Goal: Transaction & Acquisition: Book appointment/travel/reservation

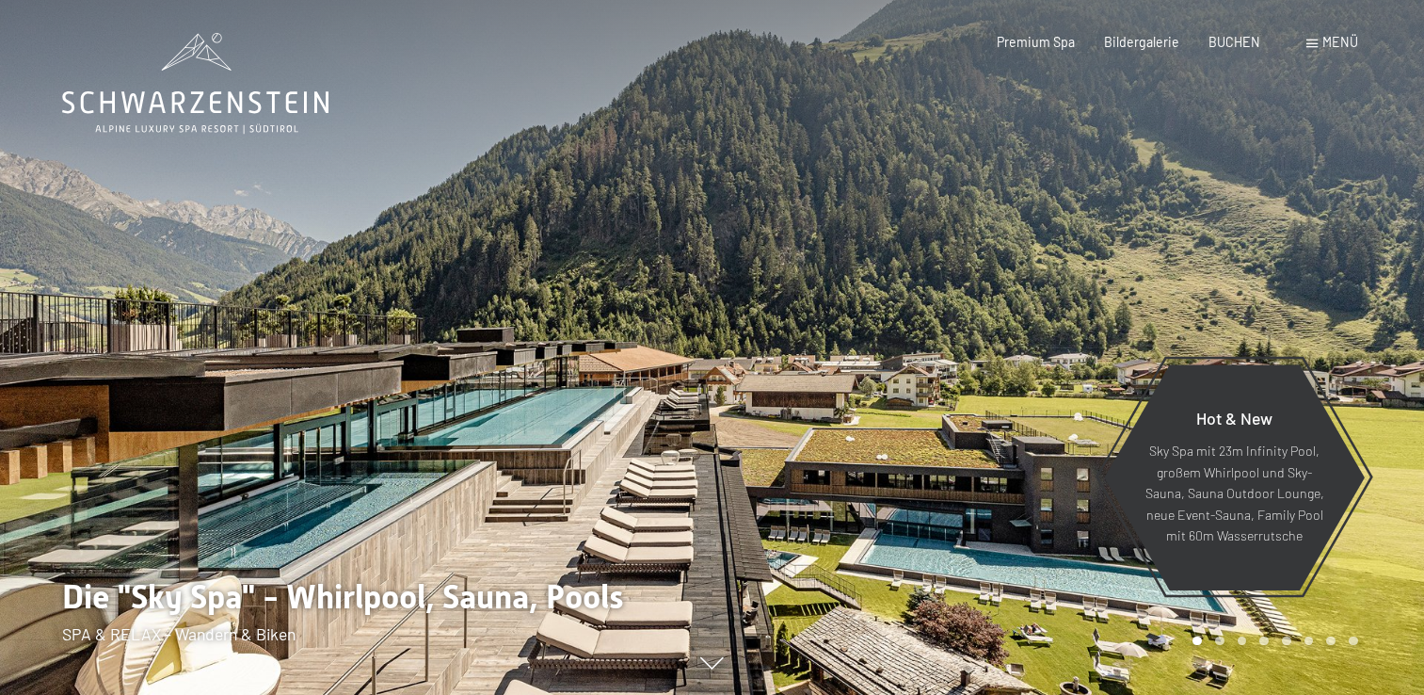
click at [1243, 36] on span "BUCHEN" at bounding box center [1235, 42] width 52 height 16
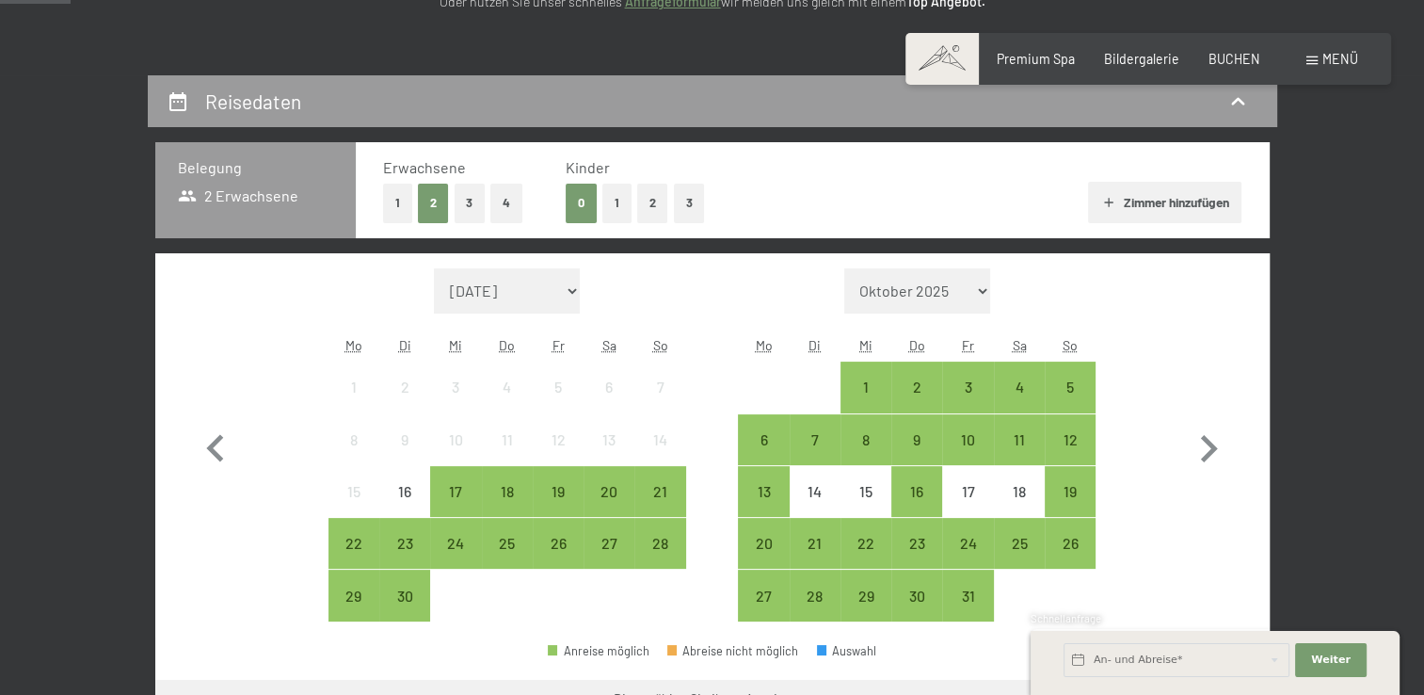
scroll to position [369, 0]
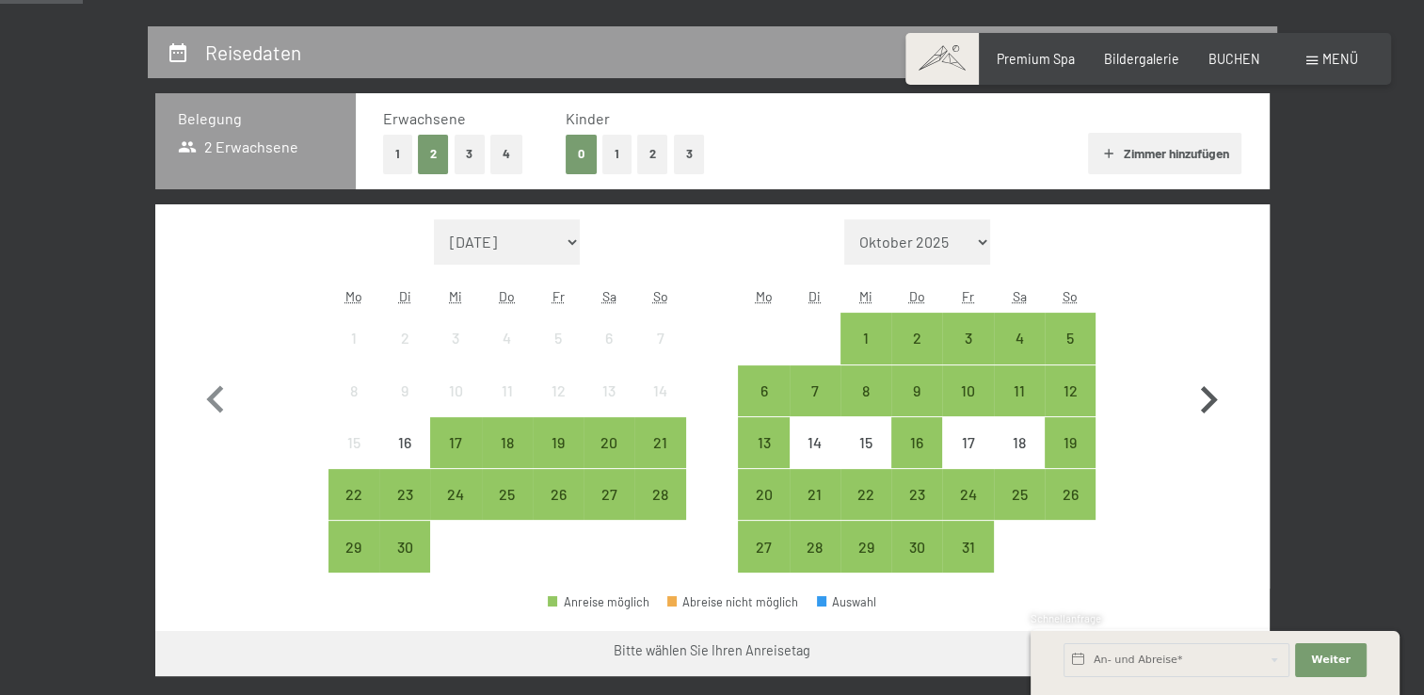
click at [1198, 394] on icon "button" at bounding box center [1209, 400] width 55 height 55
select select "2025-10-01"
select select "2025-11-01"
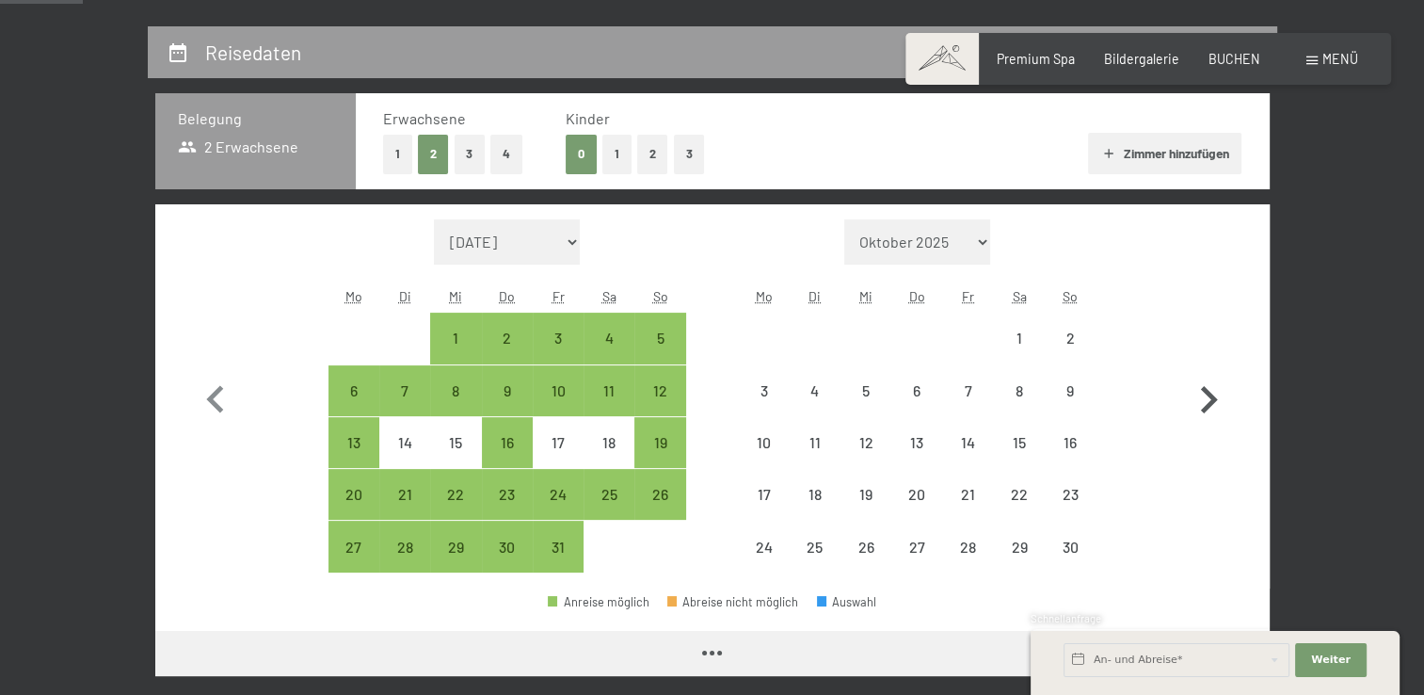
click at [1198, 394] on icon "button" at bounding box center [1209, 400] width 55 height 55
select select "2025-12-01"
select select "2026-01-01"
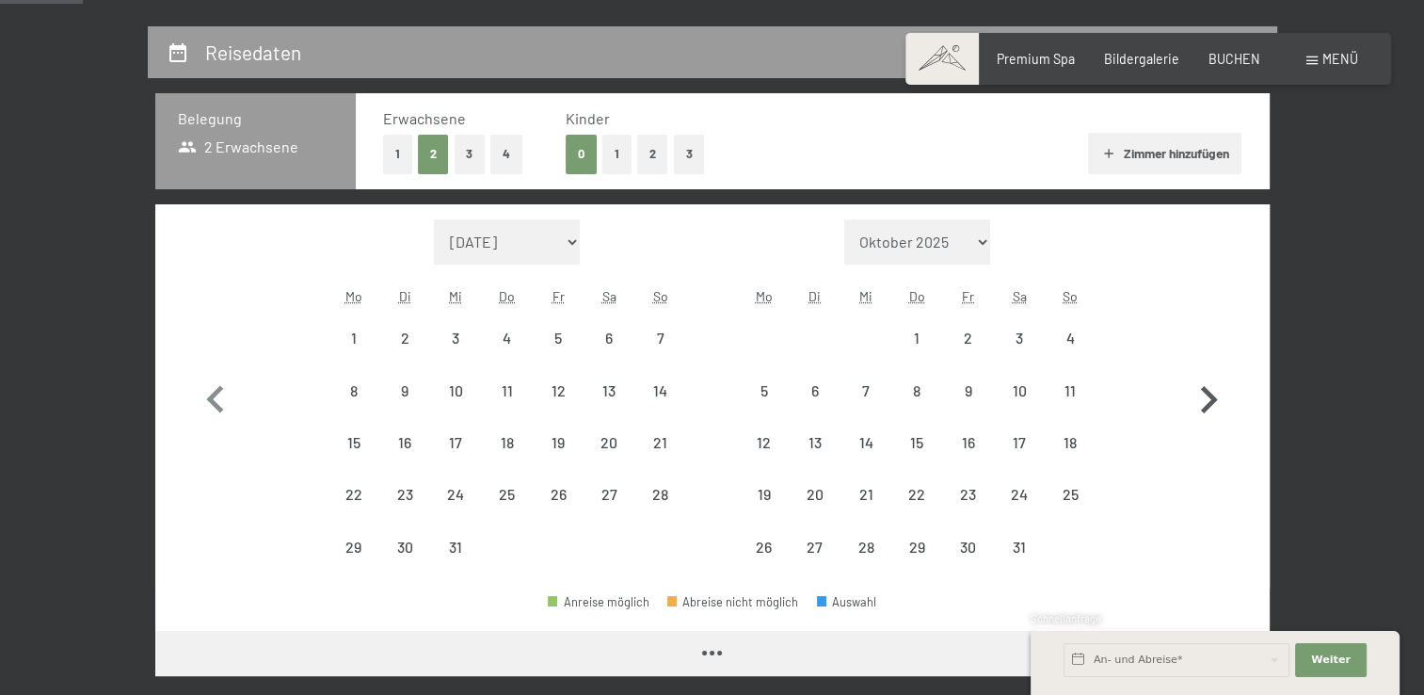
click at [1198, 394] on icon "button" at bounding box center [1209, 400] width 55 height 55
select select "2026-01-01"
select select "2026-02-01"
click at [1198, 394] on icon "button" at bounding box center [1209, 400] width 55 height 55
select select "2026-02-01"
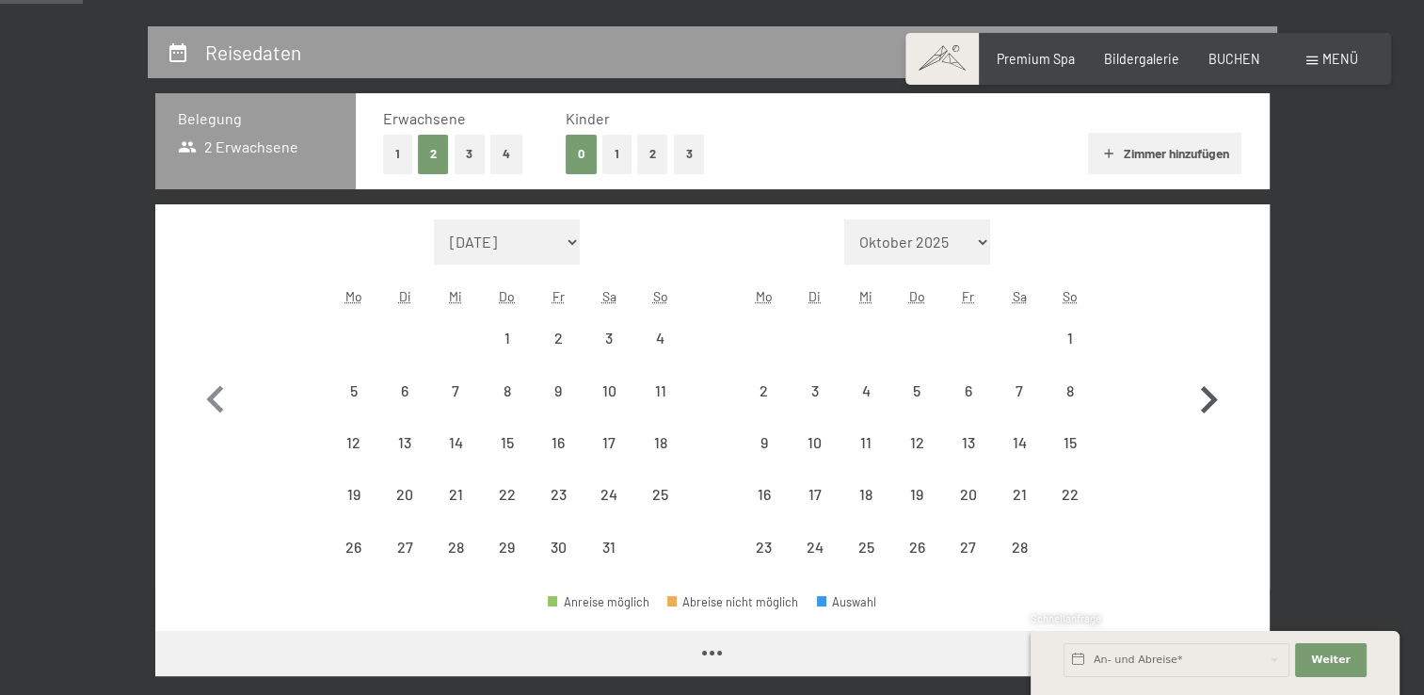
select select "2026-03-01"
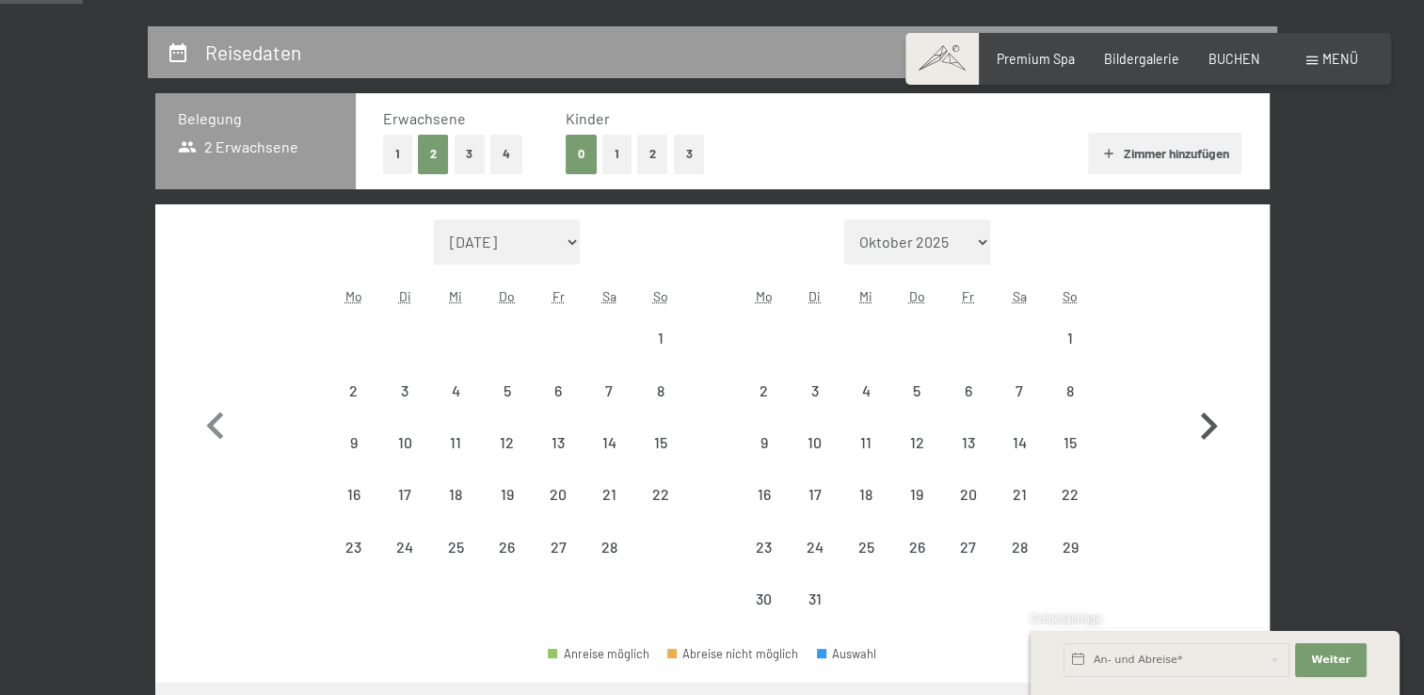
select select "2026-02-01"
select select "2026-03-01"
click at [1198, 394] on button "button" at bounding box center [1209, 422] width 55 height 406
select select "2026-03-01"
select select "2026-04-01"
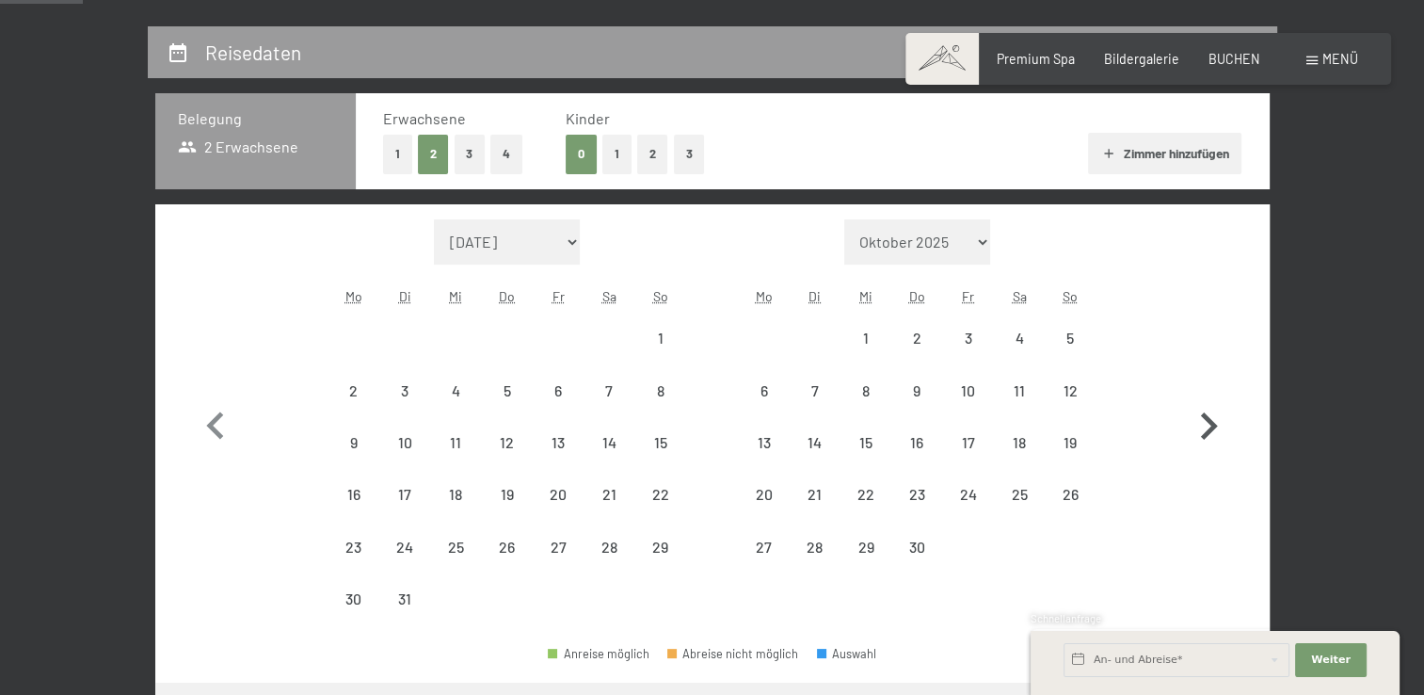
select select "2026-03-01"
select select "2026-04-01"
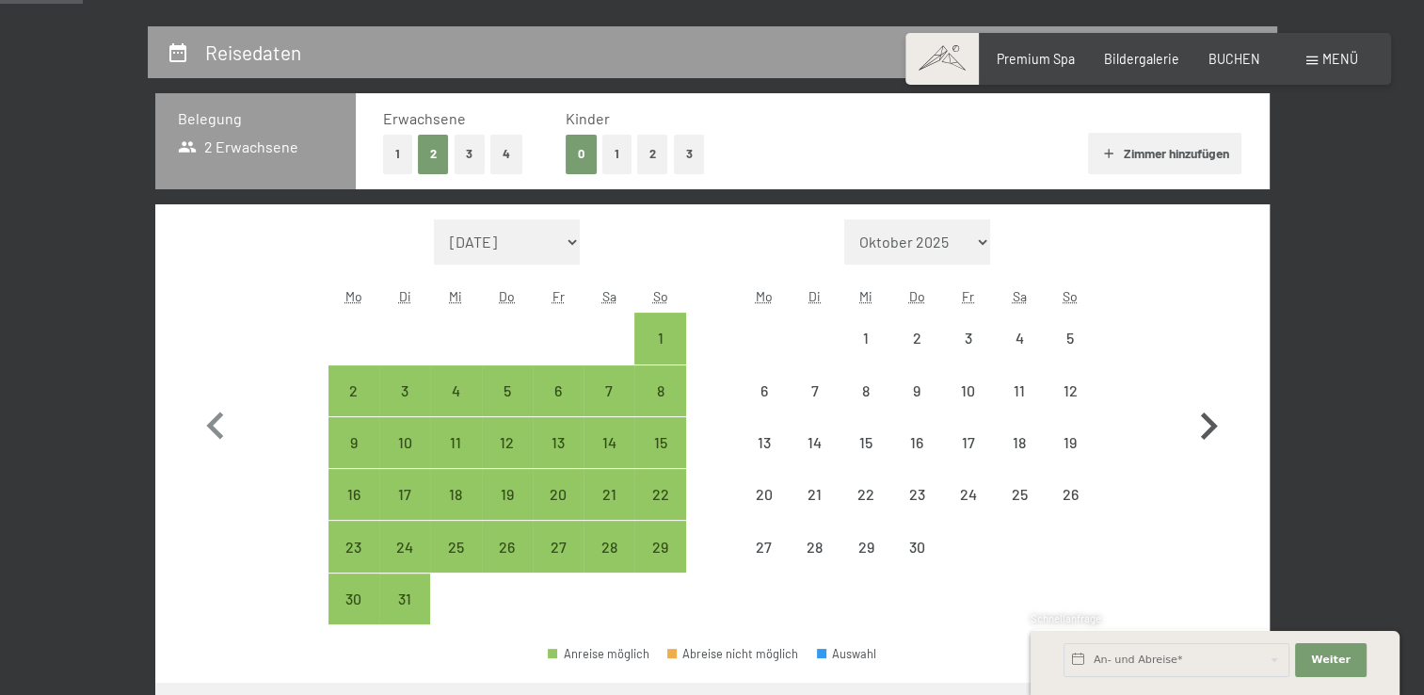
select select "2026-03-01"
select select "2026-04-01"
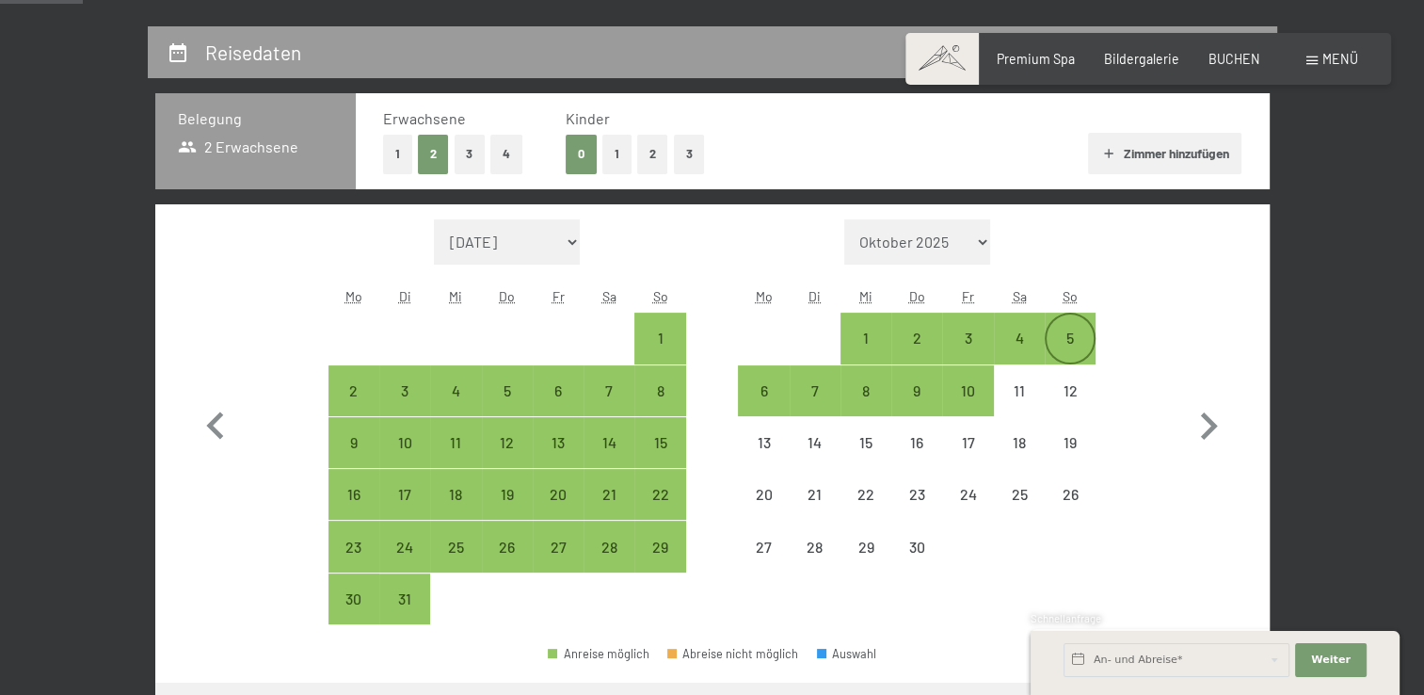
click at [1073, 341] on div "5" at bounding box center [1070, 353] width 47 height 47
select select "2026-03-01"
select select "2026-04-01"
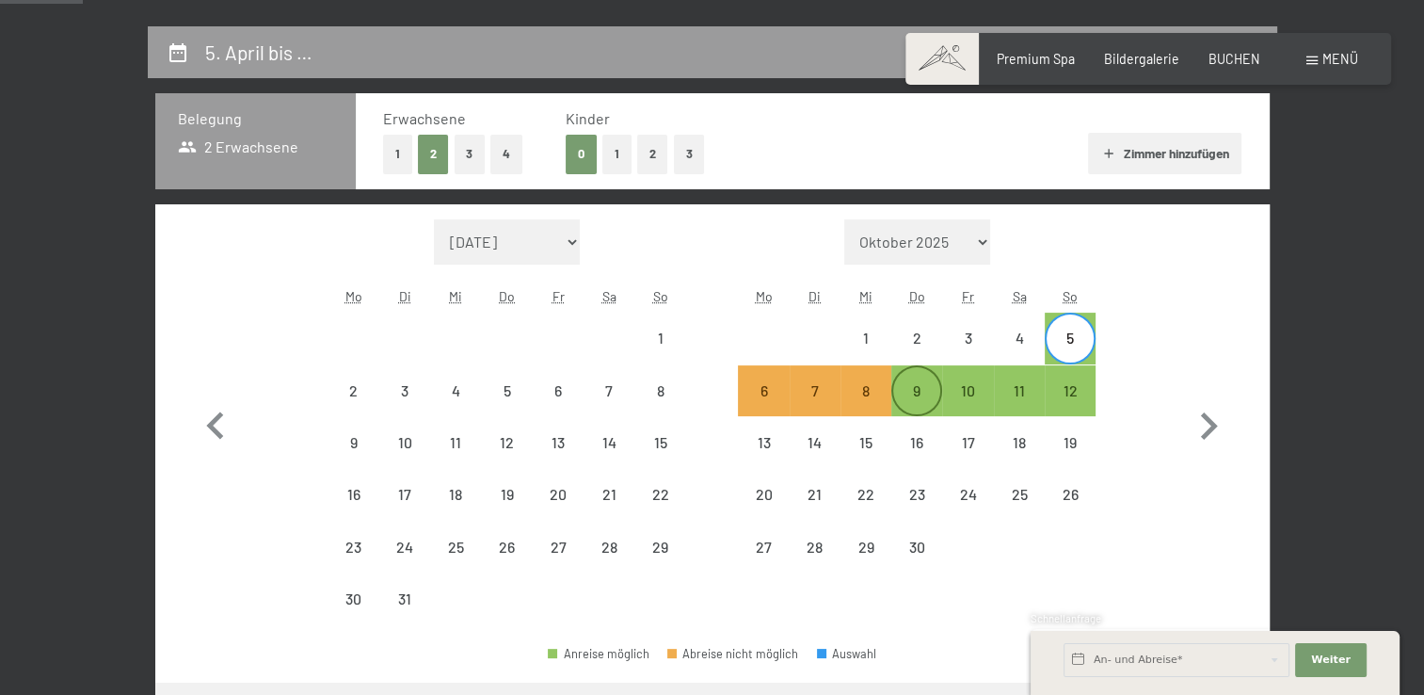
click at [915, 394] on div "9" at bounding box center [916, 406] width 47 height 47
select select "2026-03-01"
select select "2026-04-01"
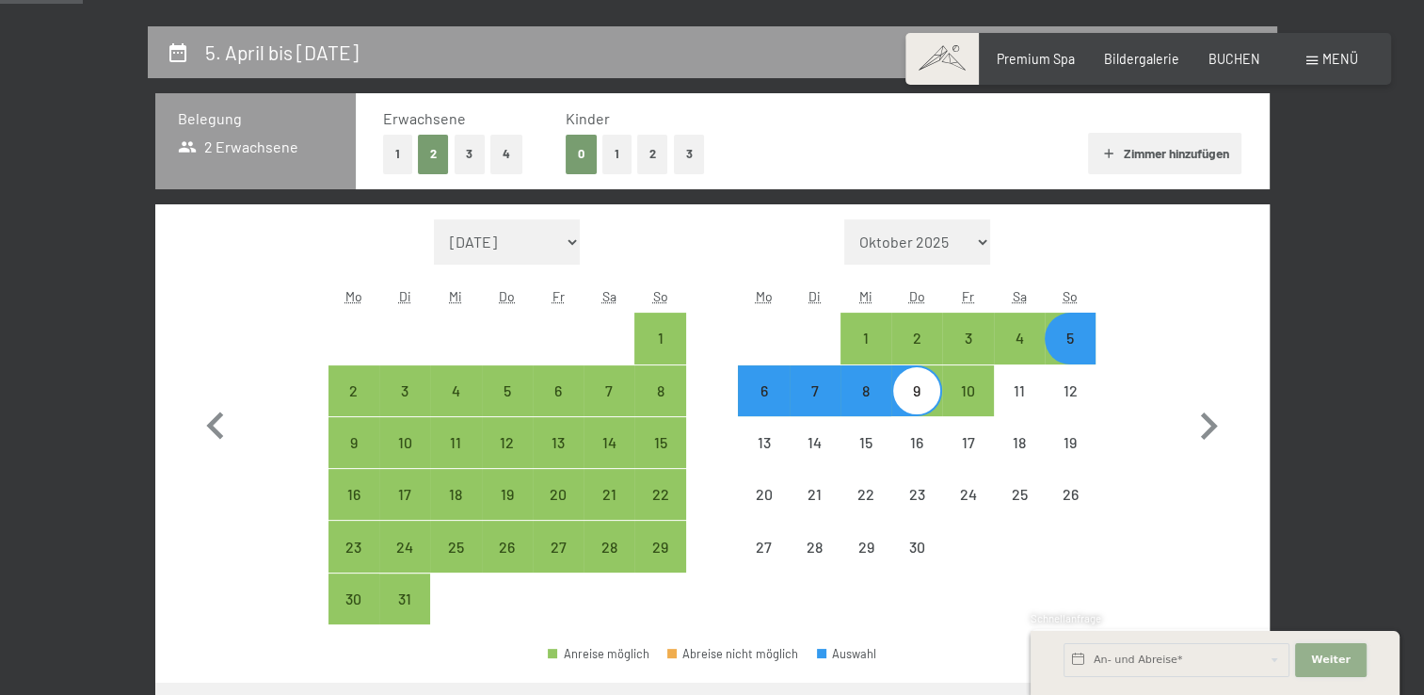
click at [1331, 650] on button "Weiter Adressfelder ausblenden" at bounding box center [1331, 660] width 72 height 34
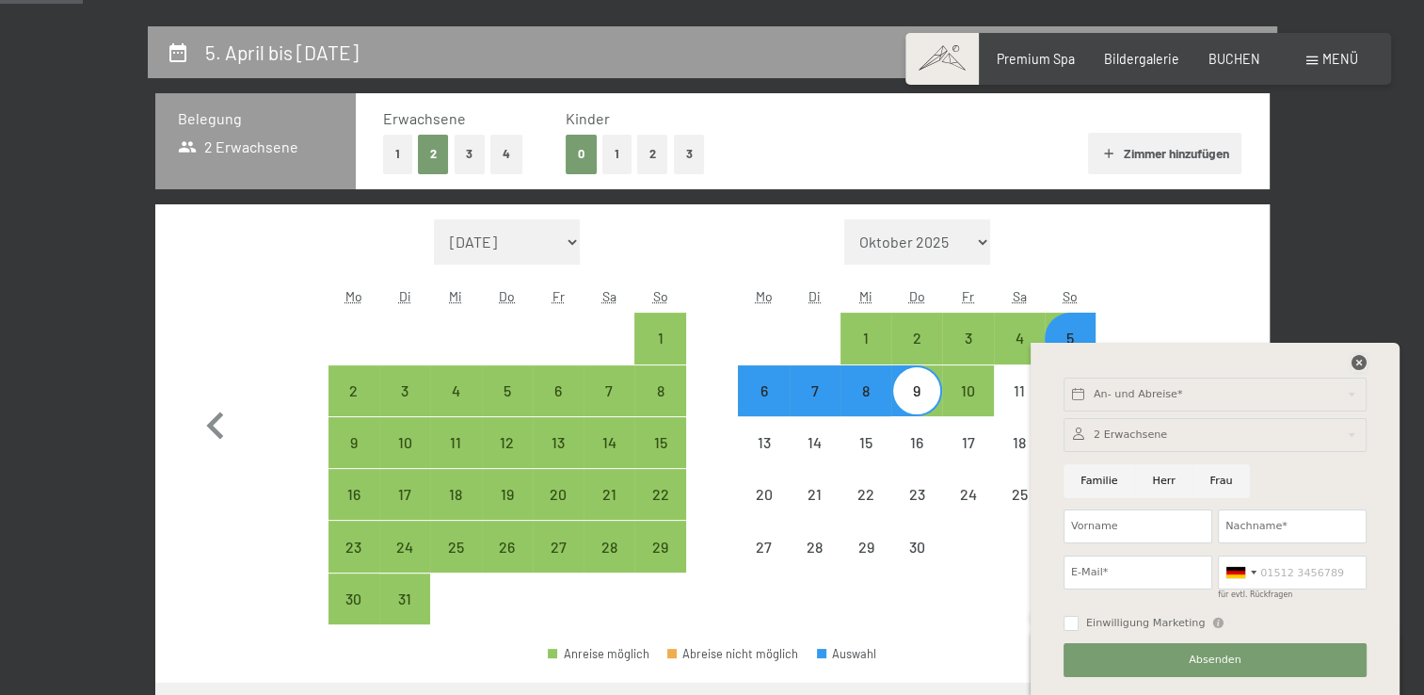
click at [1363, 356] on icon at bounding box center [1359, 362] width 15 height 15
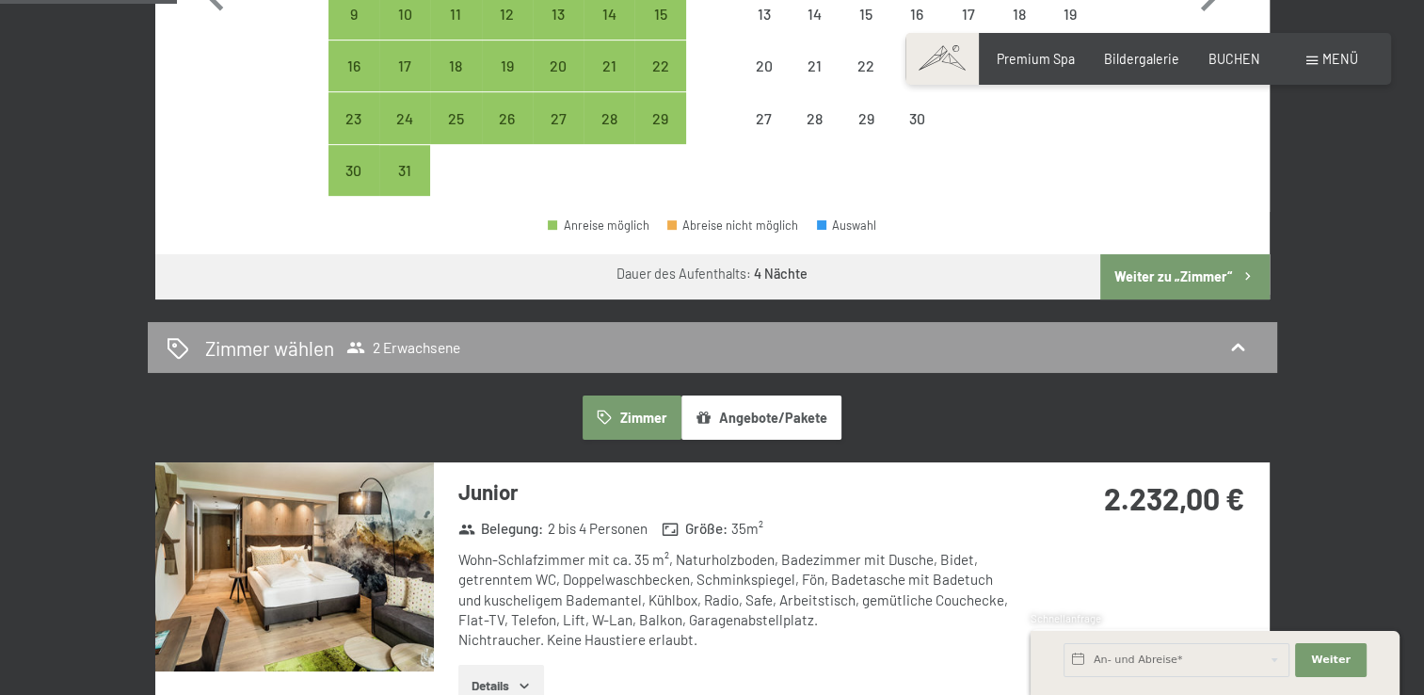
scroll to position [633, 0]
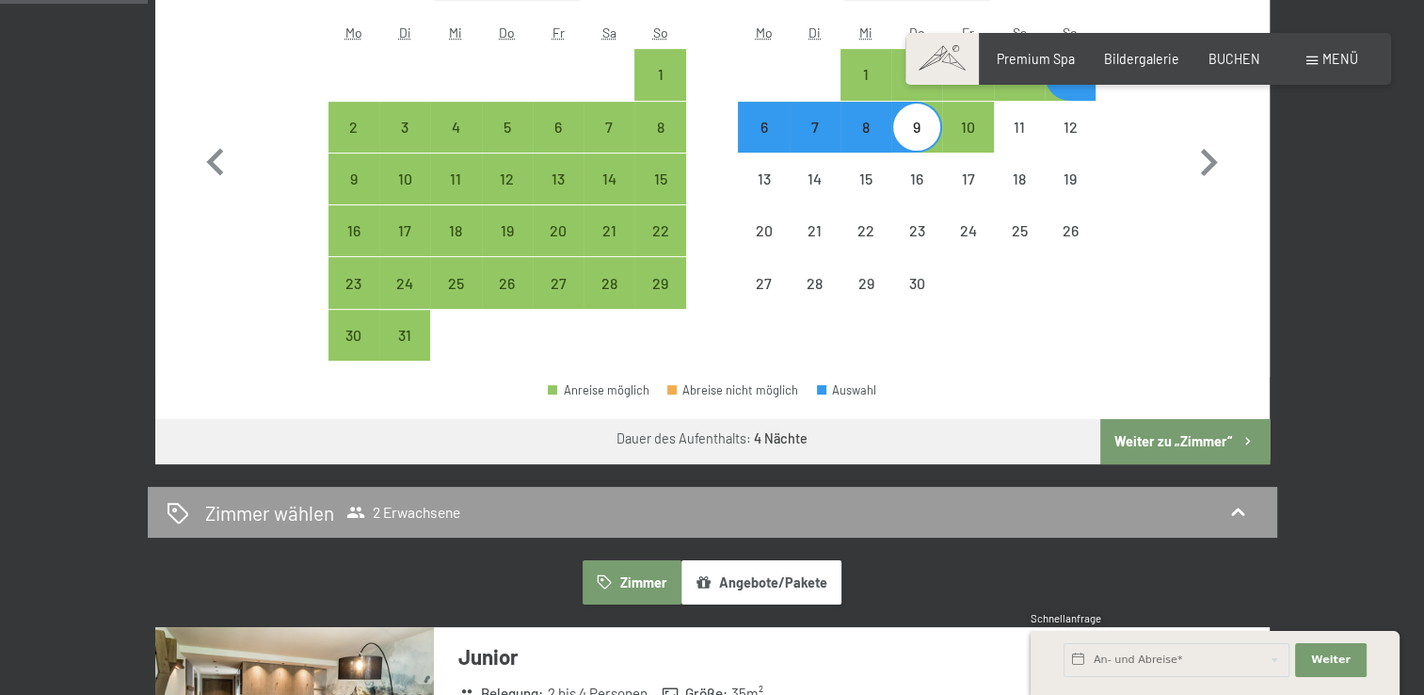
click at [1142, 447] on button "Weiter zu „Zimmer“" at bounding box center [1185, 441] width 169 height 45
select select "2026-03-01"
select select "2026-04-01"
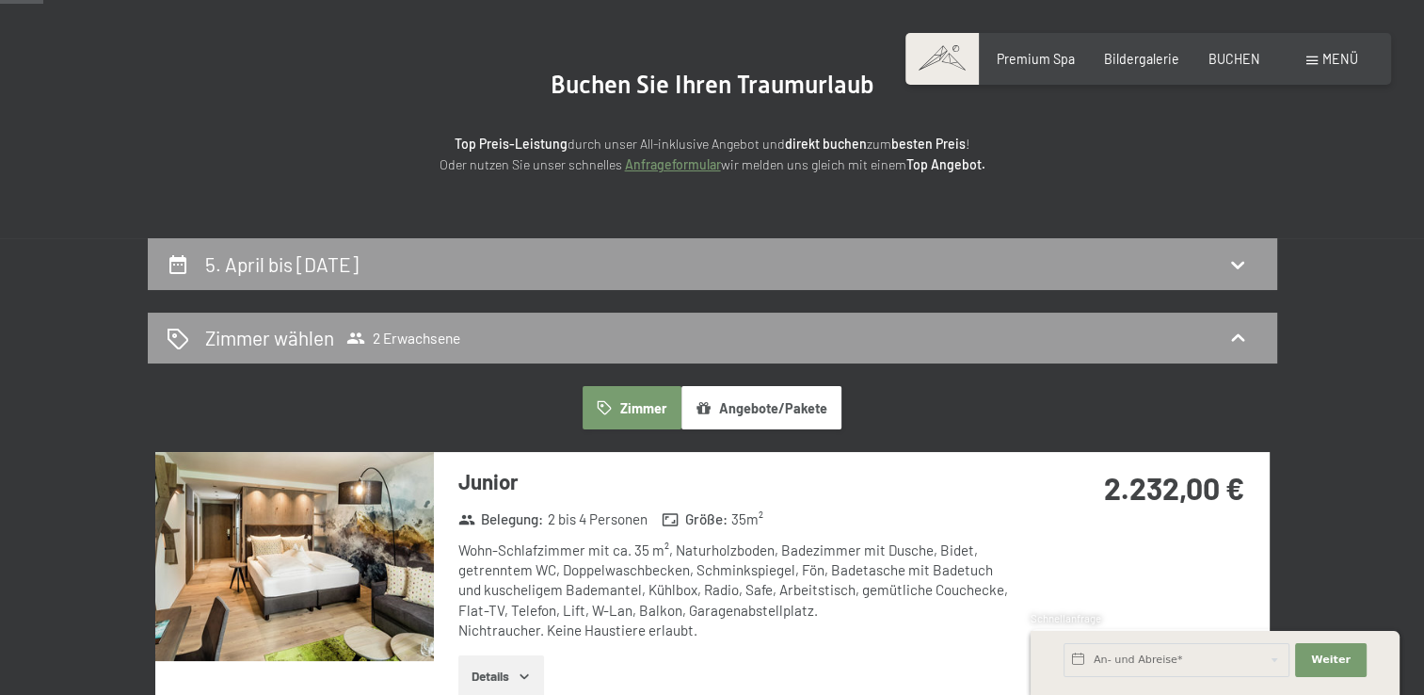
scroll to position [128, 0]
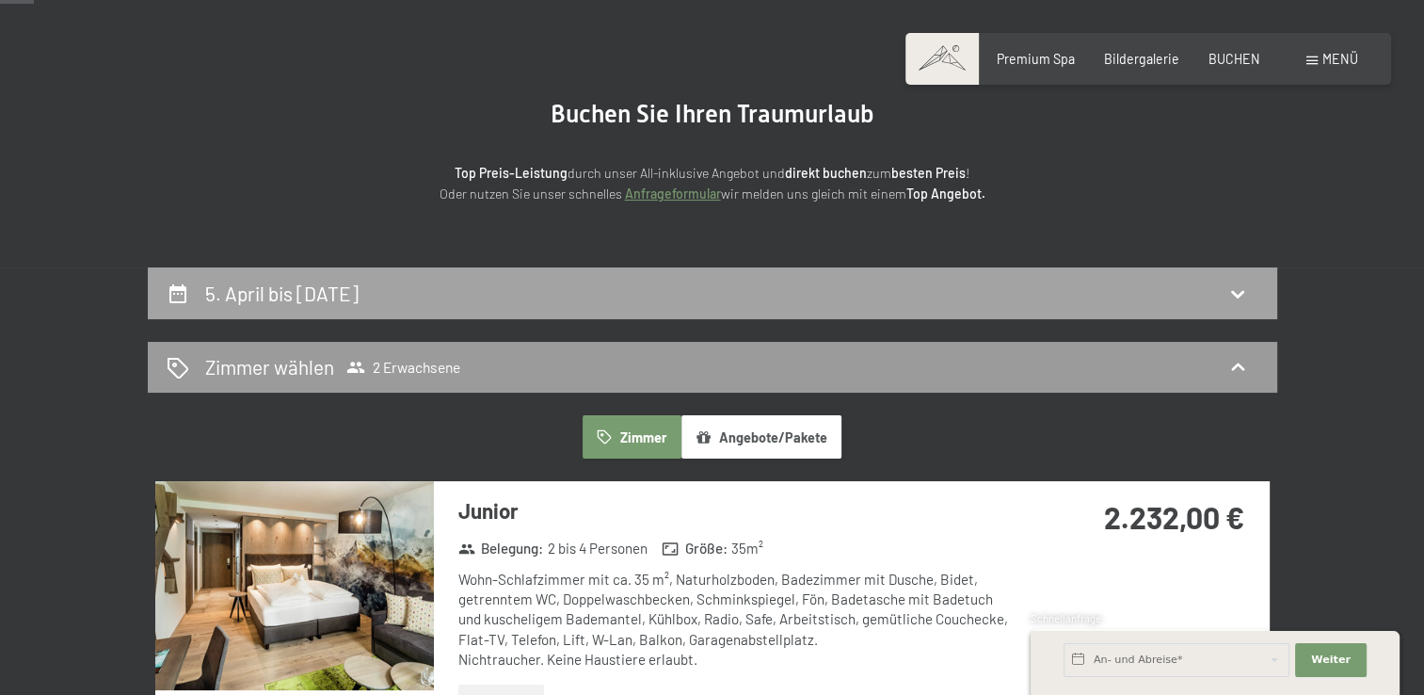
click at [267, 291] on h2 "5. April bis 9. April 2026" at bounding box center [281, 294] width 153 height 24
select select "2026-03-01"
select select "2026-04-01"
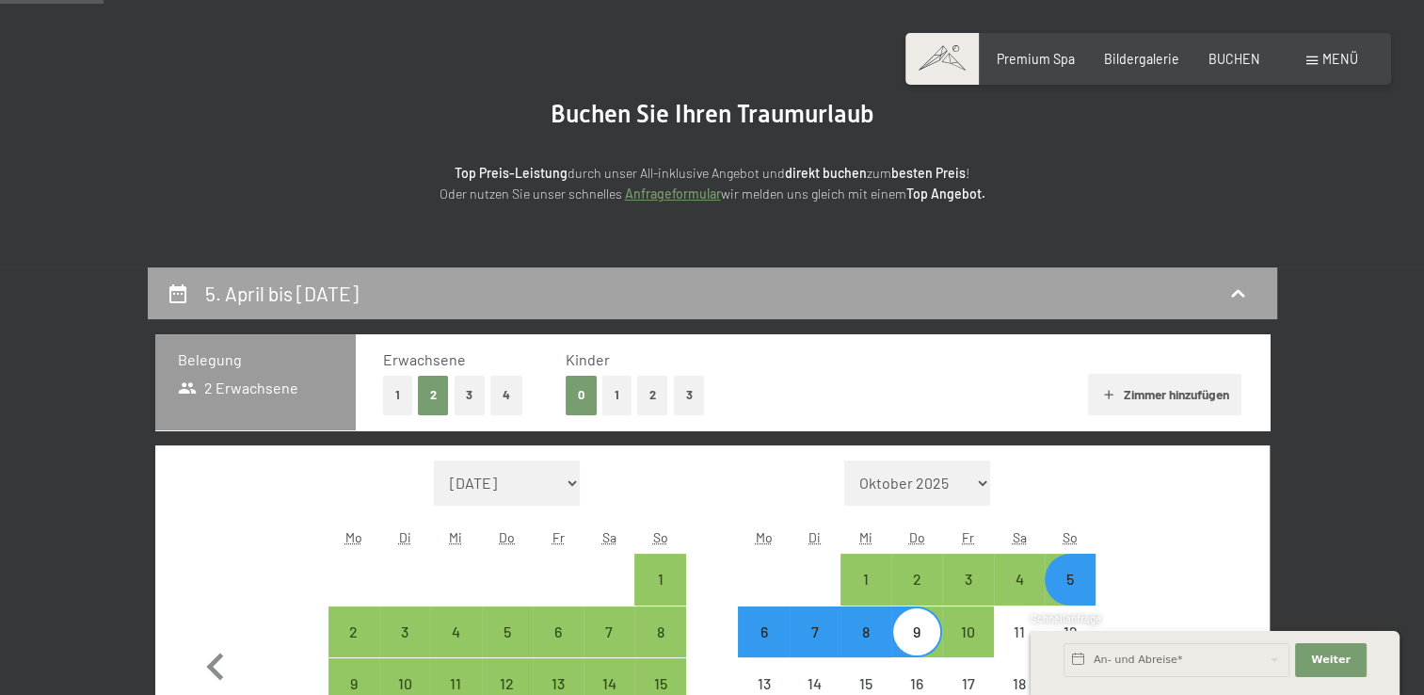
scroll to position [395, 0]
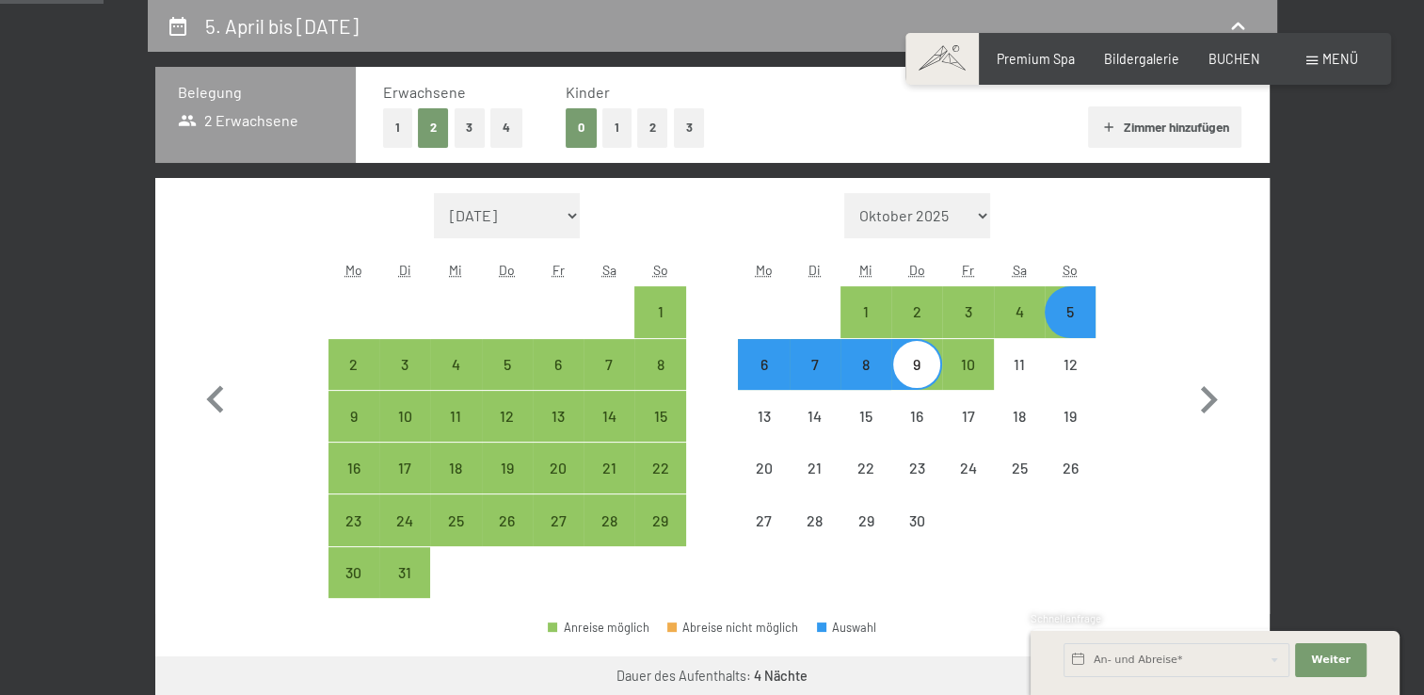
click at [774, 363] on div "6" at bounding box center [763, 380] width 47 height 47
select select "2026-03-01"
select select "2026-04-01"
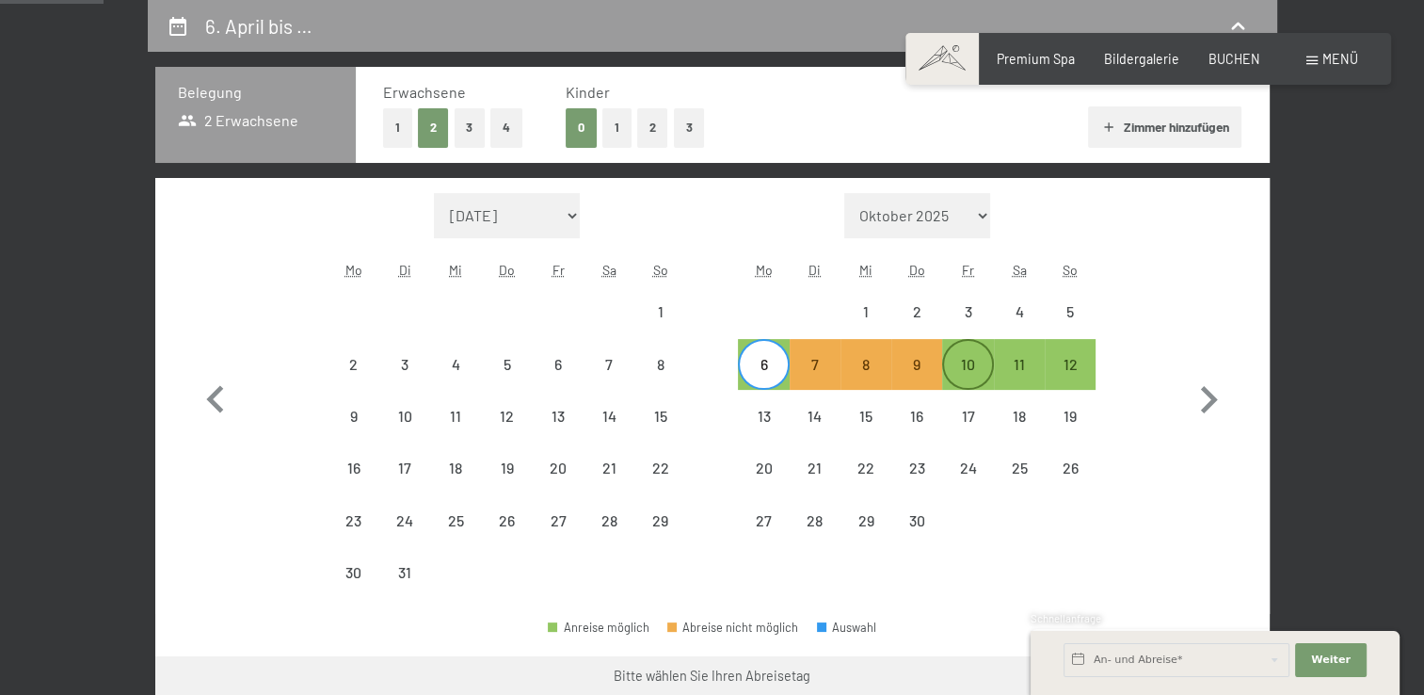
click at [976, 369] on div "10" at bounding box center [967, 380] width 47 height 47
select select "2026-03-01"
select select "2026-04-01"
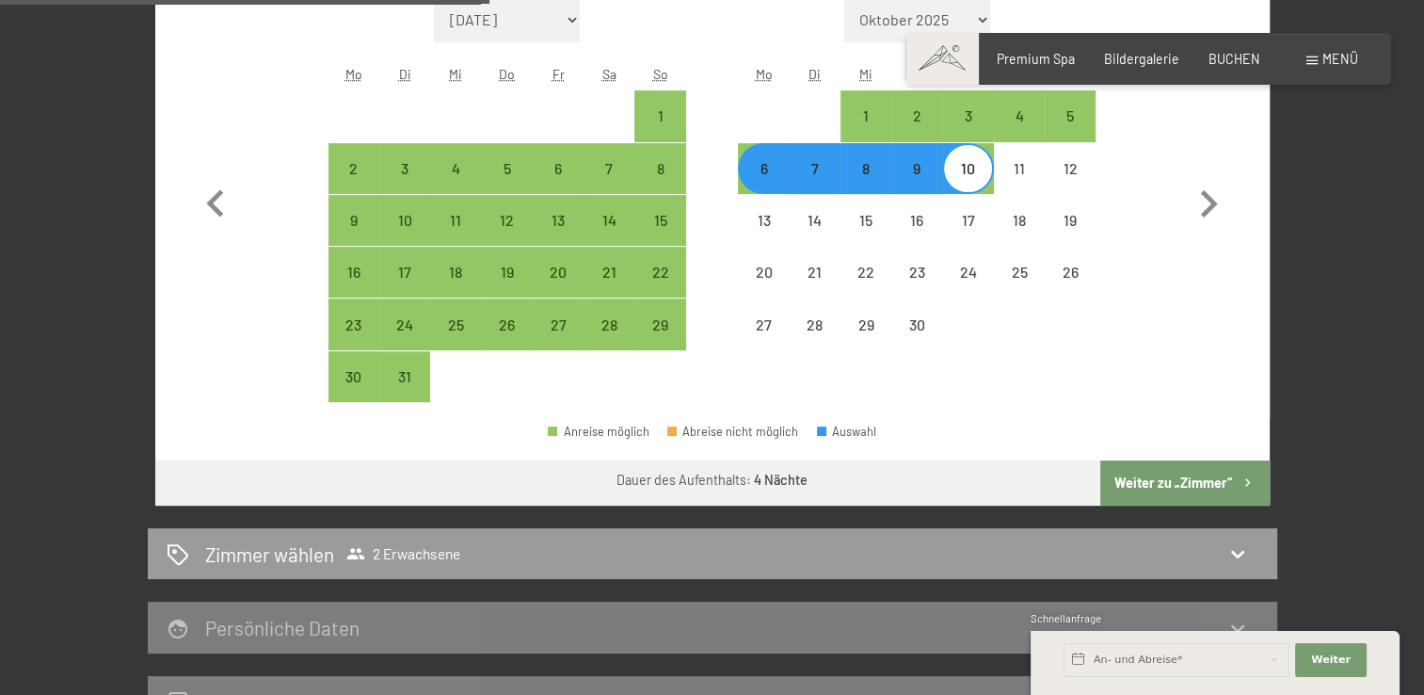
scroll to position [632, 0]
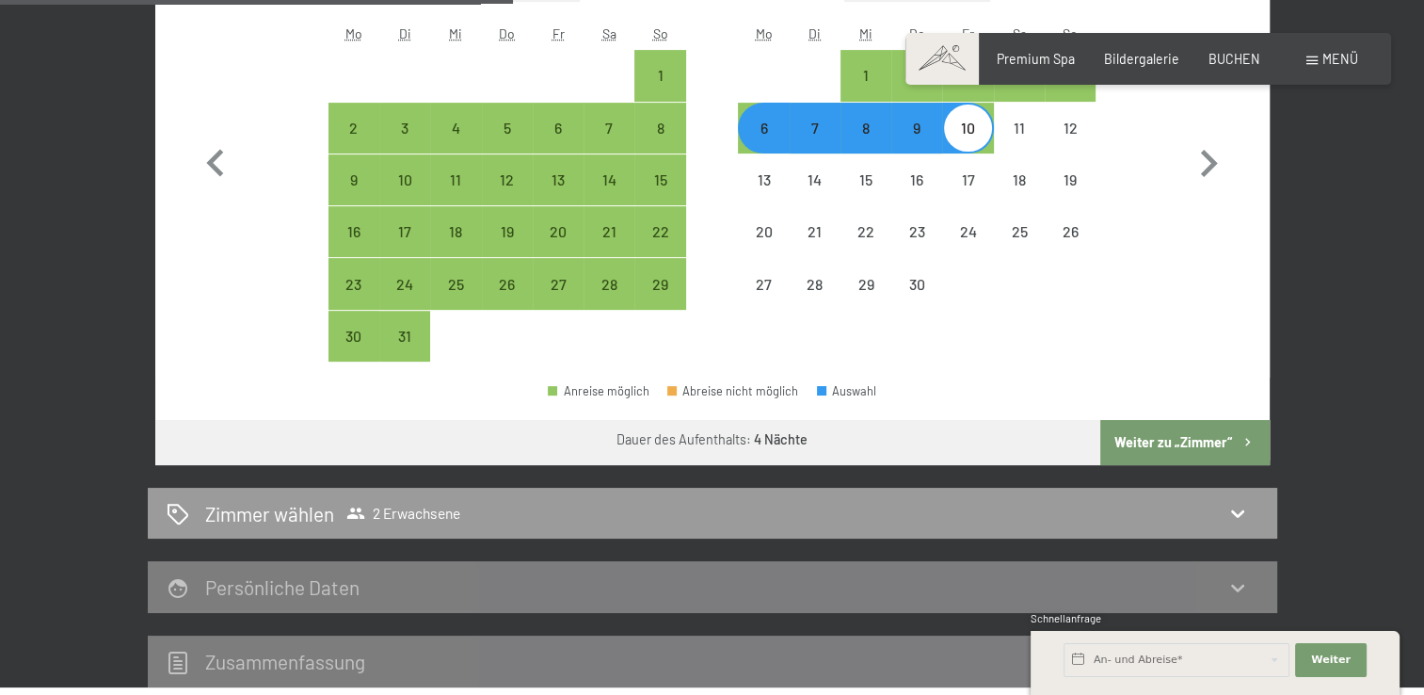
click at [1150, 442] on button "Weiter zu „Zimmer“" at bounding box center [1185, 442] width 169 height 45
select select "2026-03-01"
select select "2026-04-01"
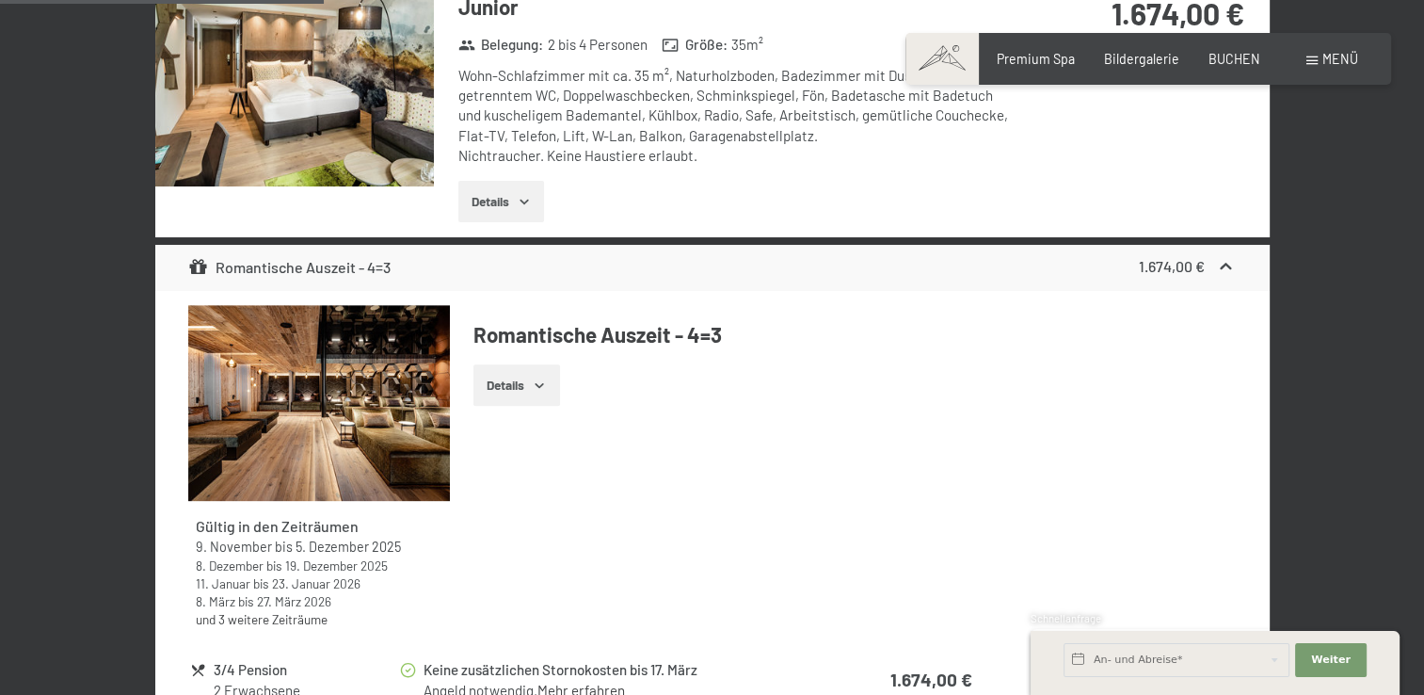
scroll to position [395, 0]
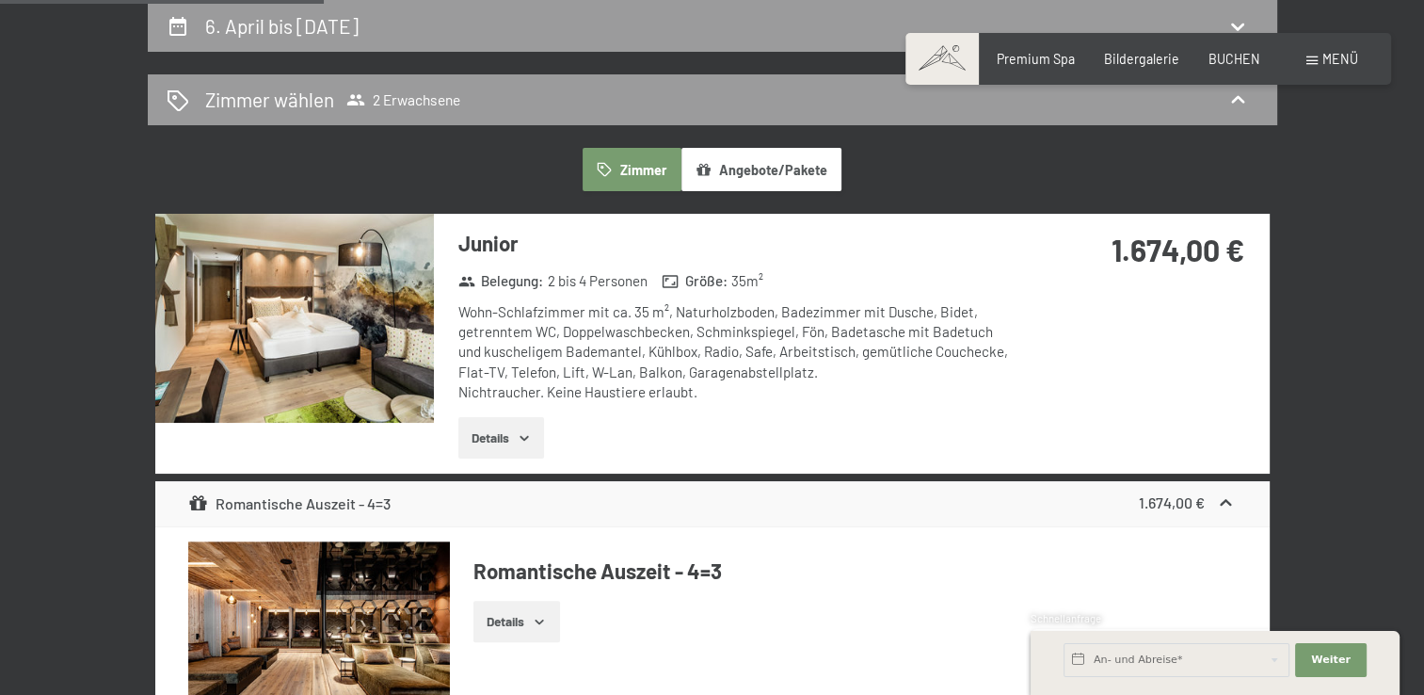
click at [334, 338] on img at bounding box center [294, 318] width 279 height 209
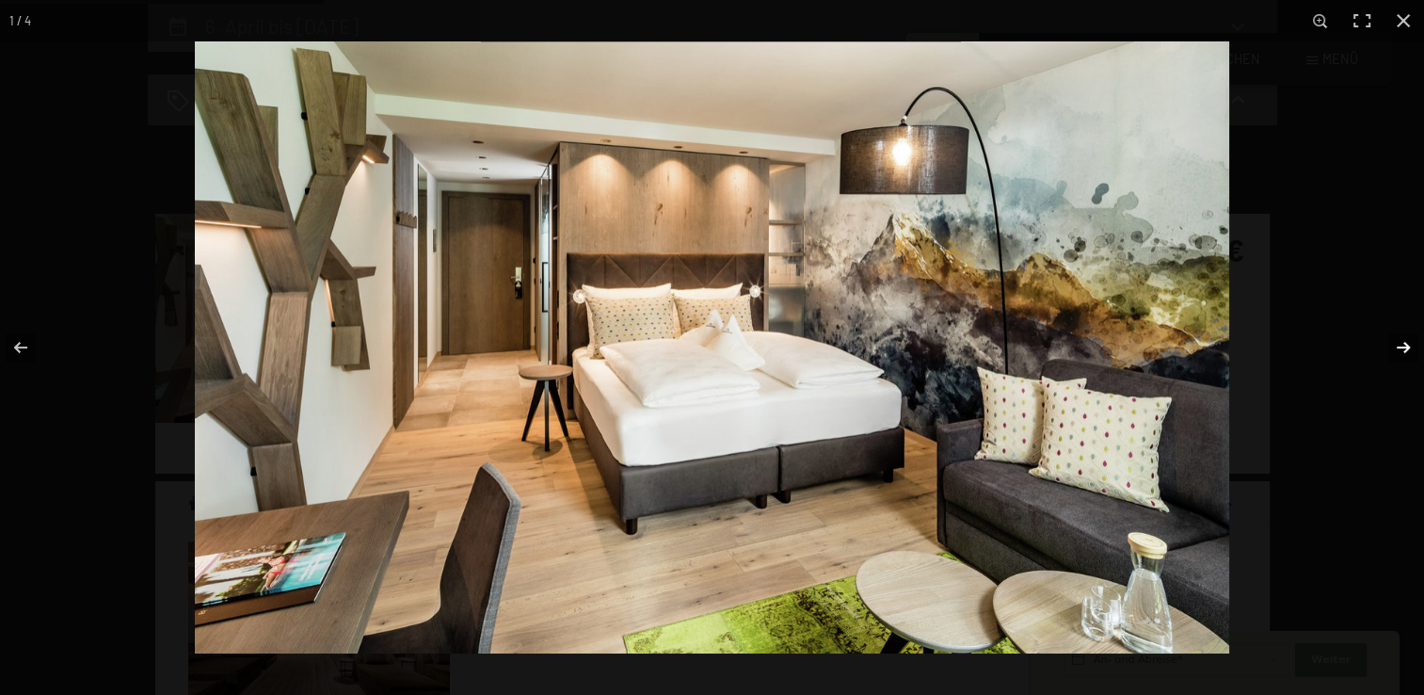
click at [1405, 352] on button "button" at bounding box center [1392, 347] width 66 height 94
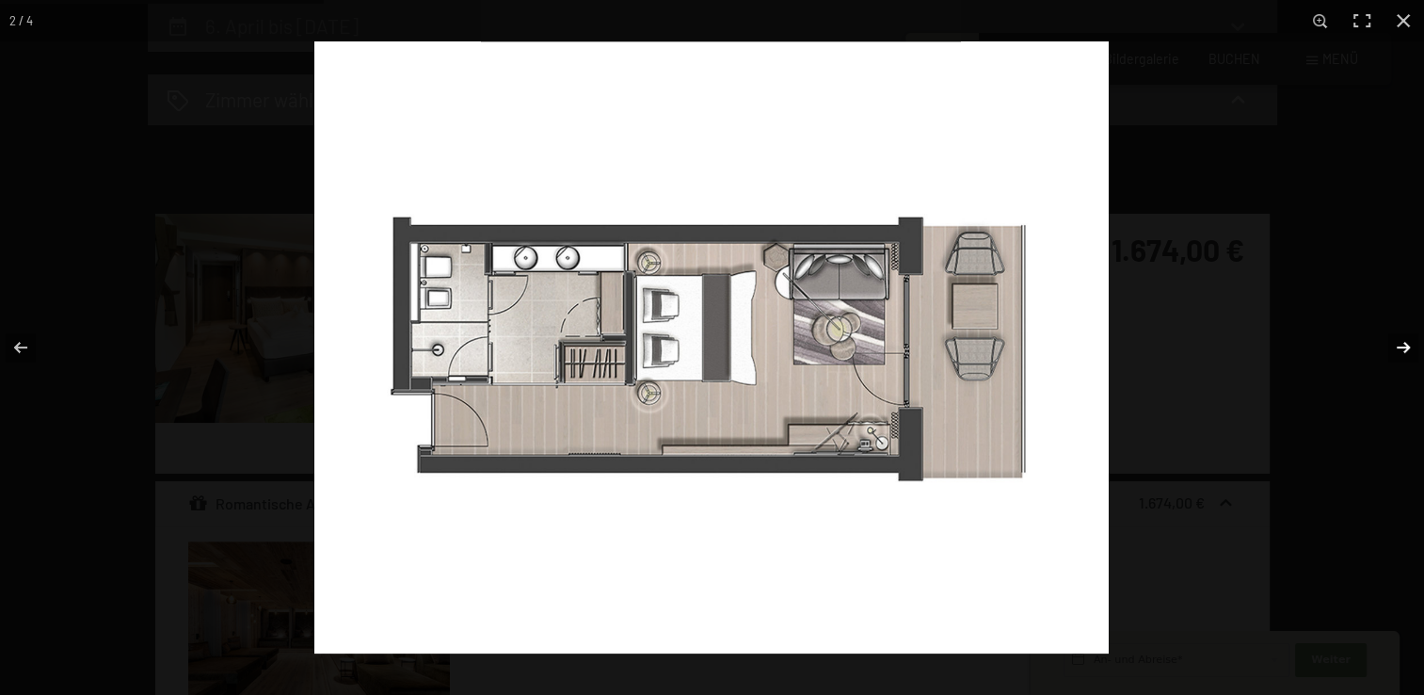
click at [1405, 352] on button "button" at bounding box center [1392, 347] width 66 height 94
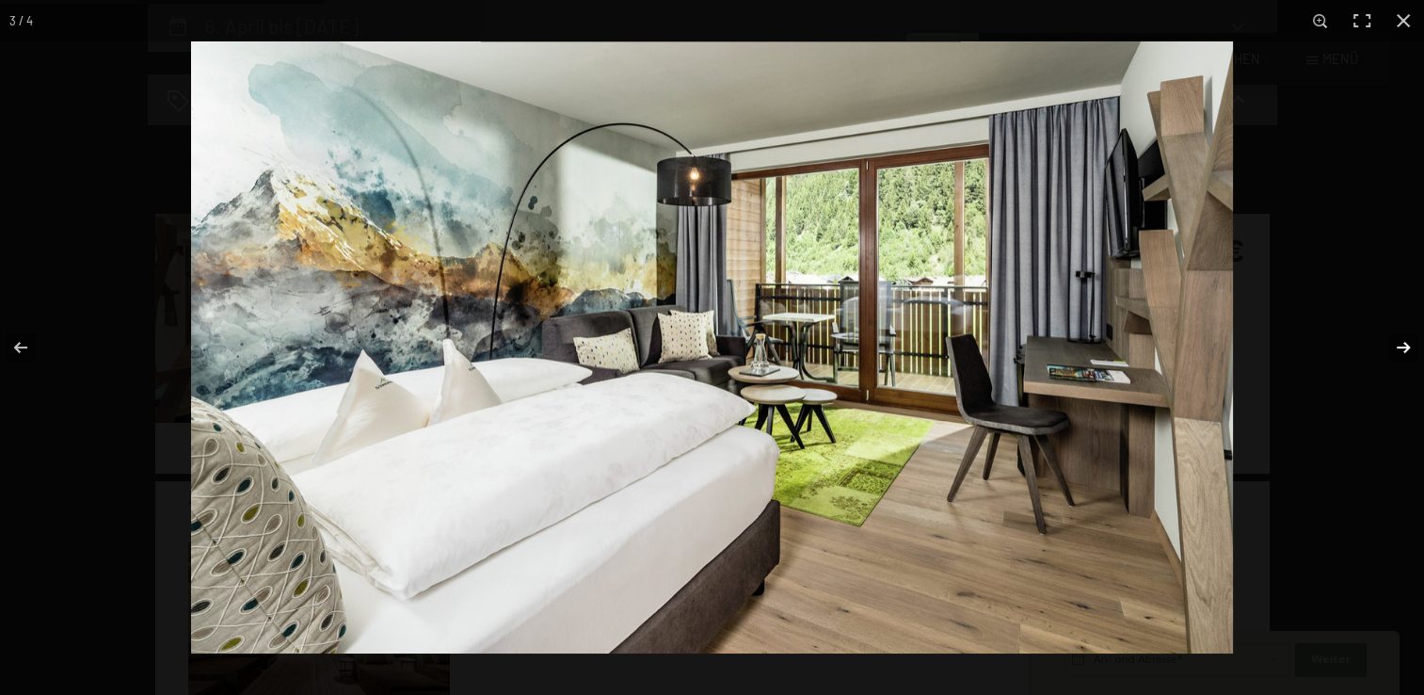
click at [1405, 352] on button "button" at bounding box center [1392, 347] width 66 height 94
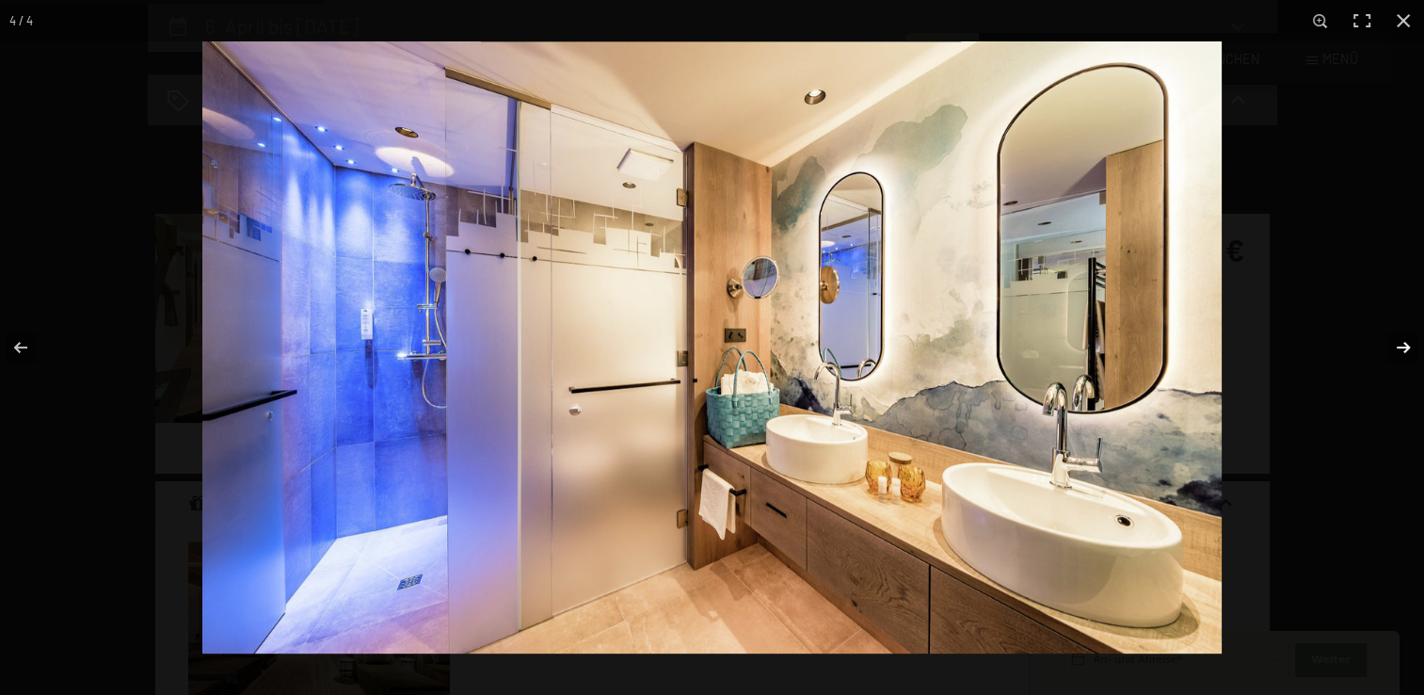
click at [1405, 352] on button "button" at bounding box center [1392, 347] width 66 height 94
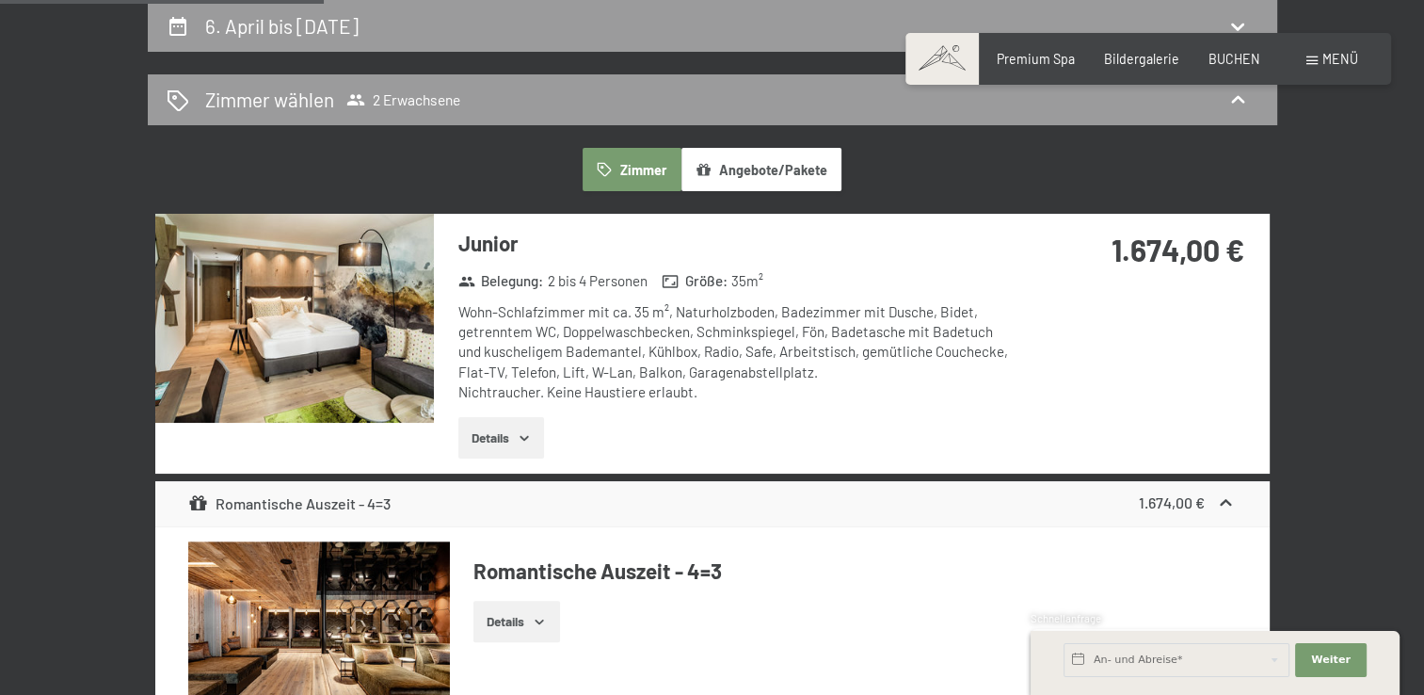
click at [0, 0] on button "button" at bounding box center [0, 0] width 0 height 0
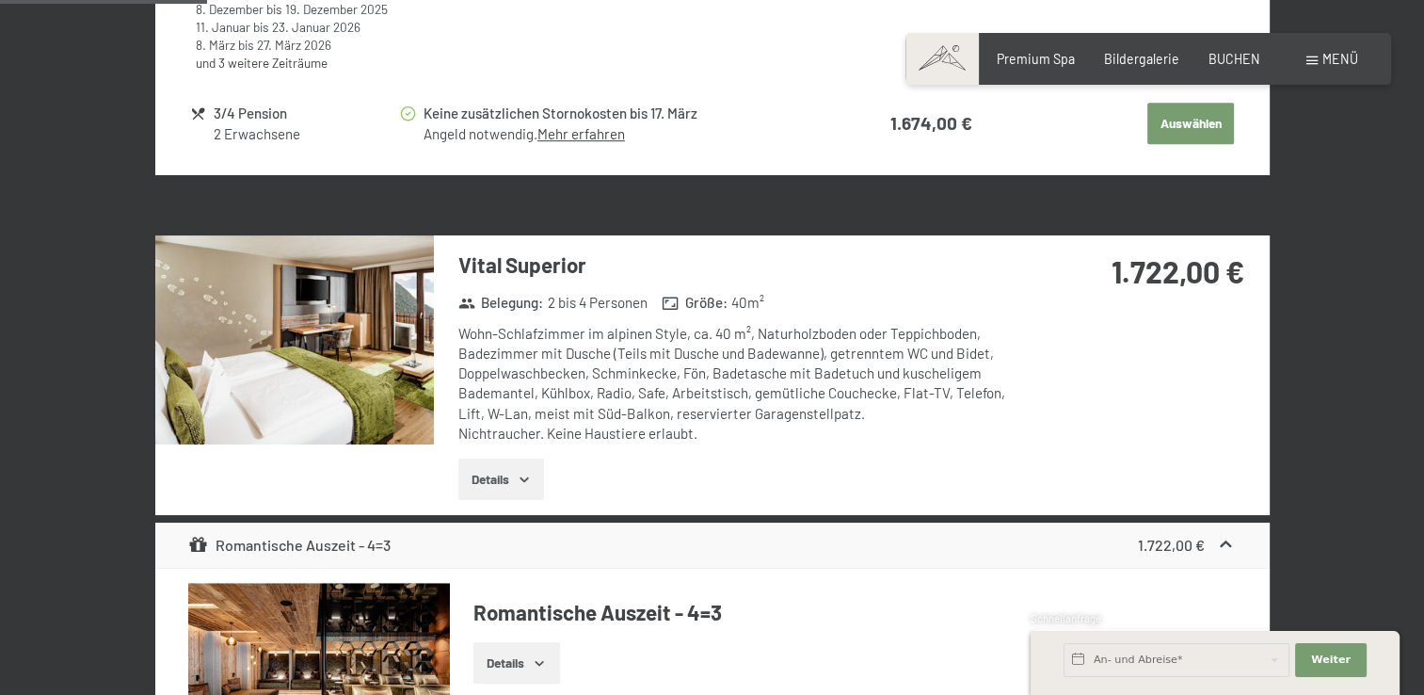
scroll to position [1209, 0]
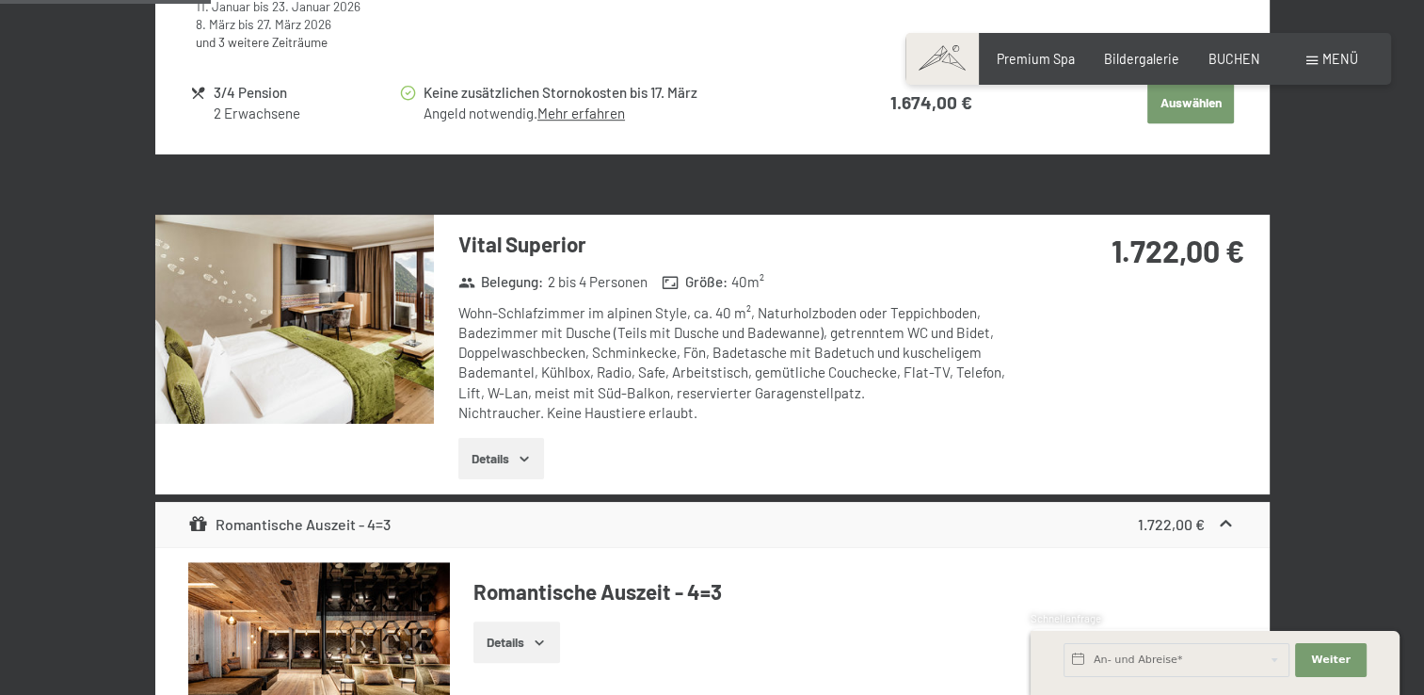
click at [366, 324] on img at bounding box center [294, 319] width 279 height 209
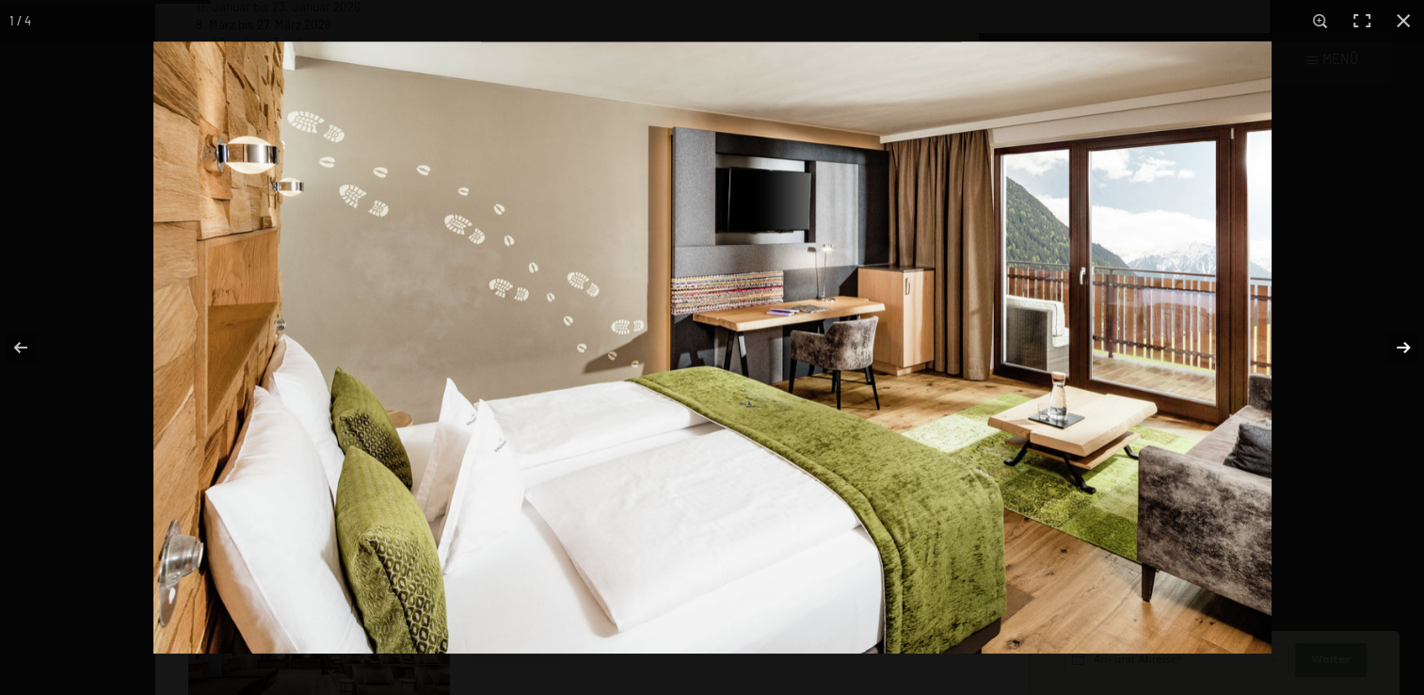
click at [1405, 345] on button "button" at bounding box center [1392, 347] width 66 height 94
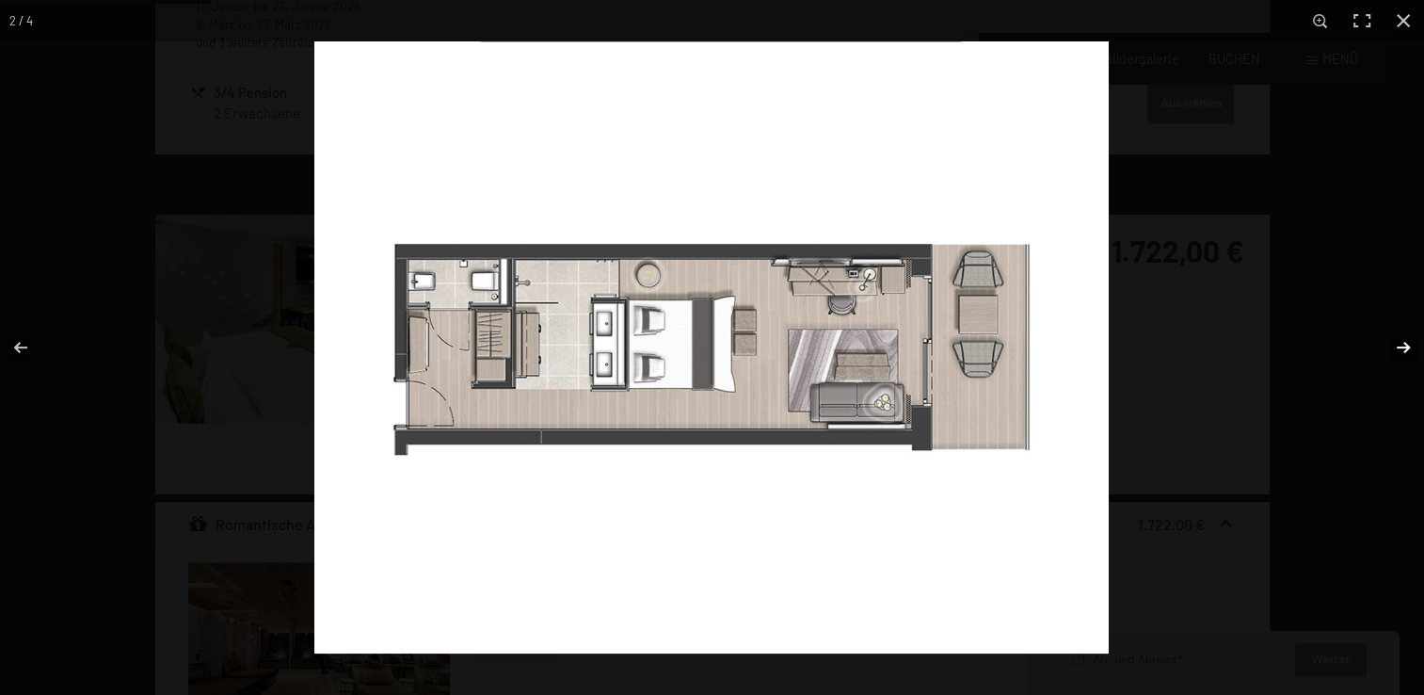
click at [1405, 345] on button "button" at bounding box center [1392, 347] width 66 height 94
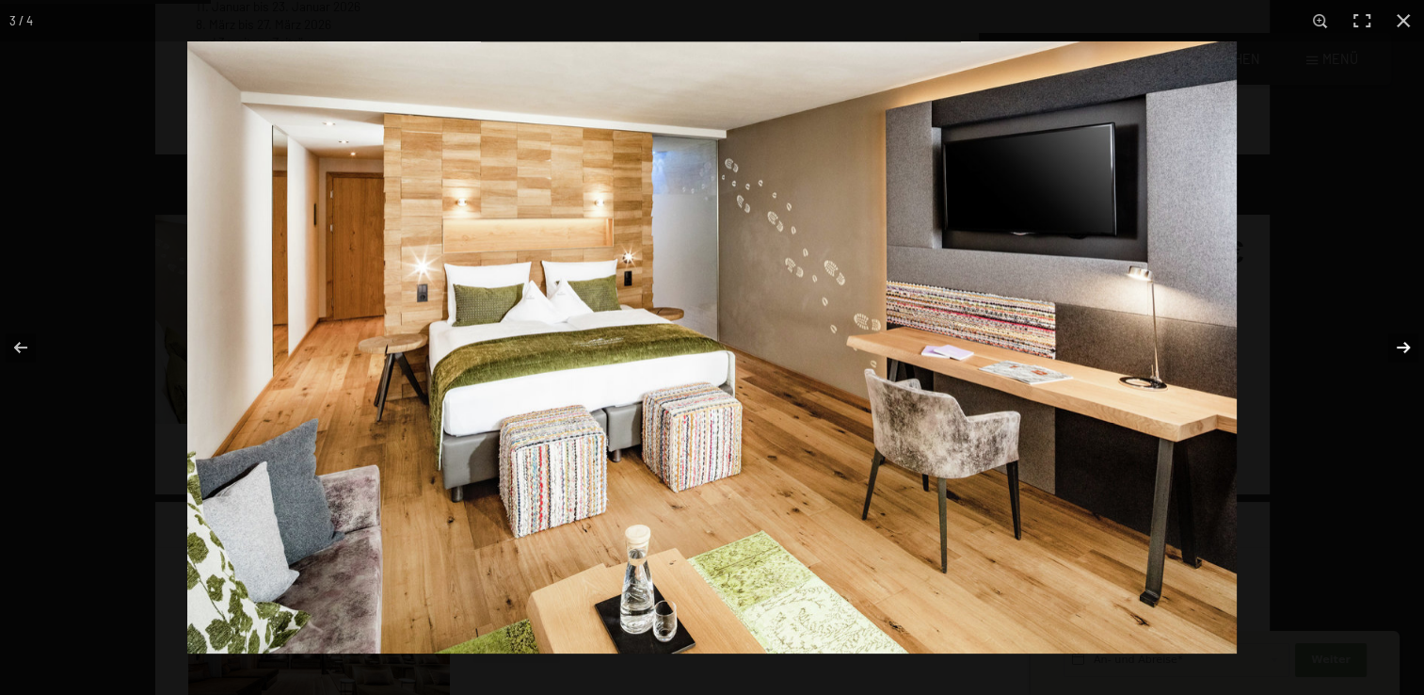
click at [1405, 345] on button "button" at bounding box center [1392, 347] width 66 height 94
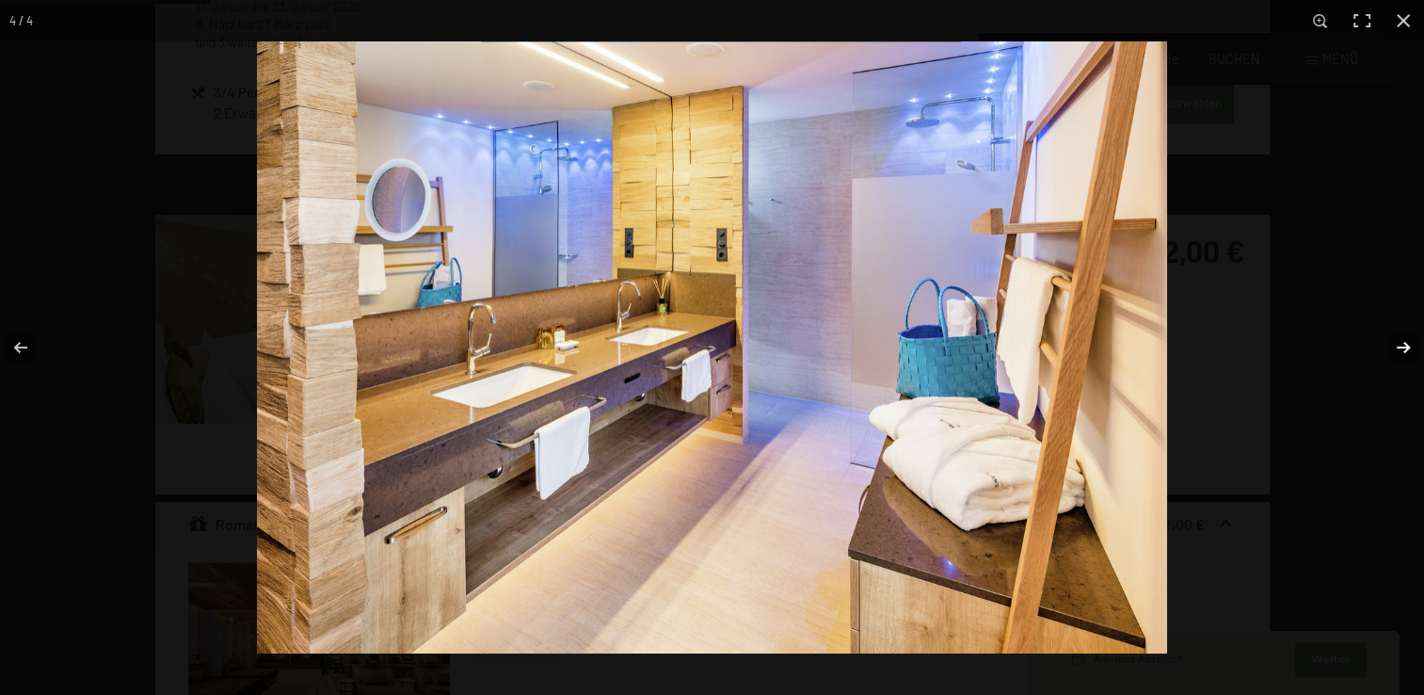
click at [1405, 345] on button "button" at bounding box center [1392, 347] width 66 height 94
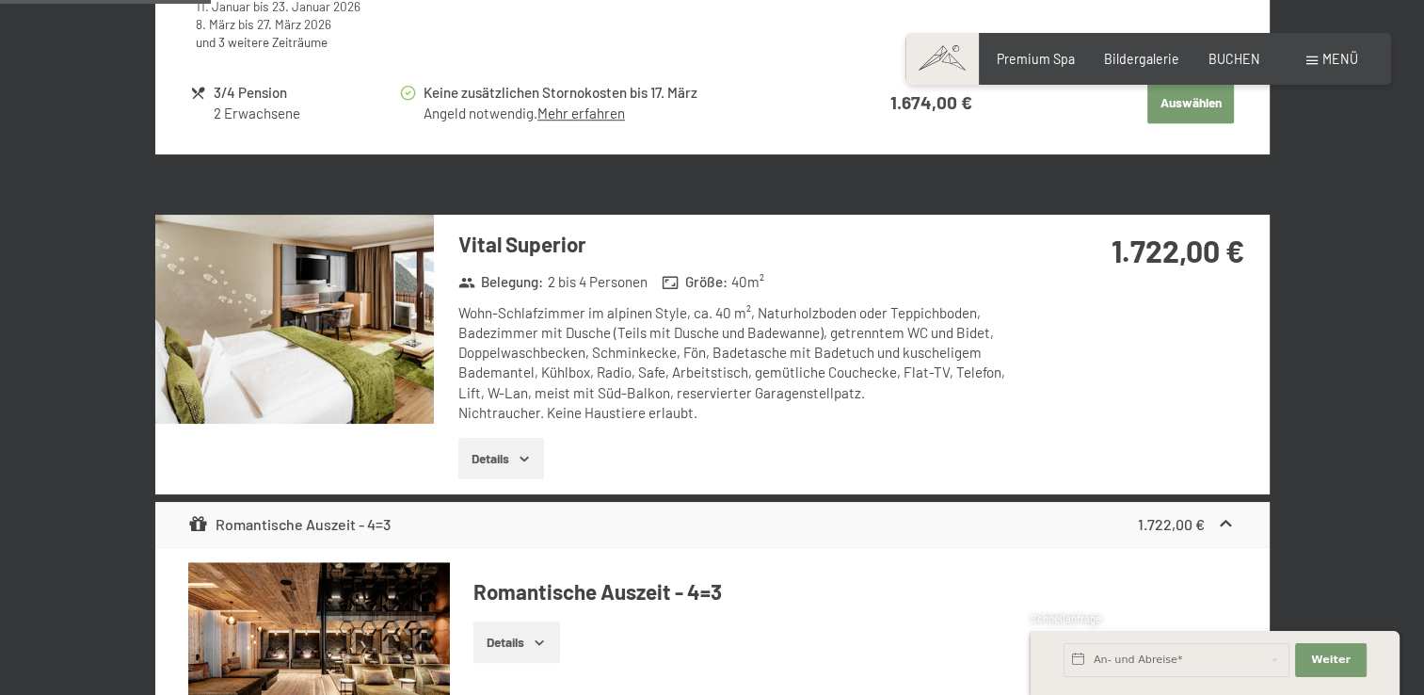
click at [0, 0] on button "button" at bounding box center [0, 0] width 0 height 0
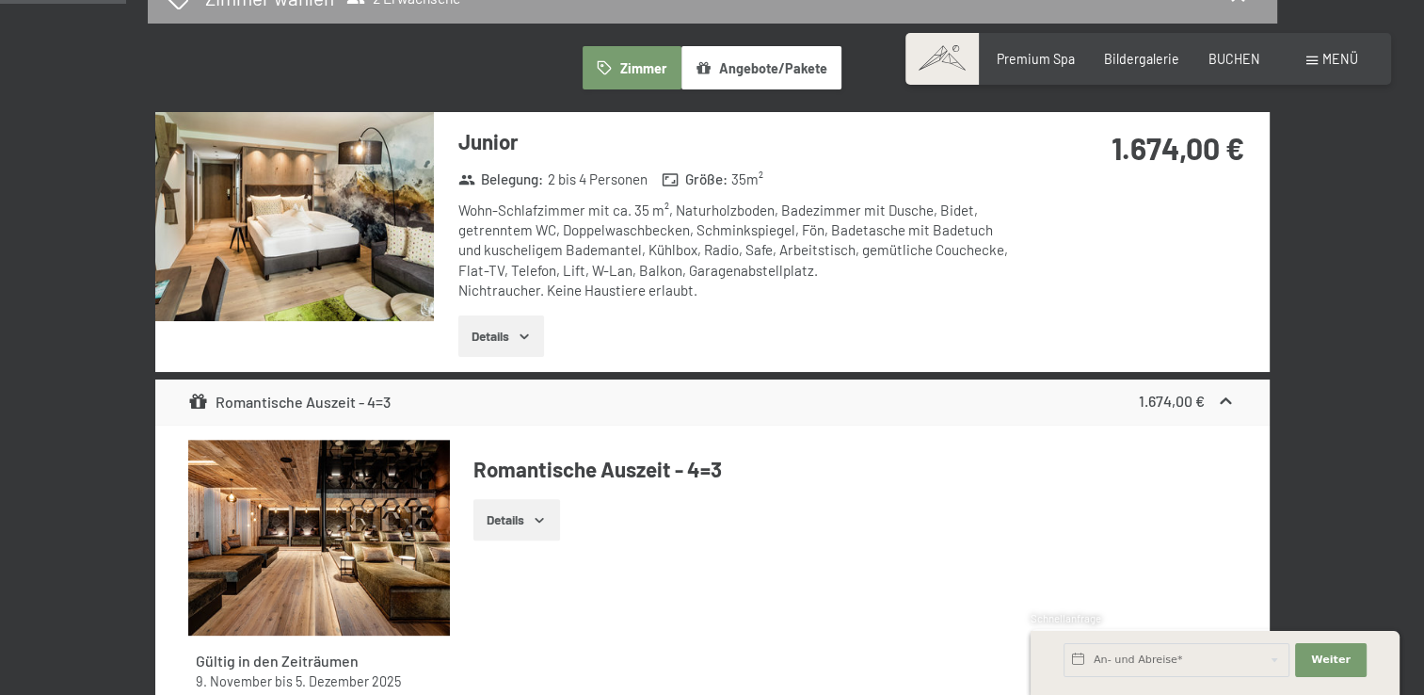
scroll to position [457, 0]
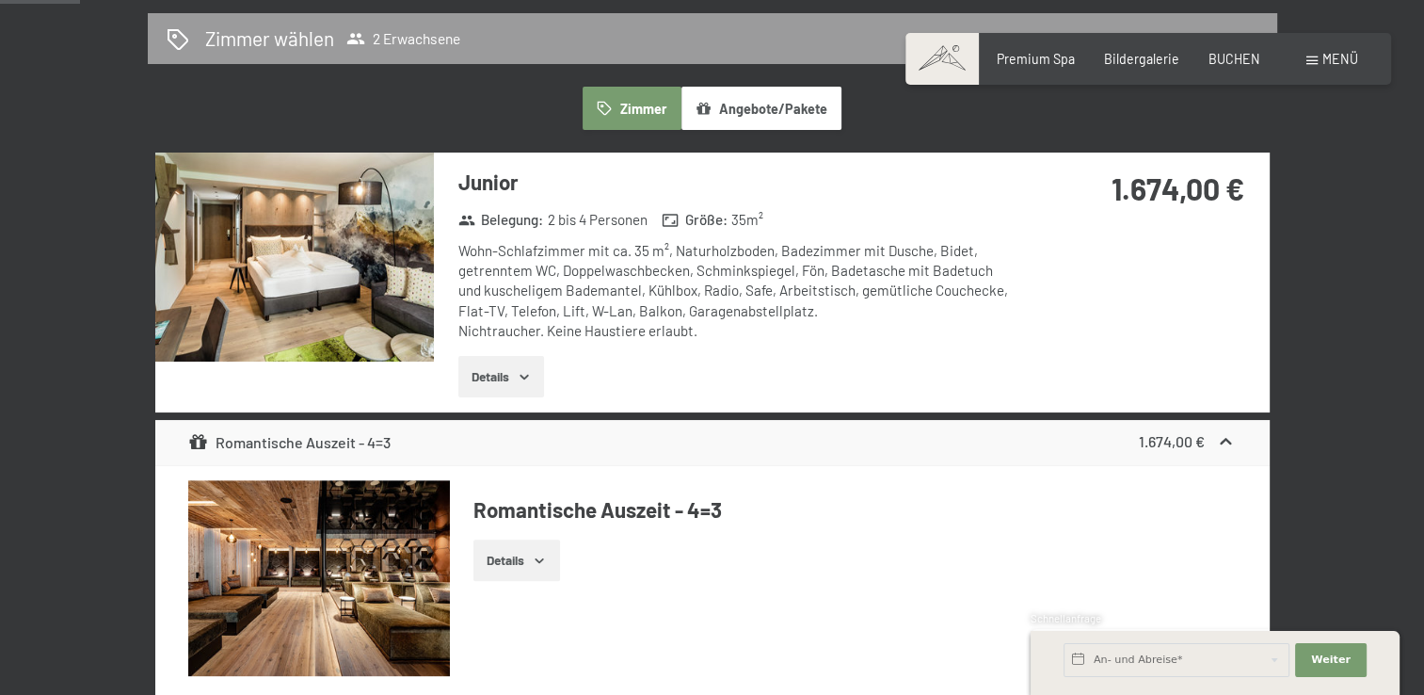
click at [298, 258] on img at bounding box center [294, 257] width 279 height 209
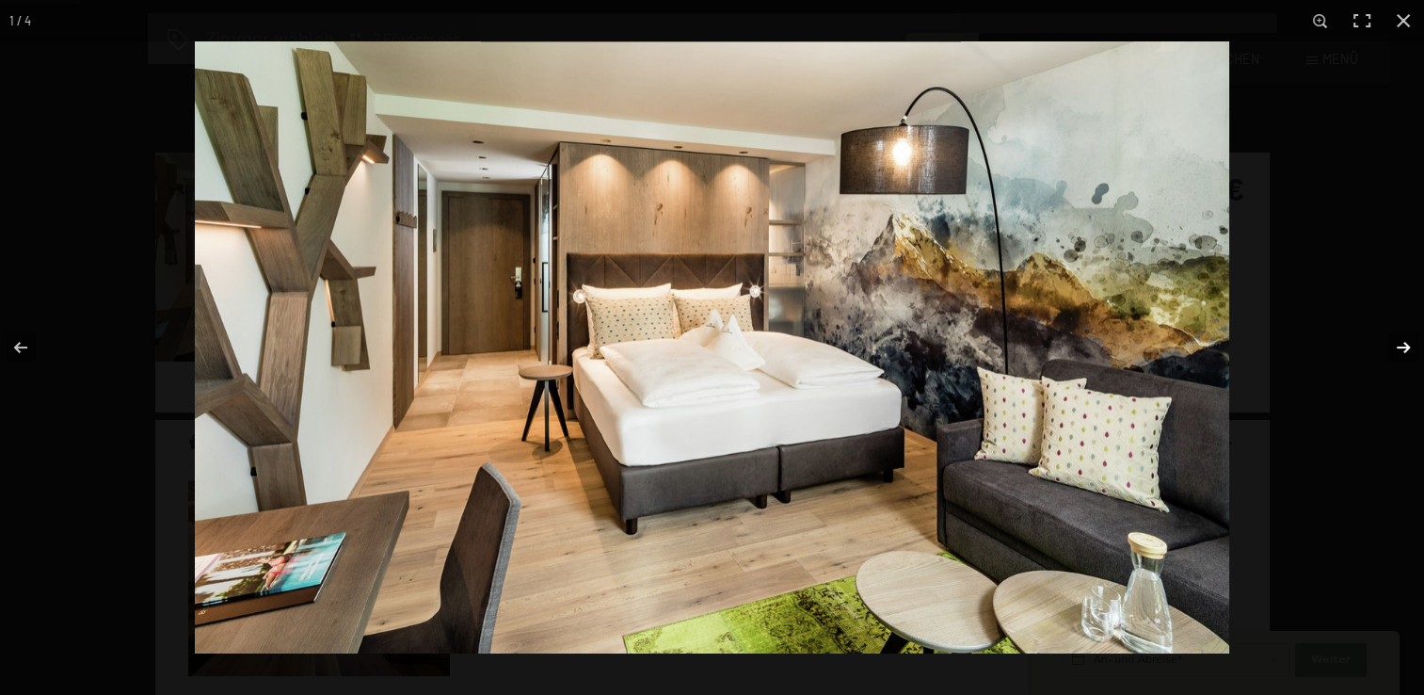
click at [1402, 352] on button "button" at bounding box center [1392, 347] width 66 height 94
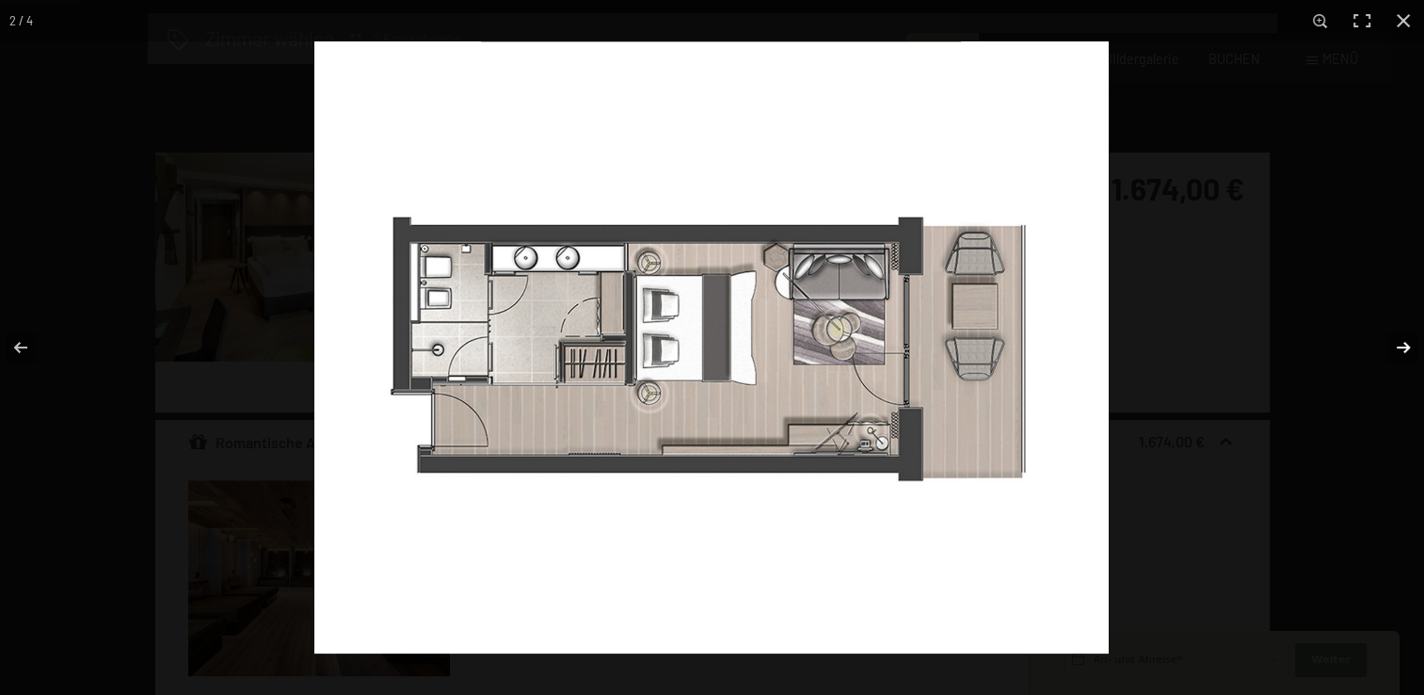
click at [1402, 352] on button "button" at bounding box center [1392, 347] width 66 height 94
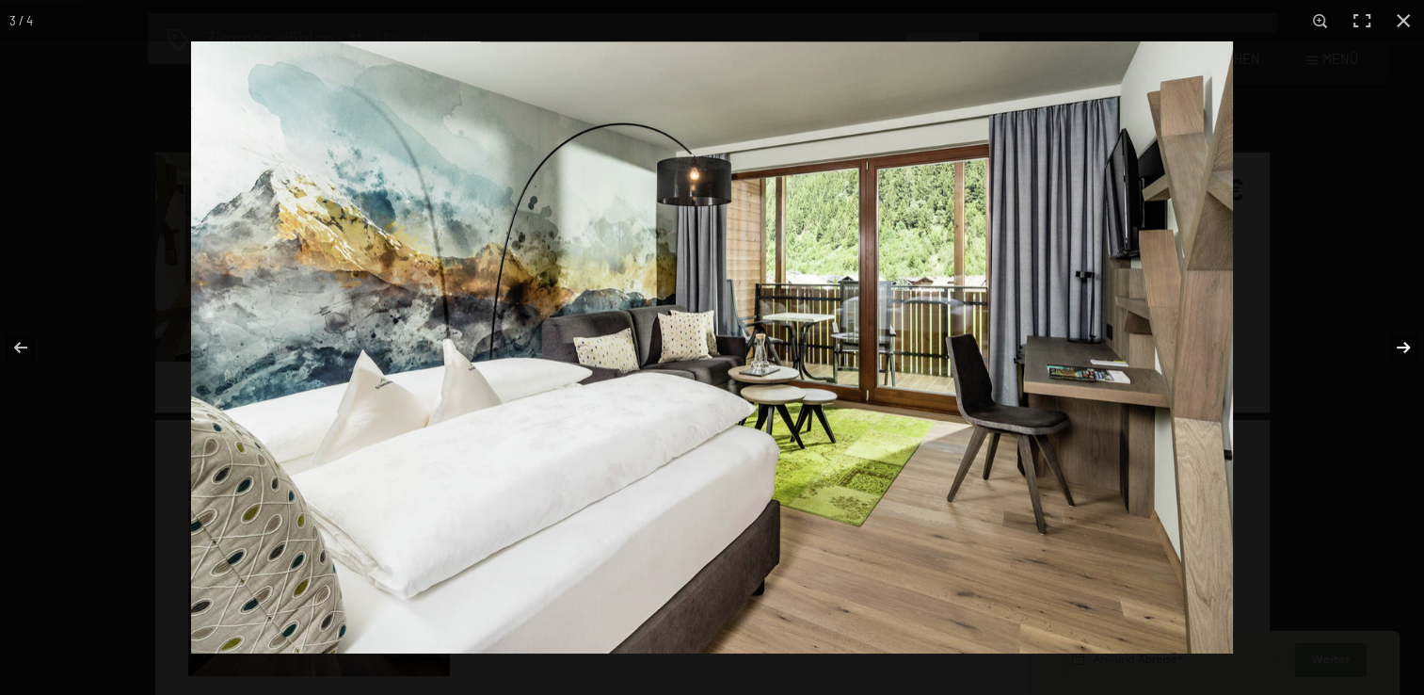
click at [1402, 352] on button "button" at bounding box center [1392, 347] width 66 height 94
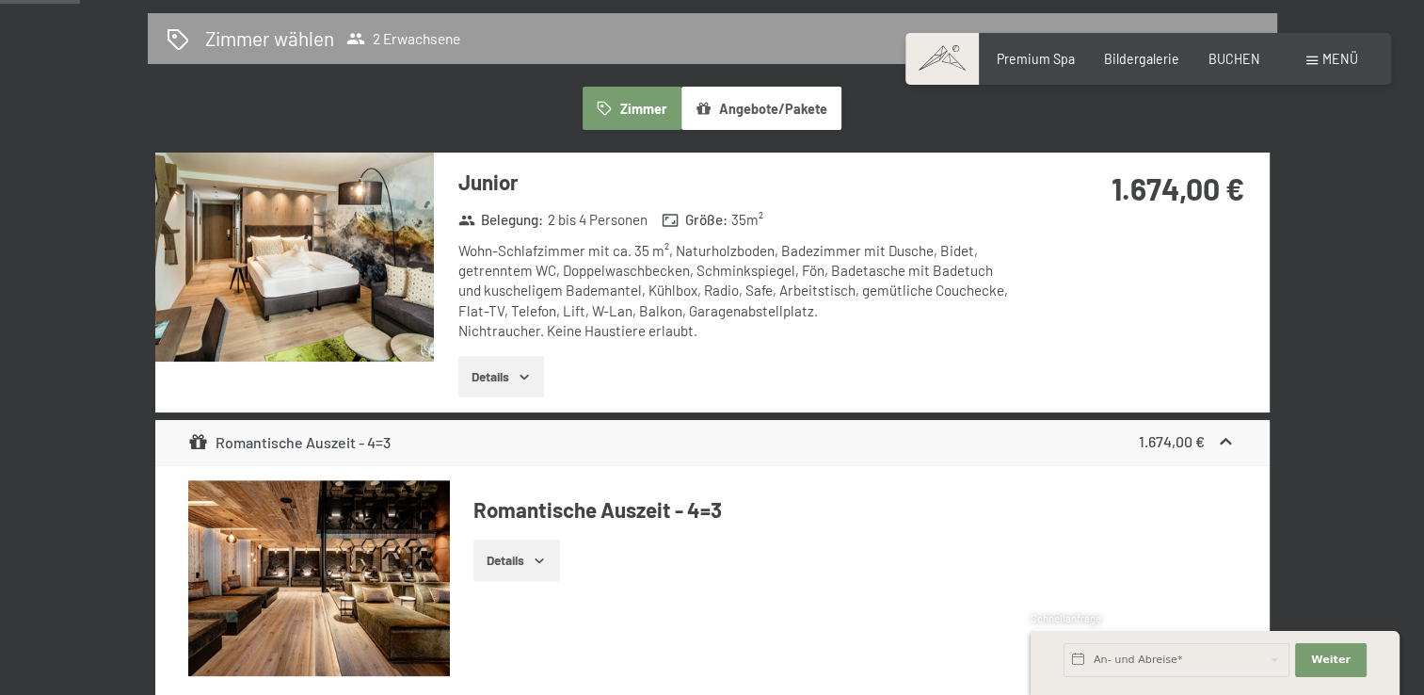
click at [0, 0] on button "button" at bounding box center [0, 0] width 0 height 0
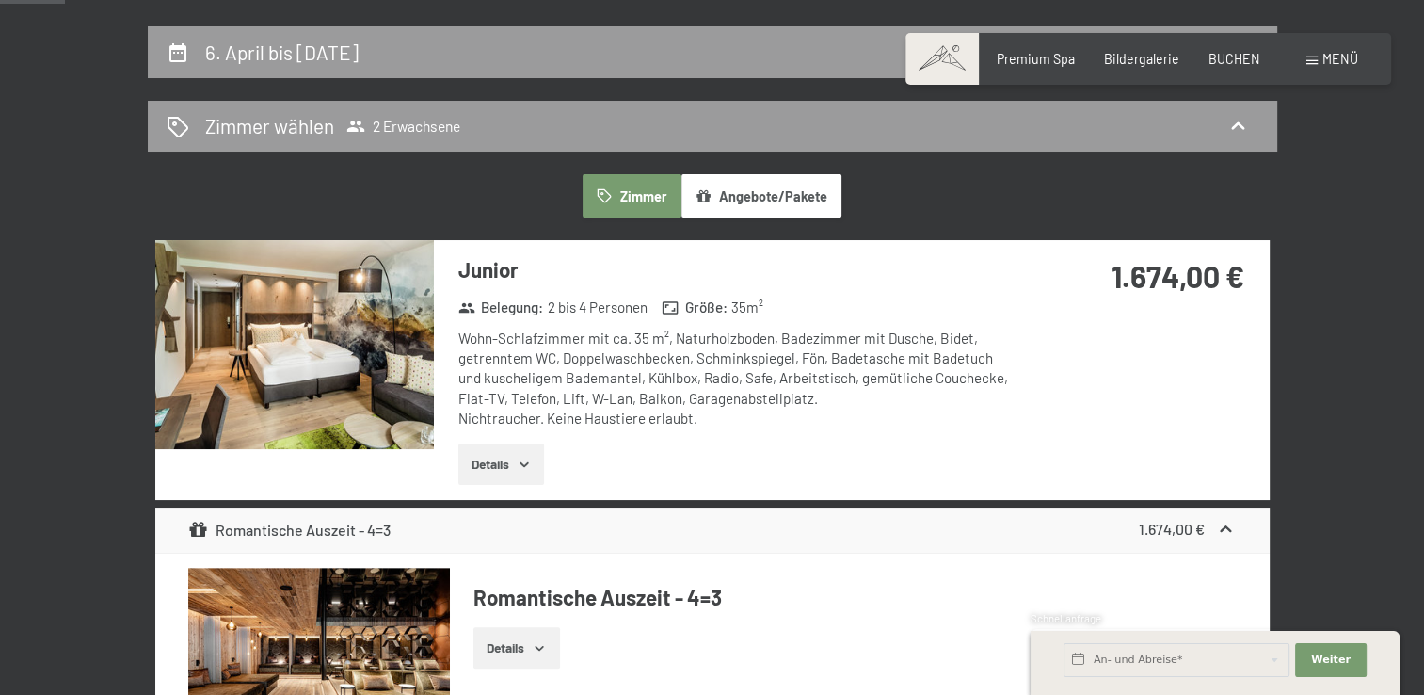
scroll to position [329, 0]
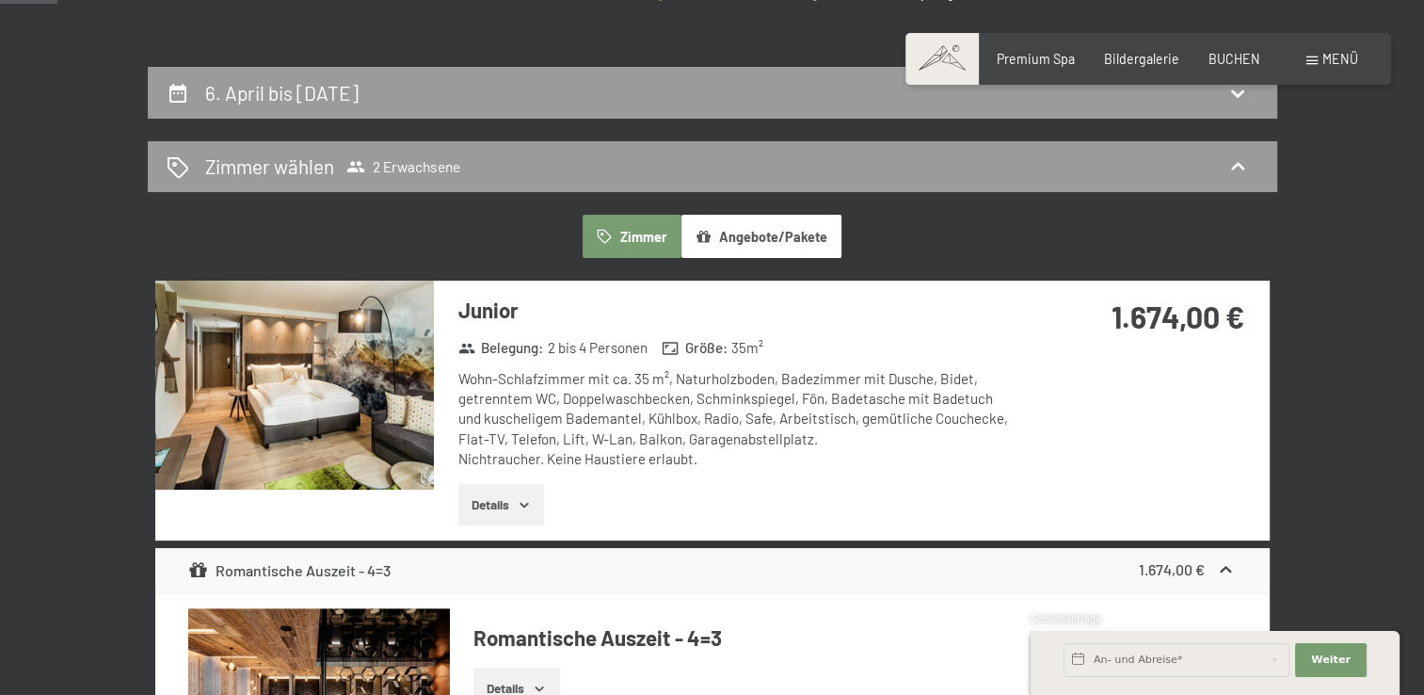
click at [523, 499] on icon "button" at bounding box center [524, 504] width 15 height 15
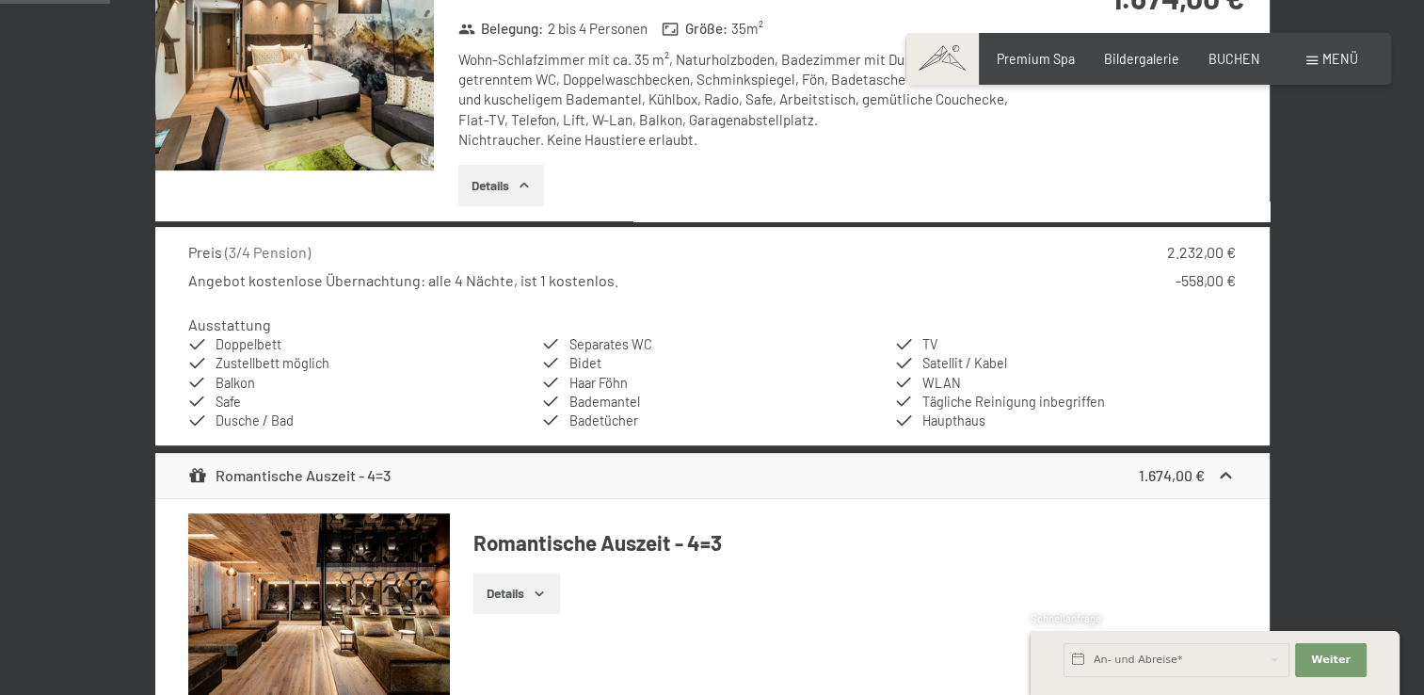
scroll to position [659, 0]
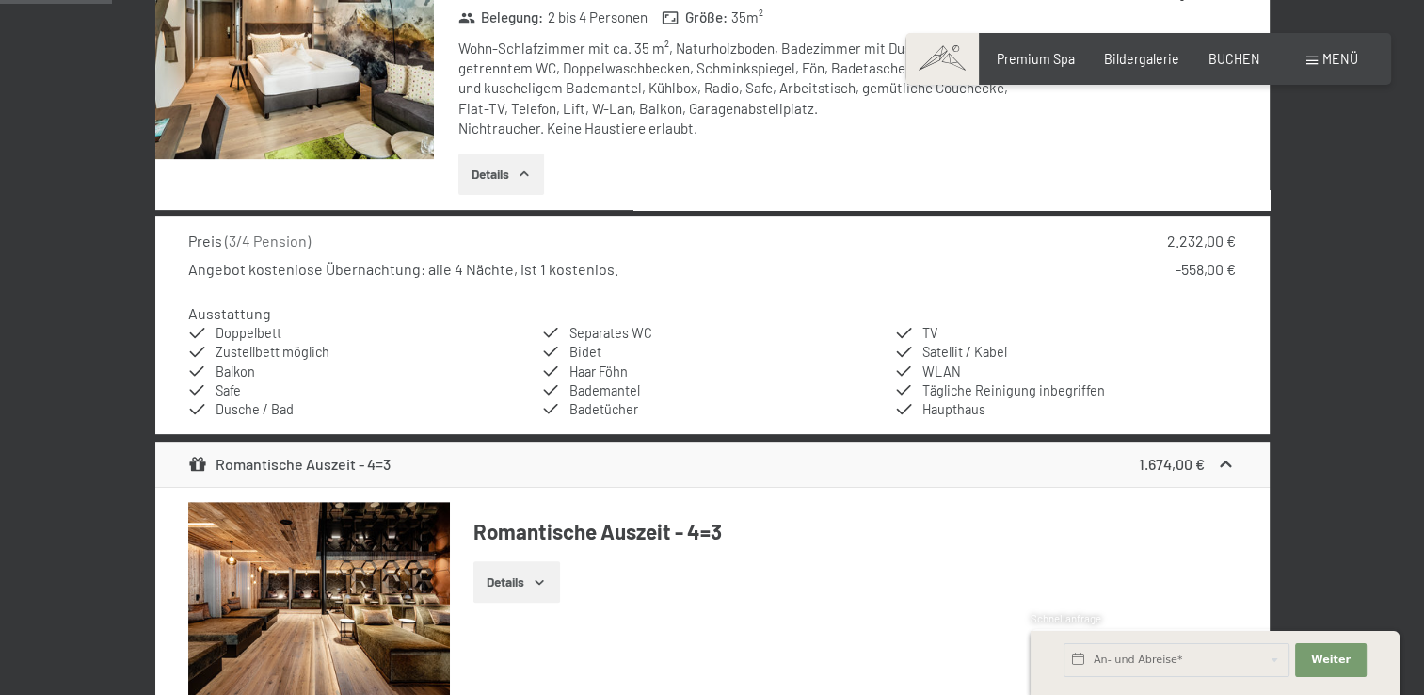
click at [526, 164] on button "Details" at bounding box center [502, 173] width 86 height 41
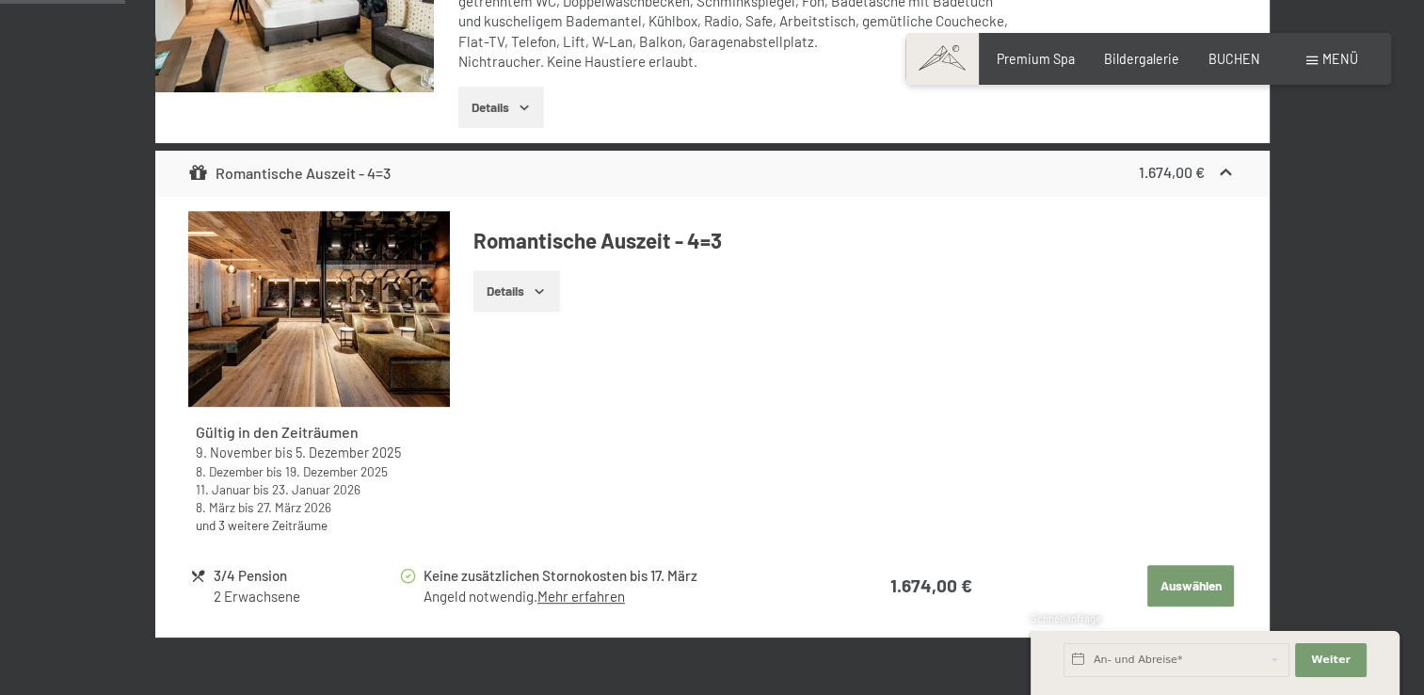
scroll to position [766, 0]
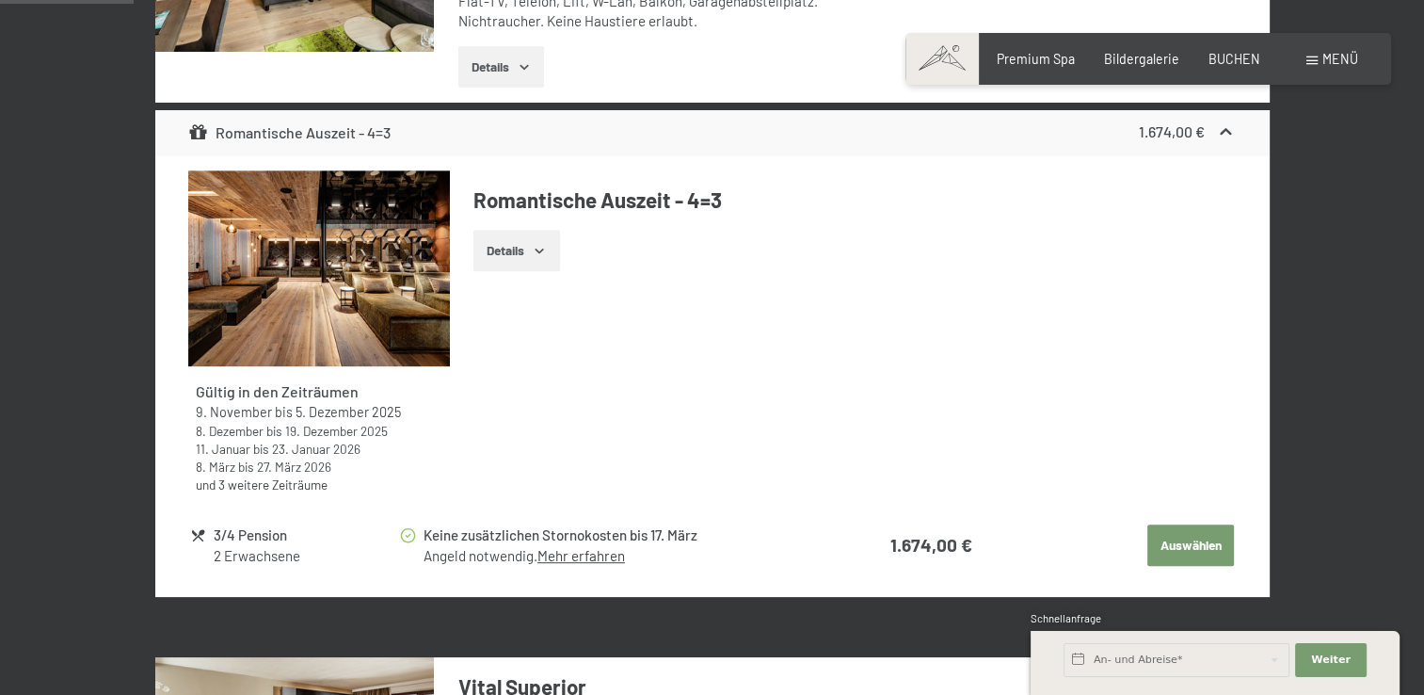
click at [595, 554] on link "Mehr erfahren" at bounding box center [582, 555] width 88 height 17
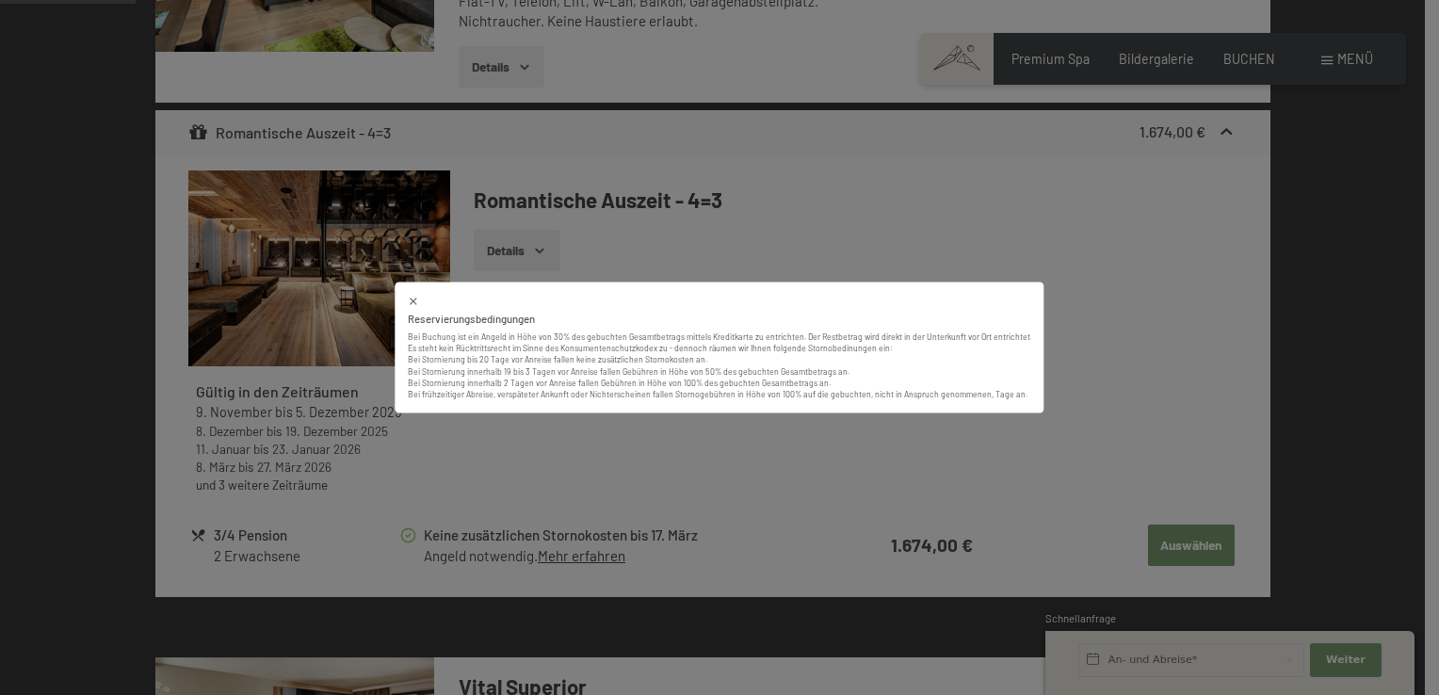
click at [420, 299] on icon at bounding box center [414, 302] width 12 height 12
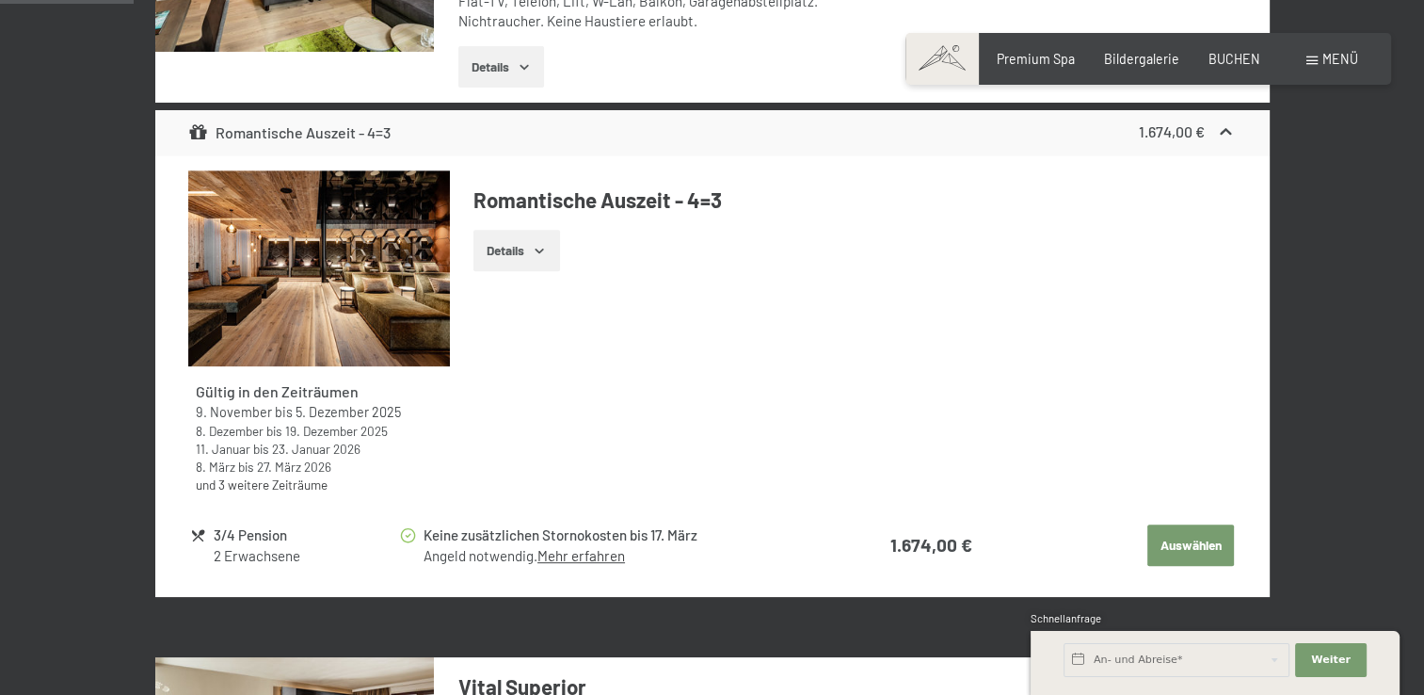
click at [1183, 546] on button "Auswählen" at bounding box center [1191, 544] width 87 height 41
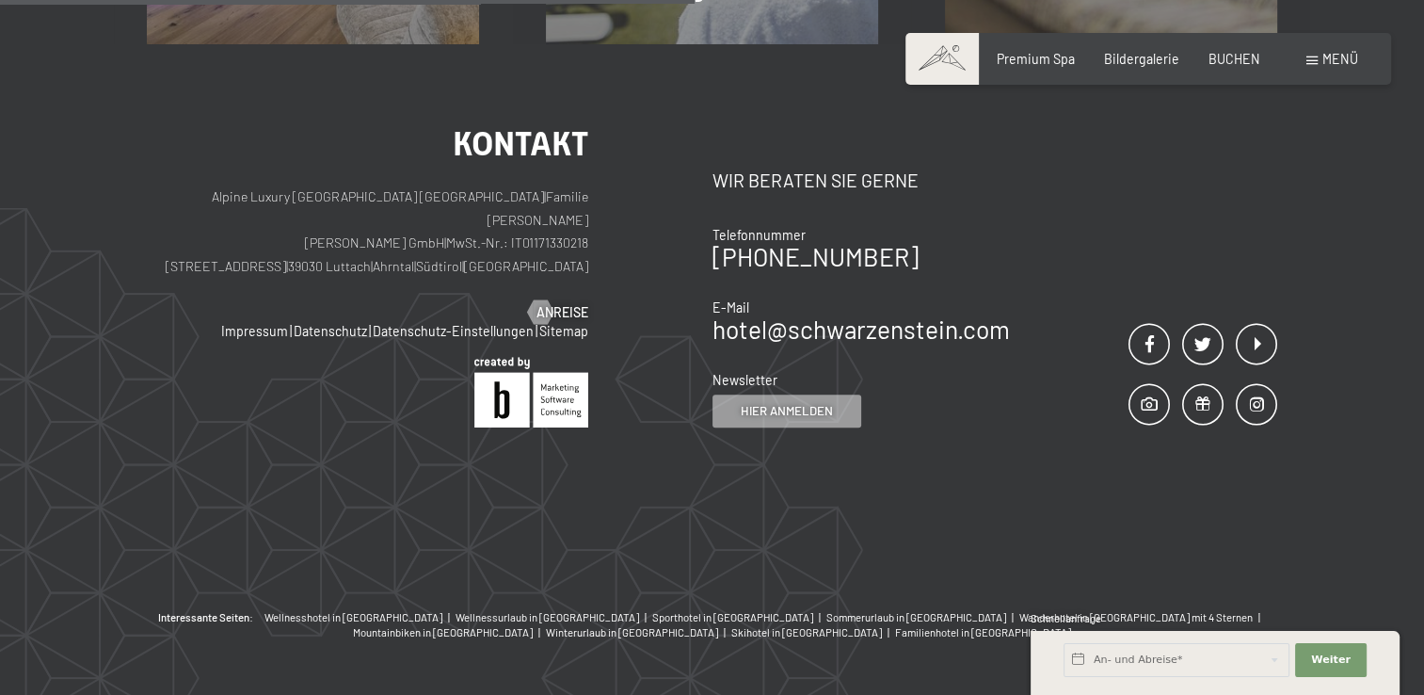
scroll to position [395, 0]
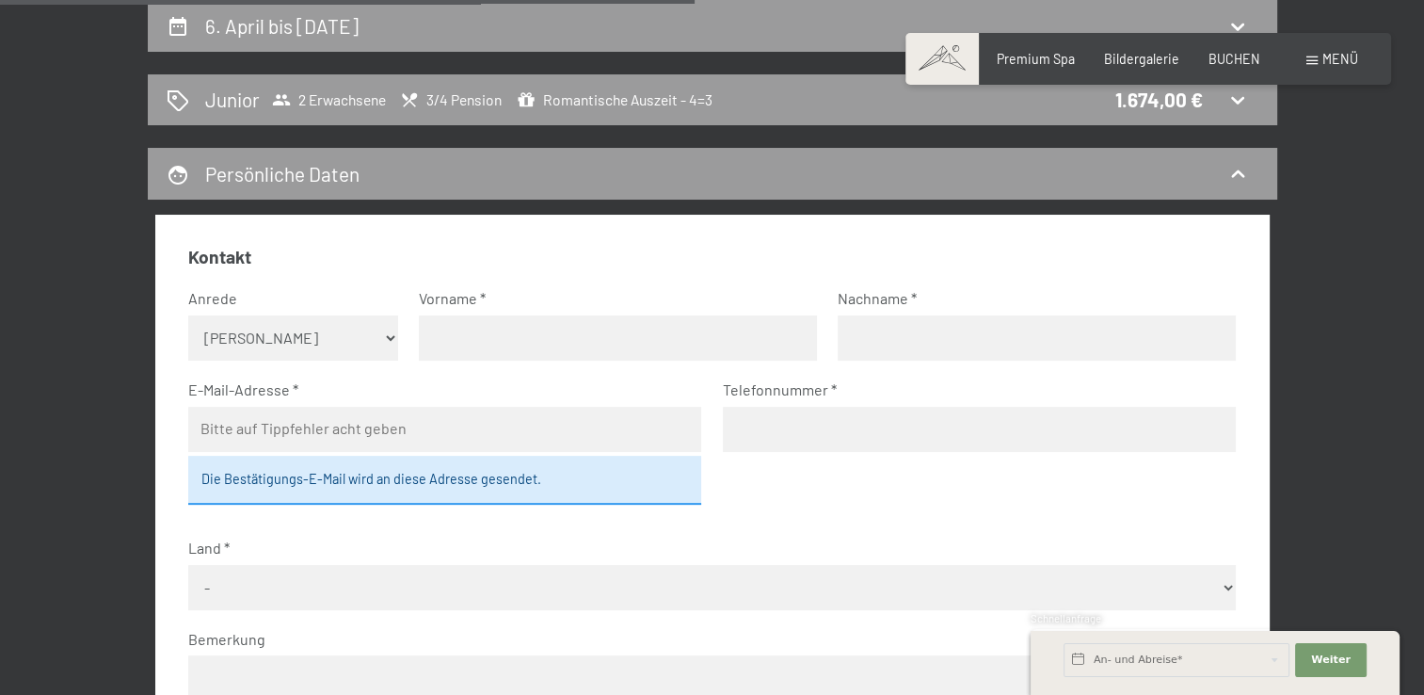
click at [384, 340] on select "Keine Angabe Frau Herr" at bounding box center [293, 337] width 210 height 45
select select "m"
click at [188, 315] on select "Keine Angabe Frau Herr" at bounding box center [293, 337] width 210 height 45
click at [486, 336] on input "text" at bounding box center [618, 337] width 398 height 45
type input "Günther"
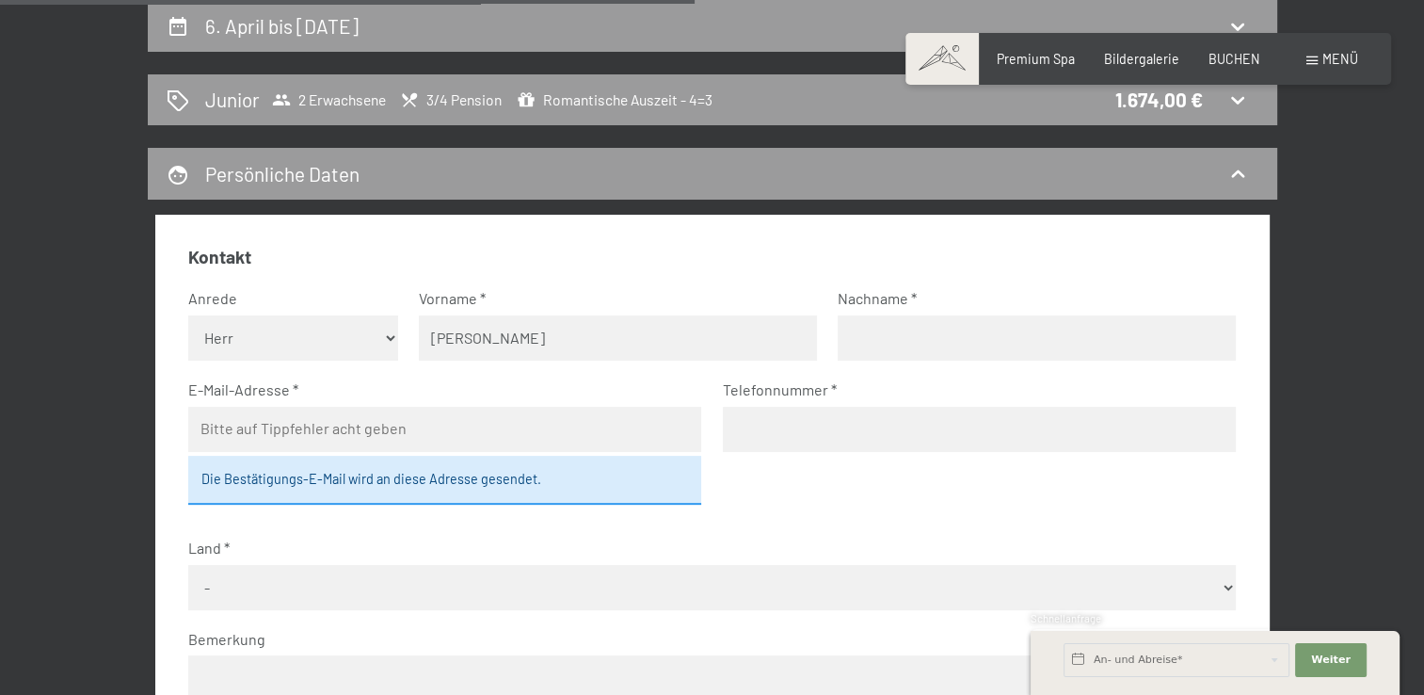
type input "Schwenk"
type input "guenther.schwenk@web.de"
type input "074742595"
select select "DEU"
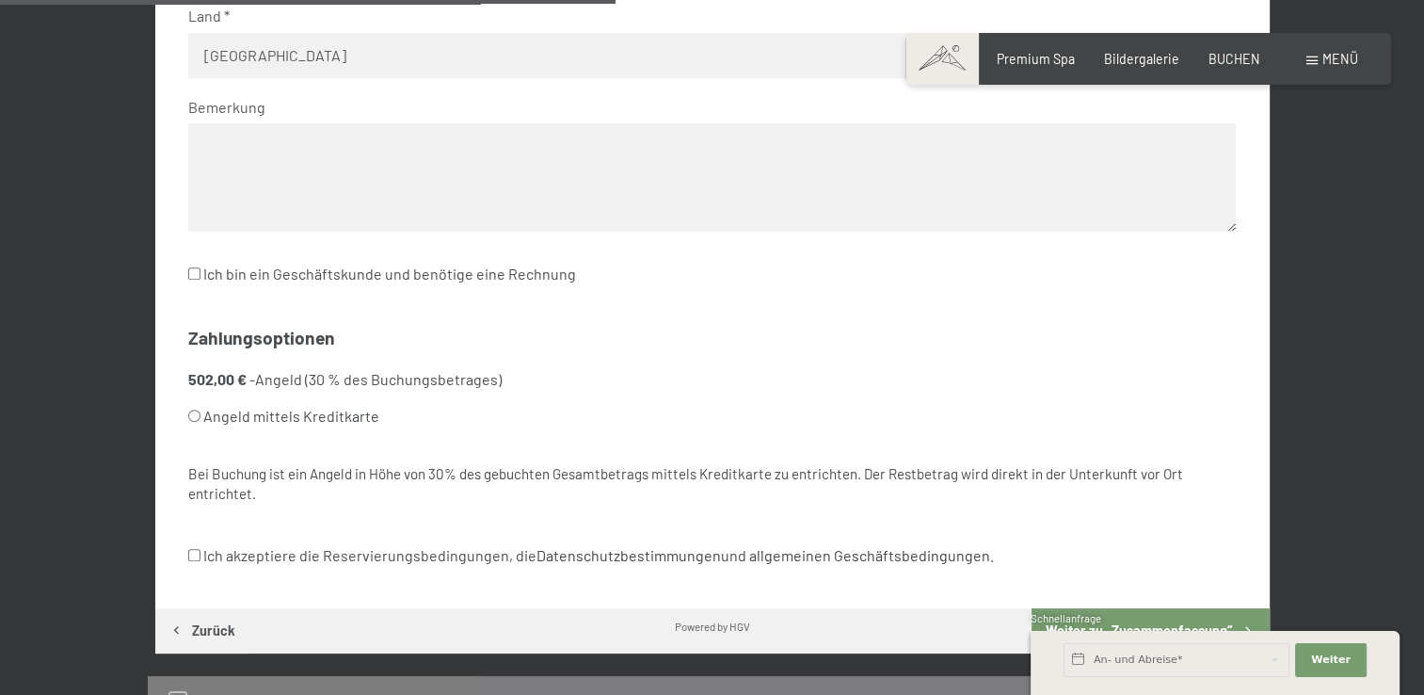
scroll to position [941, 0]
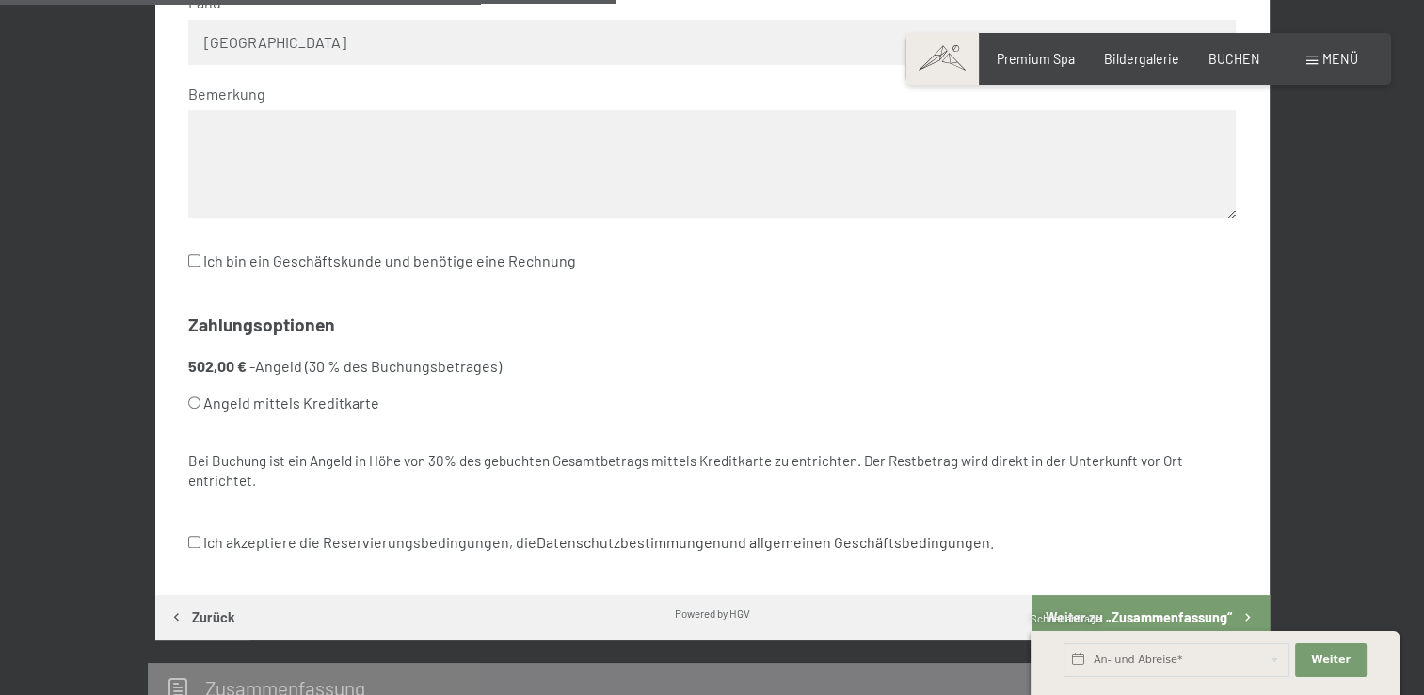
click at [194, 399] on input "Angeld mittels Kreditkarte" at bounding box center [194, 402] width 12 height 12
radio input "true"
click at [188, 539] on input "Ich akzeptiere die Reservierungsbedingungen, die Datenschutzbestimmungen und al…" at bounding box center [194, 542] width 12 height 12
checkbox input "true"
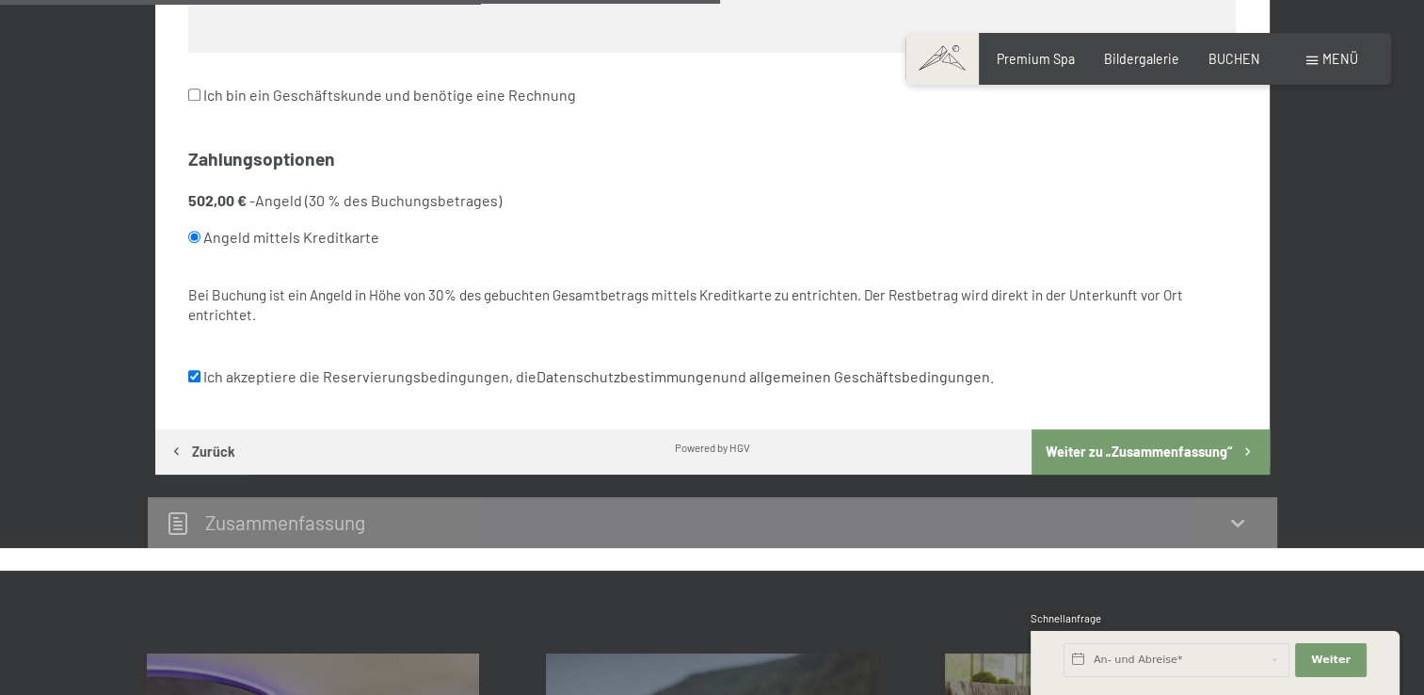
scroll to position [1110, 0]
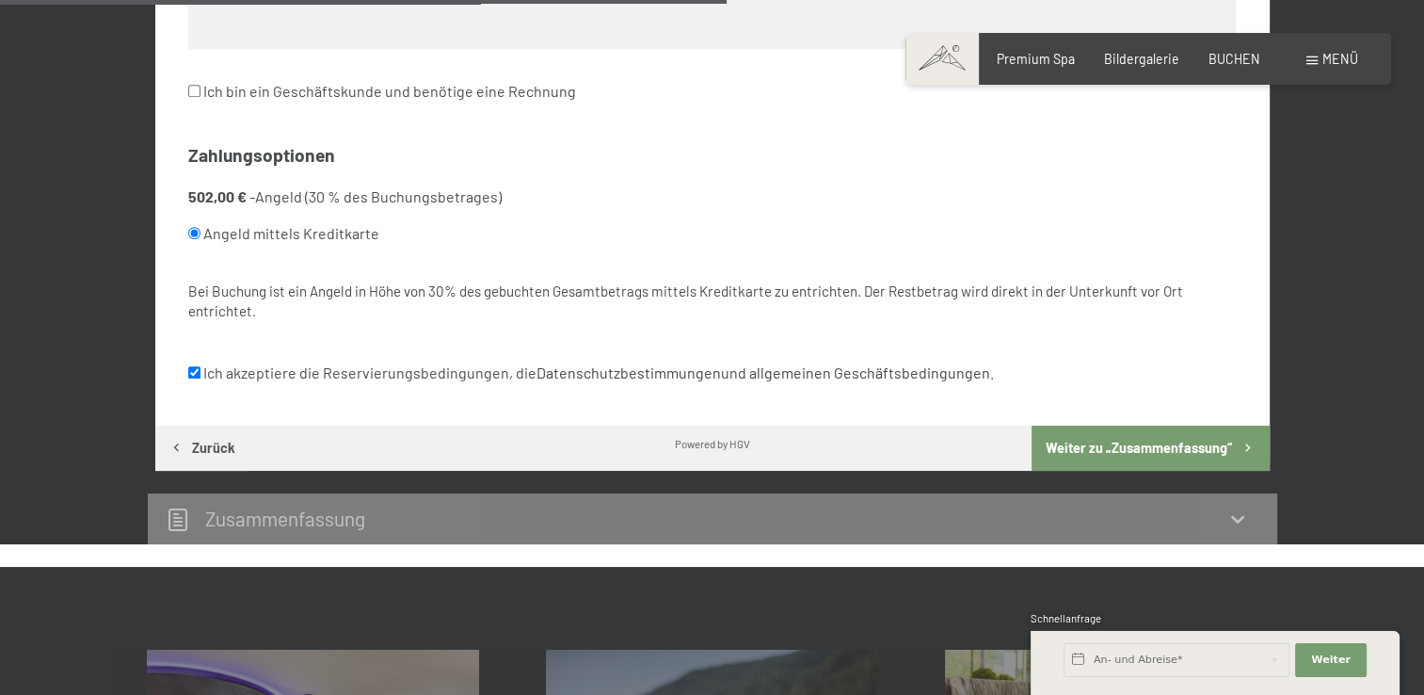
click at [1141, 445] on button "Weiter zu „Zusammen­fassung“" at bounding box center [1150, 448] width 237 height 45
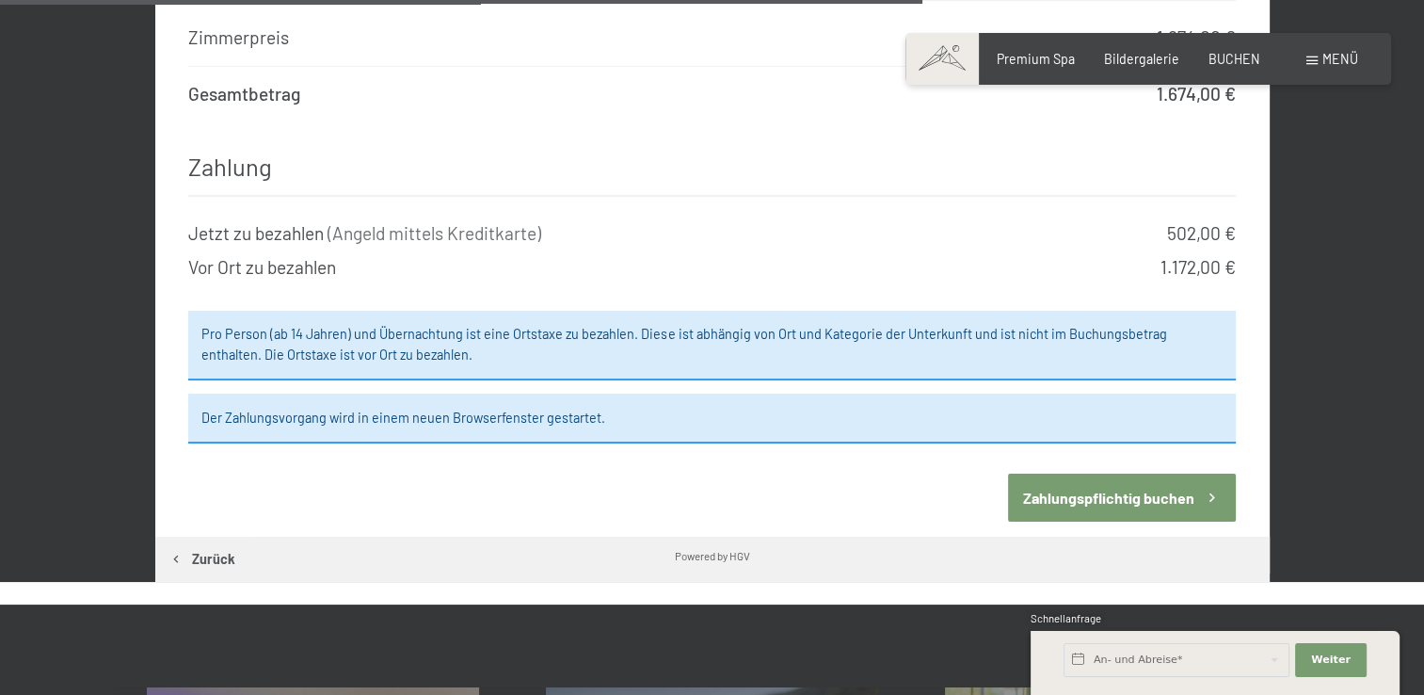
scroll to position [1927, 0]
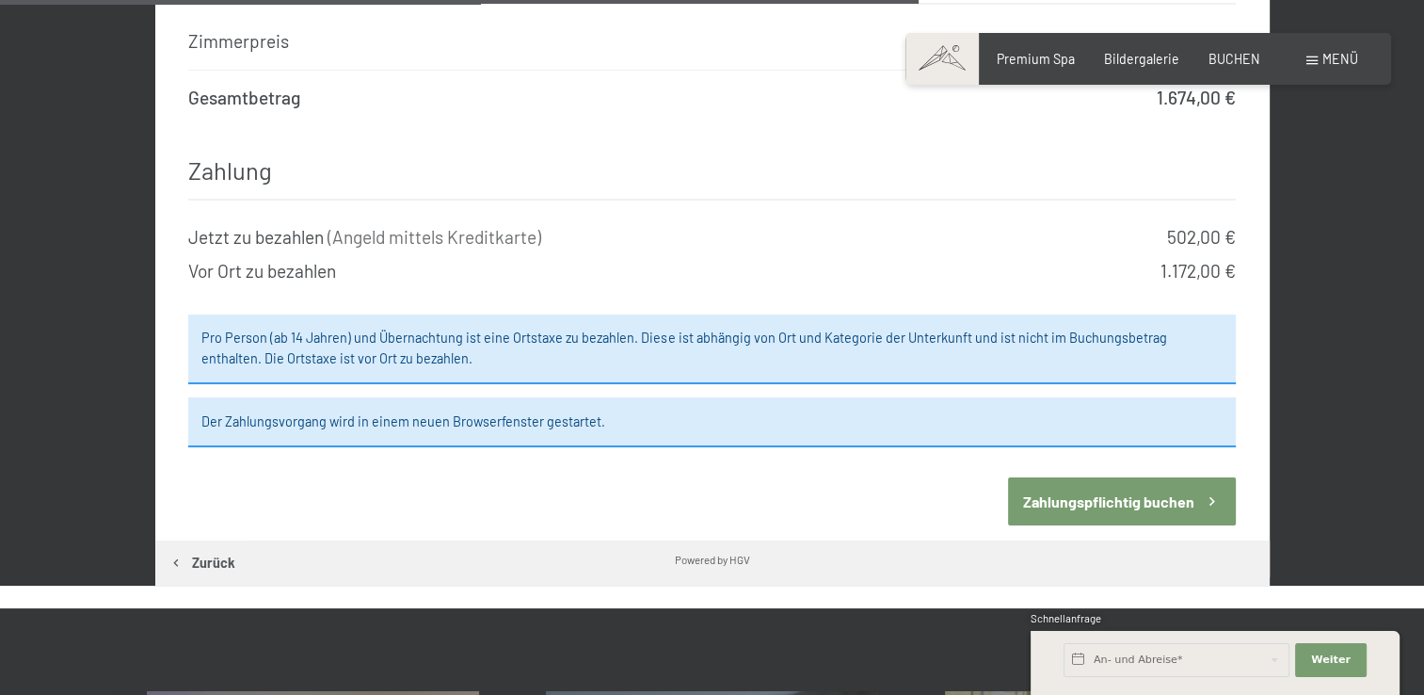
click at [1130, 477] on button "Zahlungspflichtig buchen" at bounding box center [1122, 501] width 228 height 48
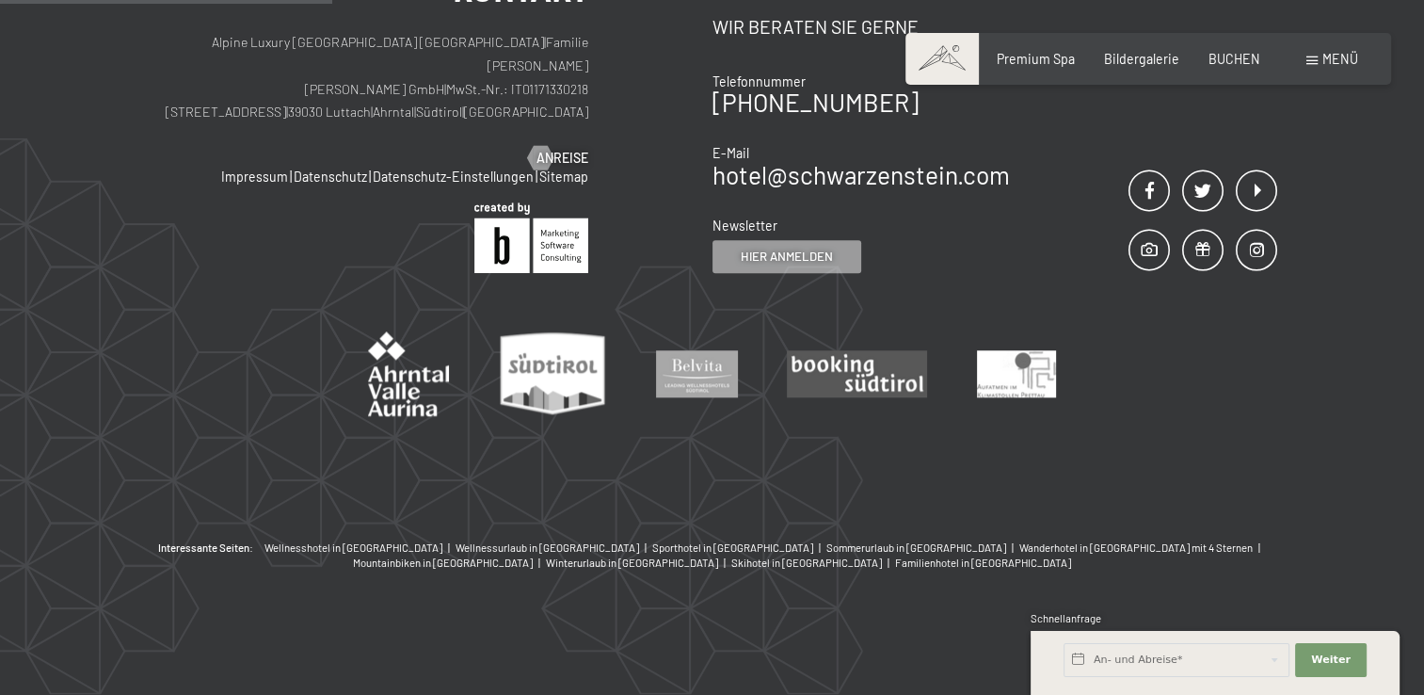
scroll to position [395, 0]
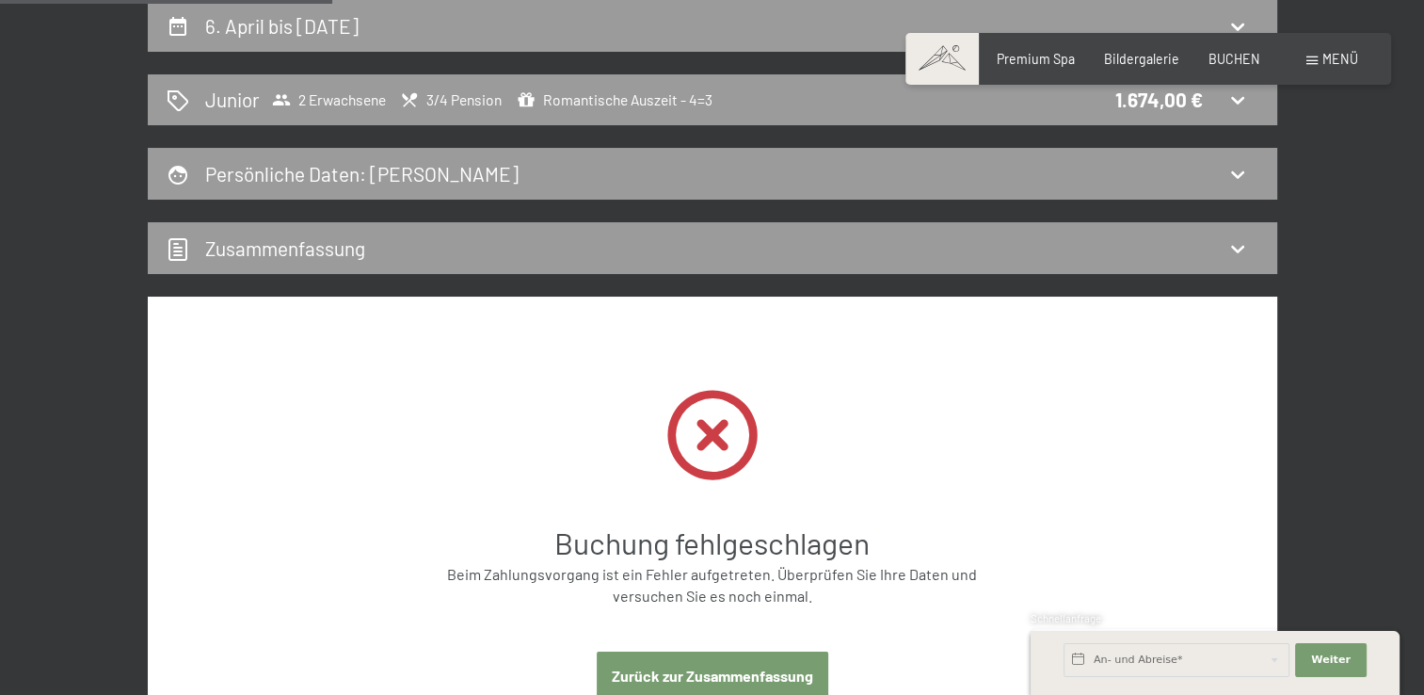
click at [761, 669] on button "Zurück zur Zusammenfassung" at bounding box center [713, 676] width 232 height 48
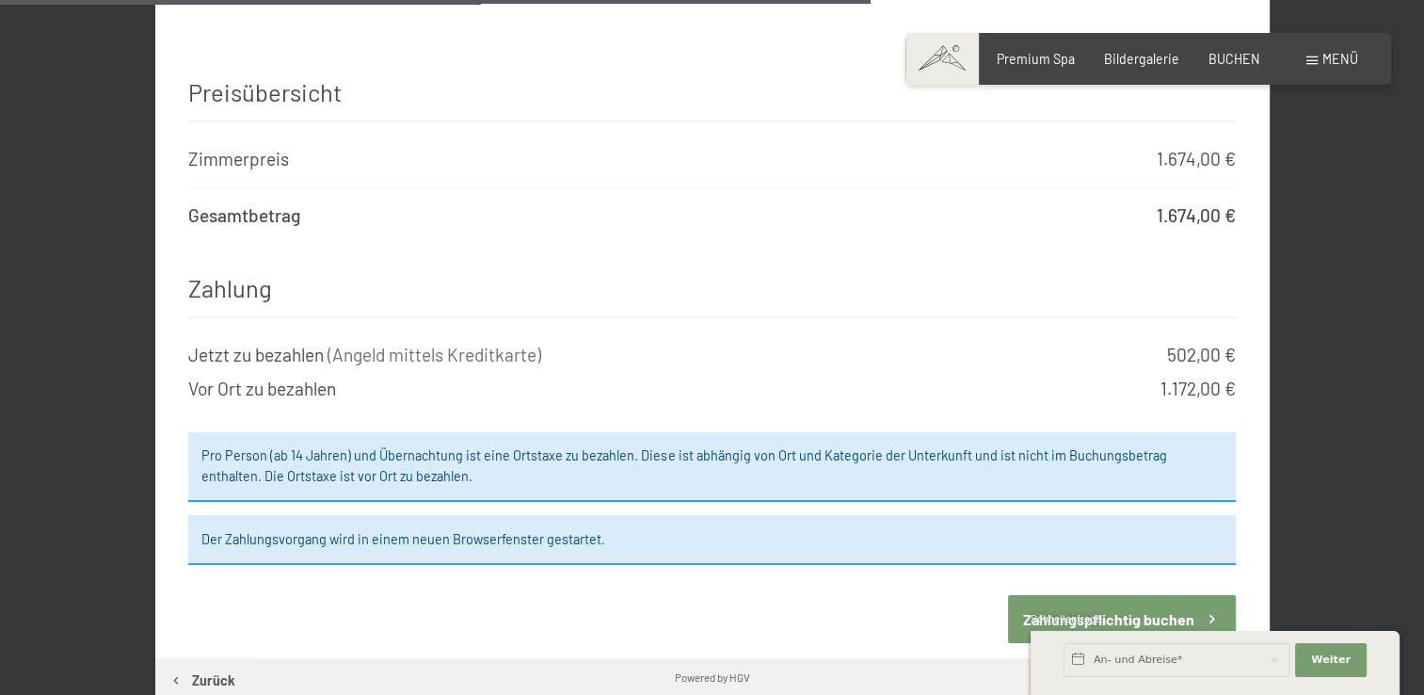
scroll to position [1840, 0]
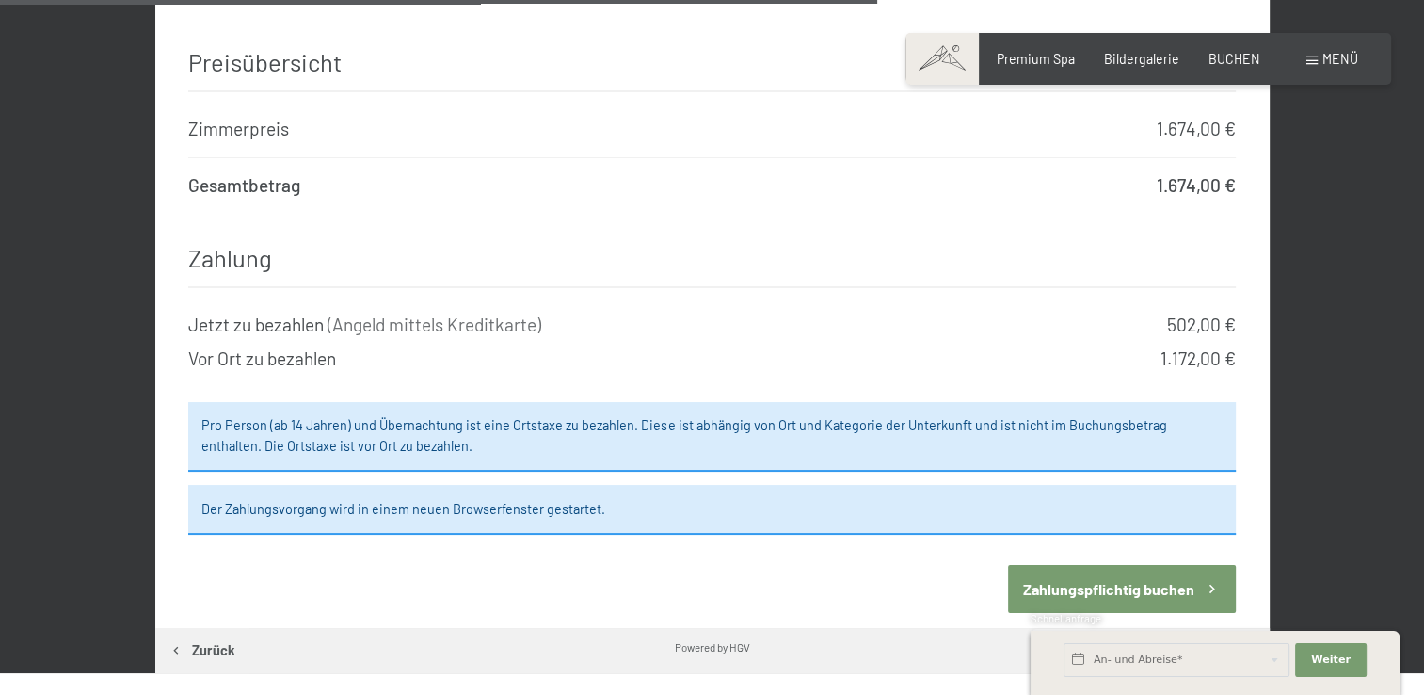
click at [1070, 565] on button "Zahlungspflichtig buchen" at bounding box center [1122, 589] width 228 height 48
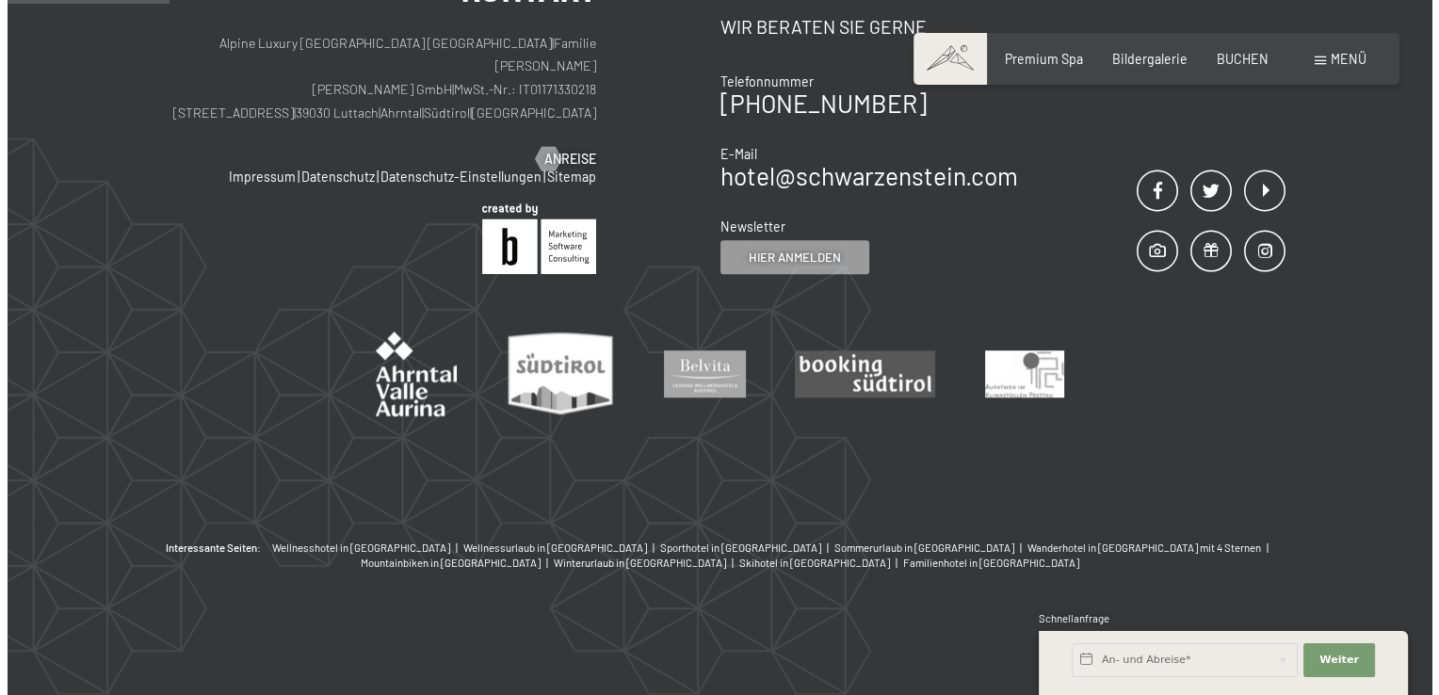
scroll to position [395, 0]
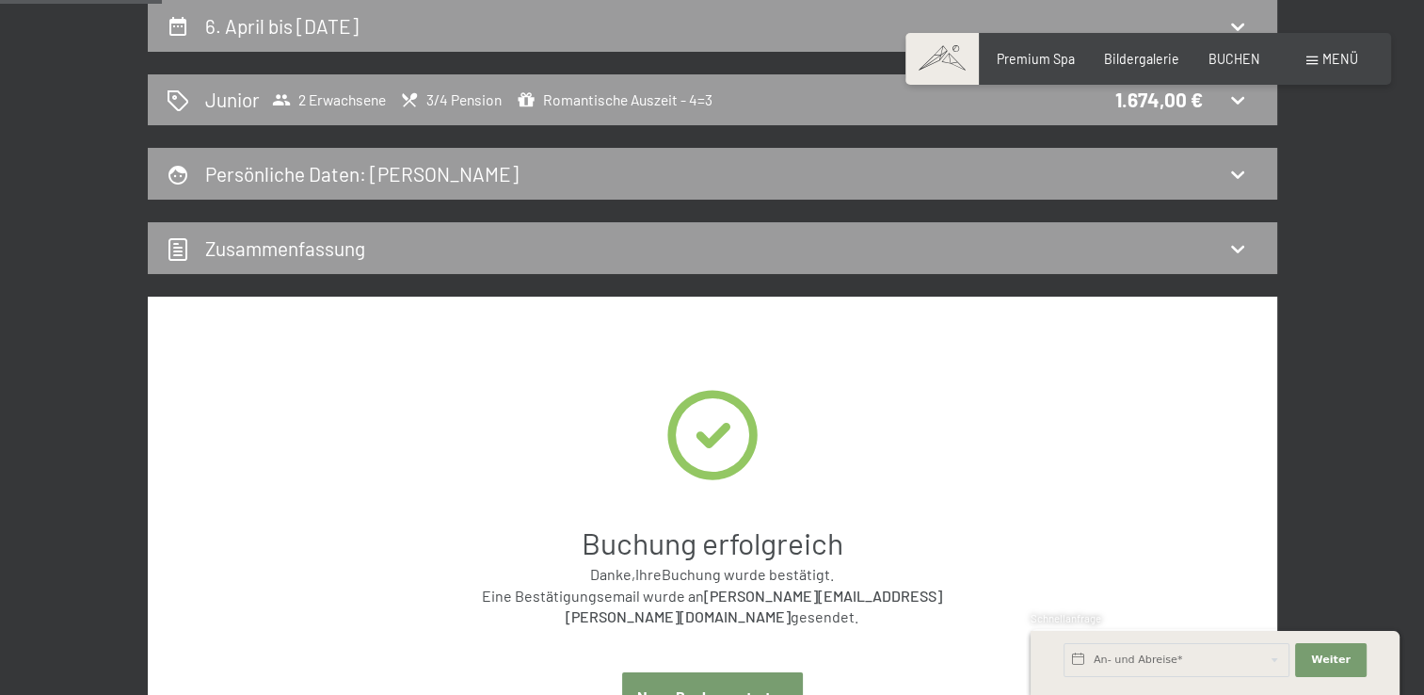
click at [1311, 59] on span at bounding box center [1312, 60] width 11 height 8
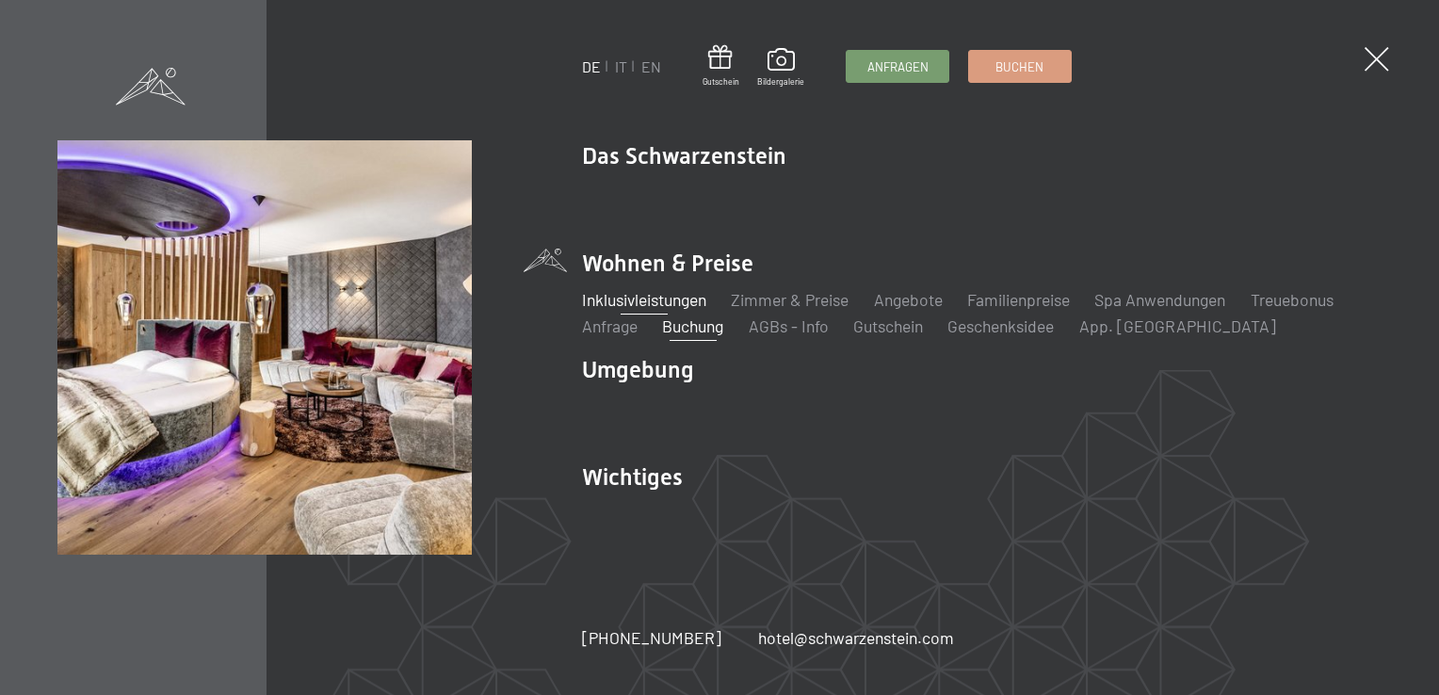
click at [658, 300] on link "Inklusivleistungen" at bounding box center [644, 299] width 124 height 21
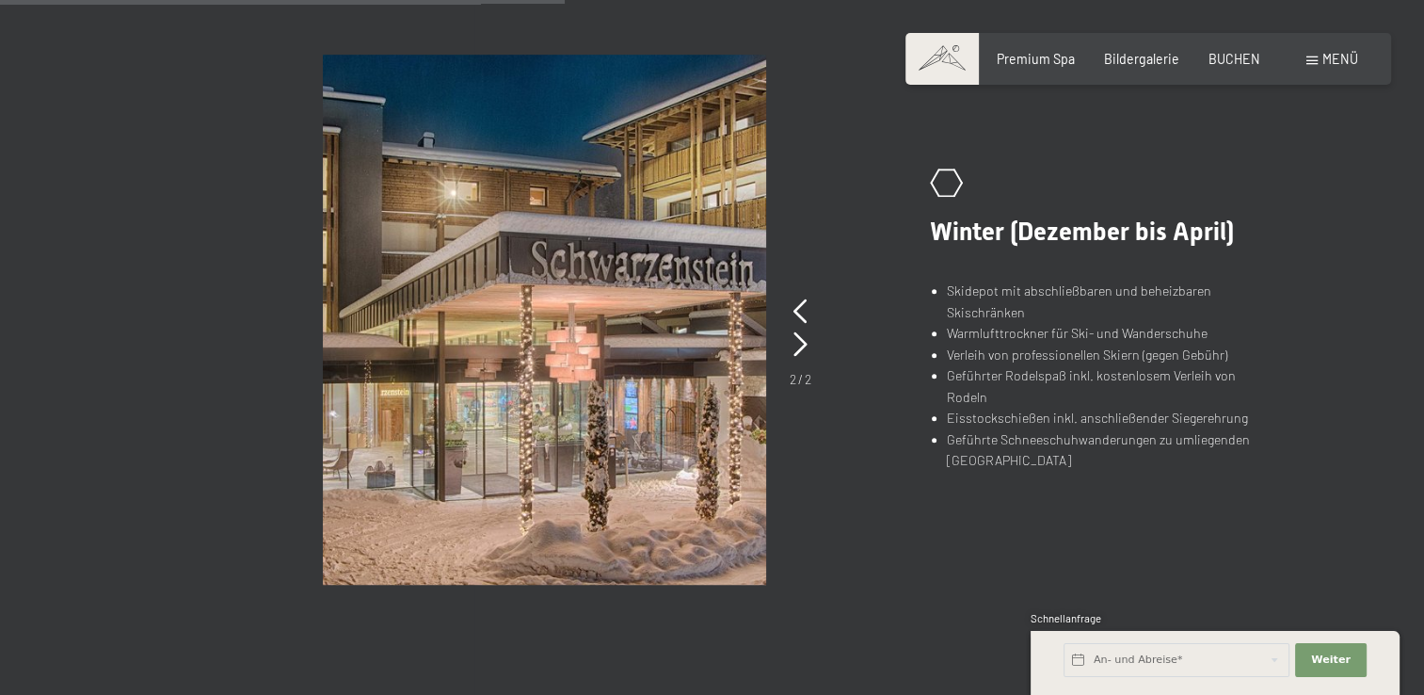
scroll to position [1269, 0]
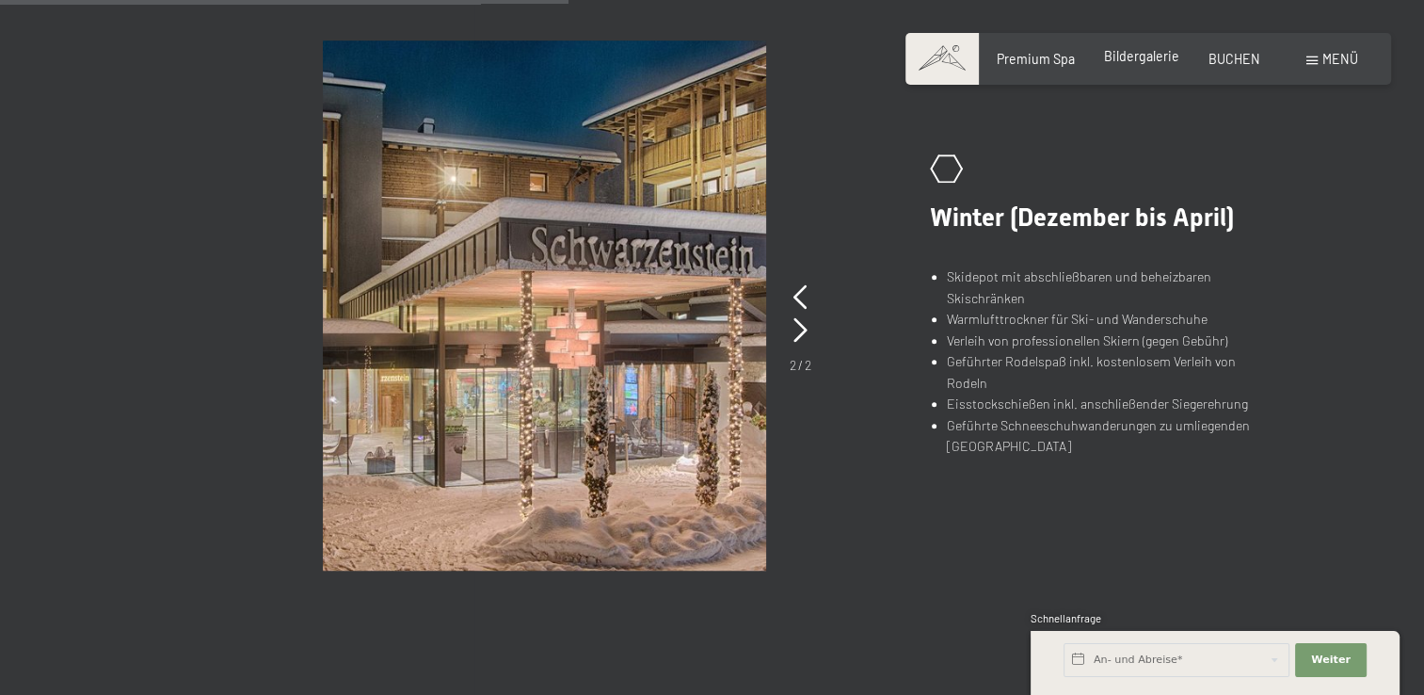
click at [1154, 59] on span "Bildergalerie" at bounding box center [1141, 56] width 75 height 16
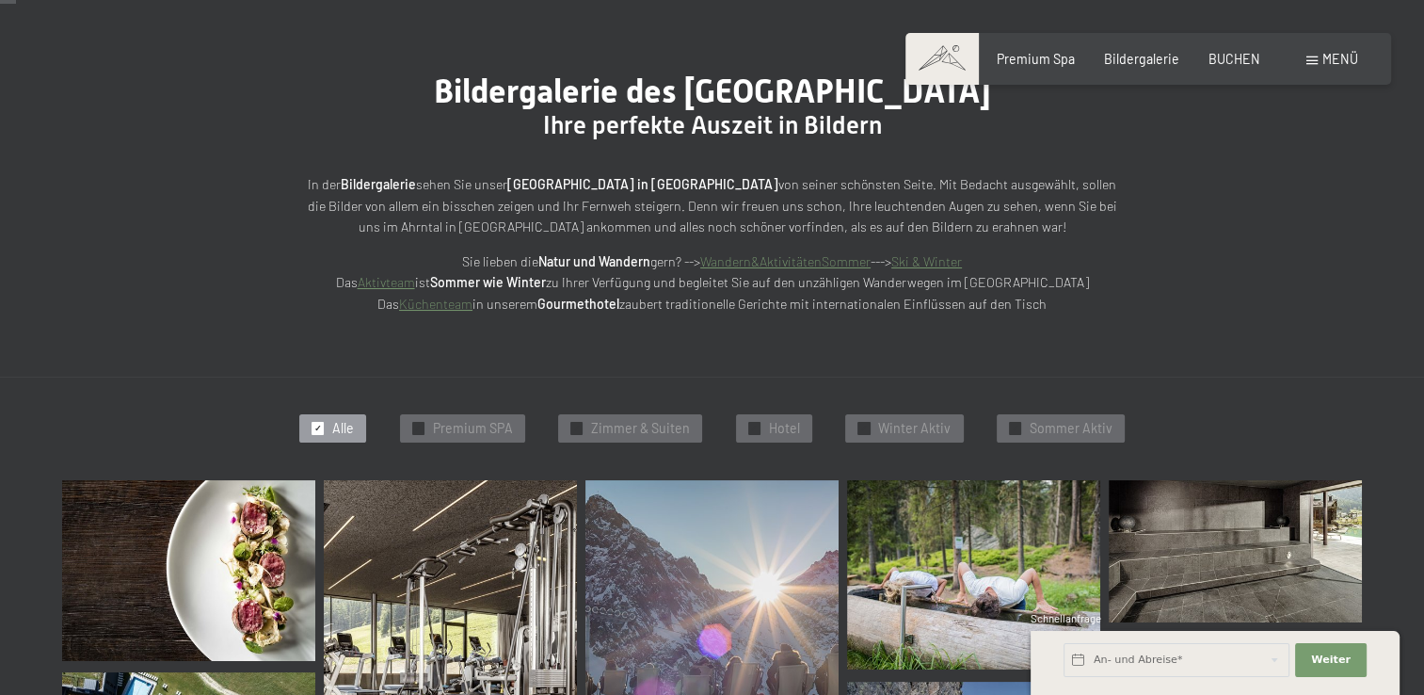
scroll to position [132, 0]
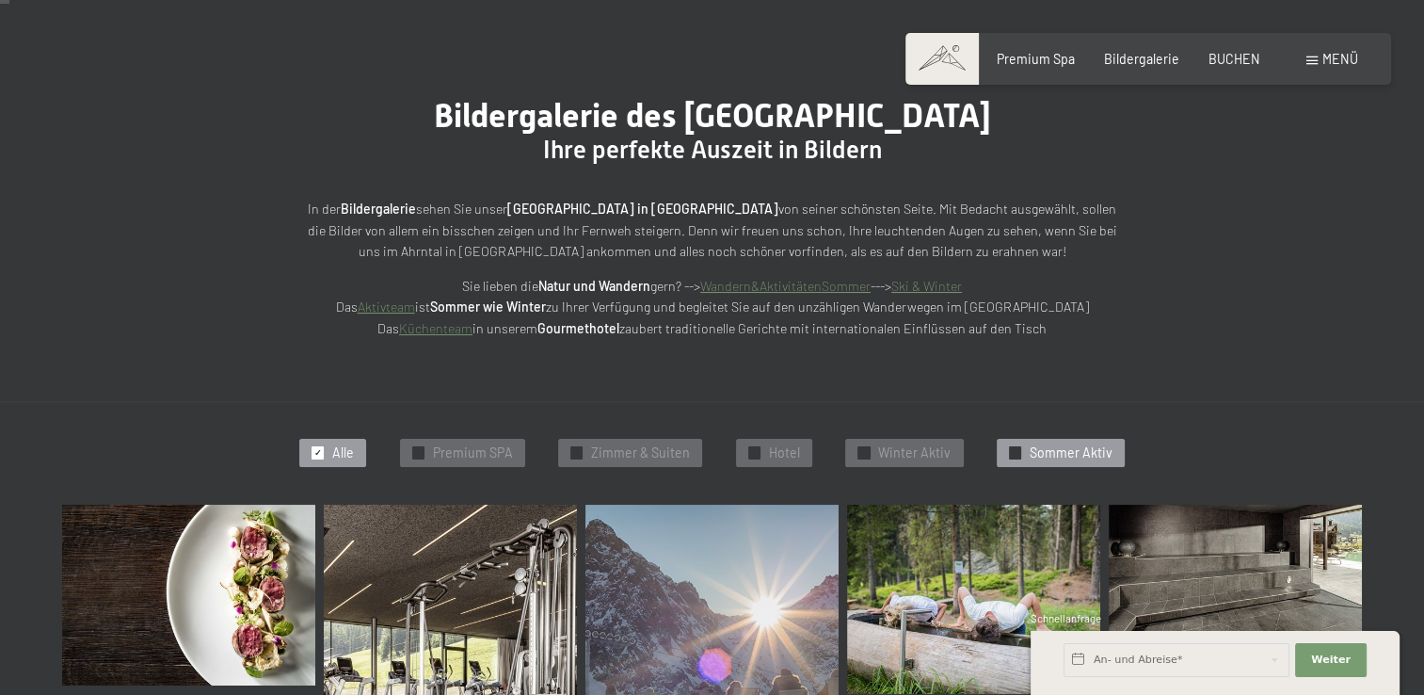
click at [1077, 449] on span "Sommer Aktiv" at bounding box center [1071, 452] width 83 height 19
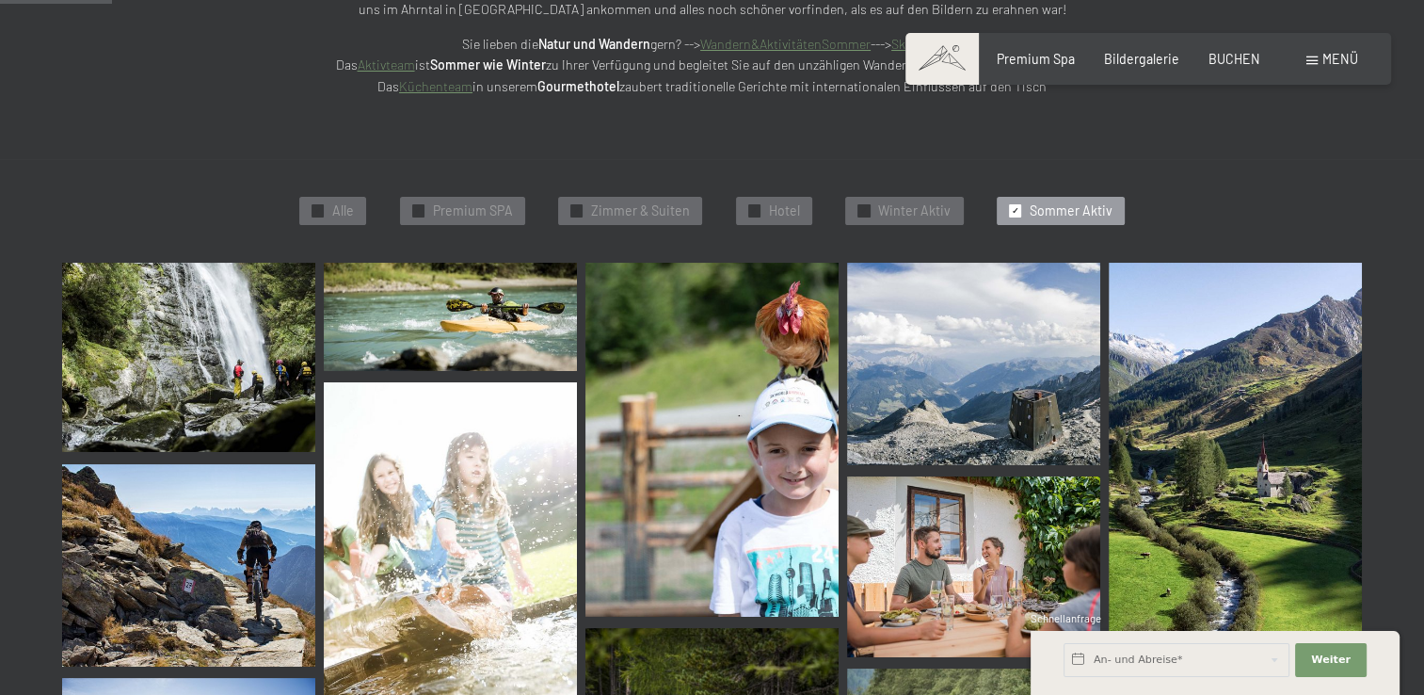
scroll to position [254, 0]
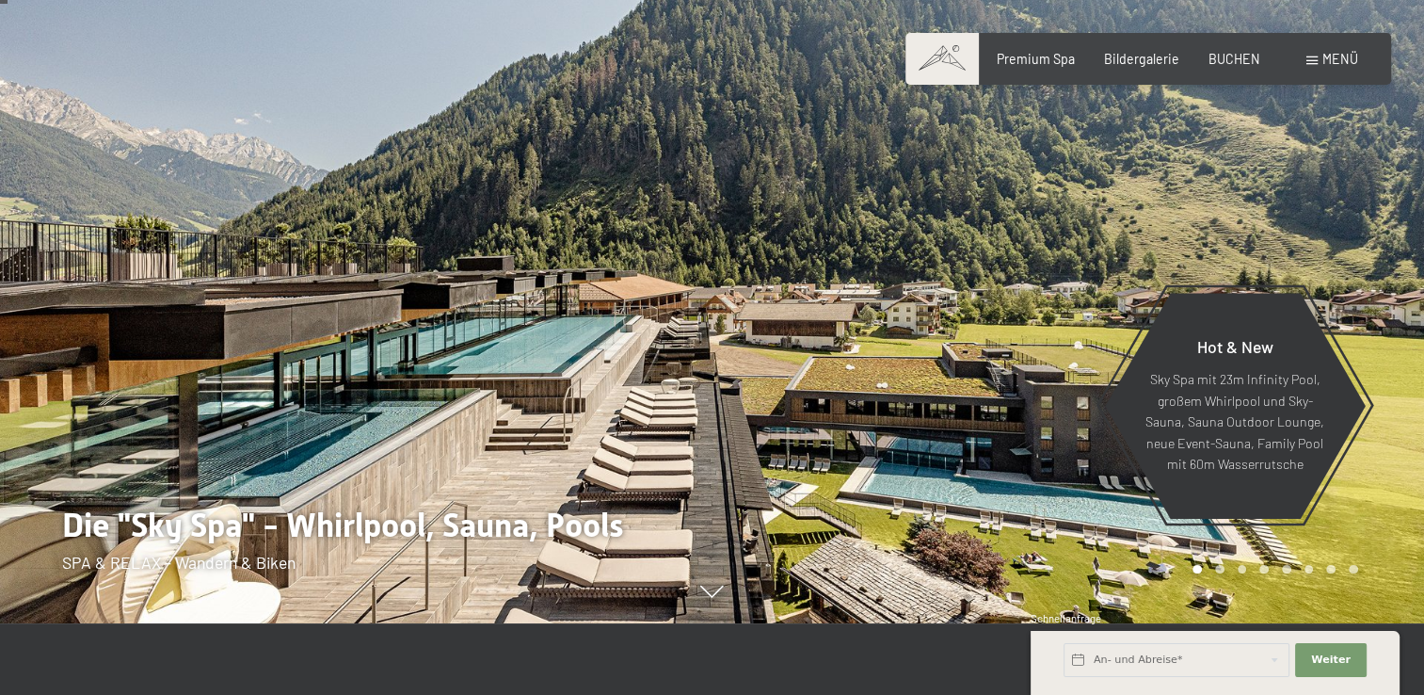
scroll to position [49, 0]
